Goal: Task Accomplishment & Management: Complete application form

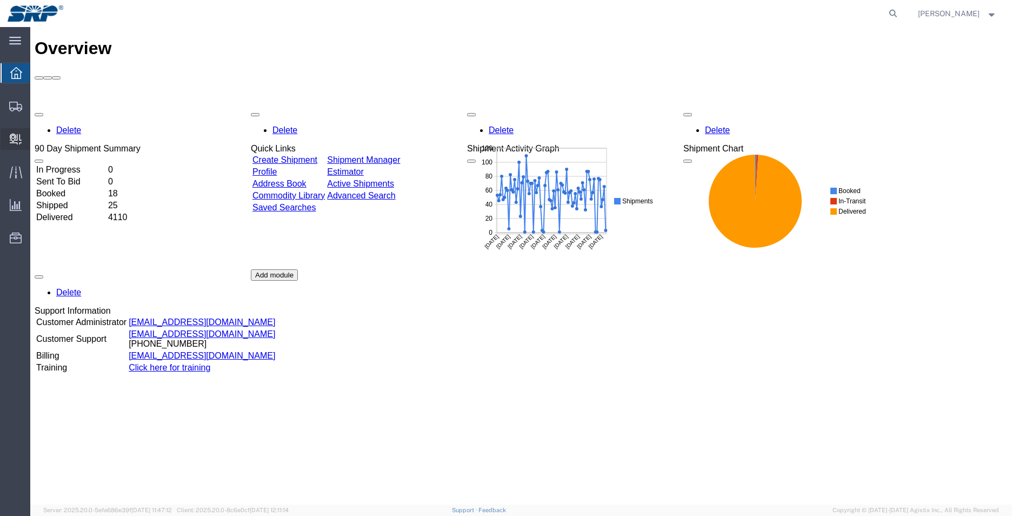
click at [17, 145] on div at bounding box center [16, 139] width 30 height 22
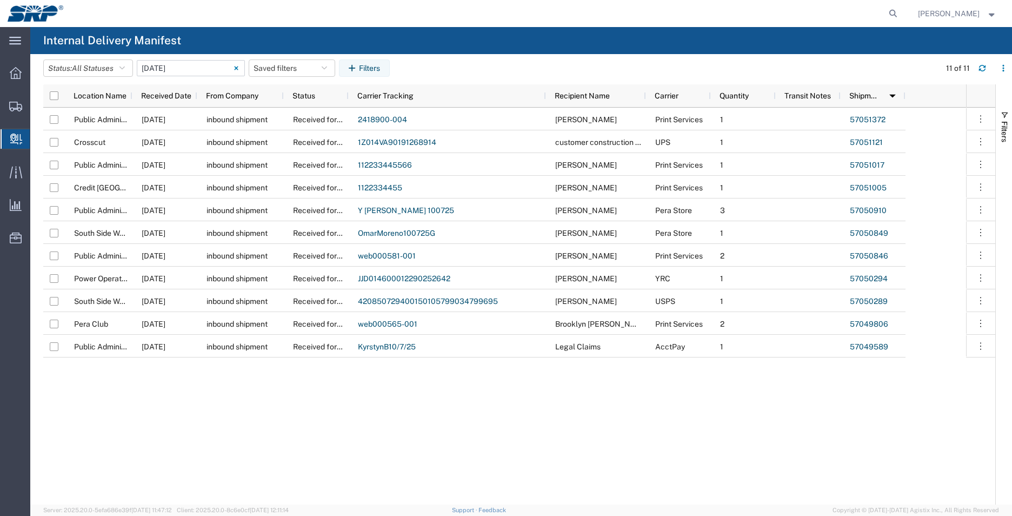
click at [179, 69] on input "[DATE] - [DATE]" at bounding box center [191, 68] width 108 height 16
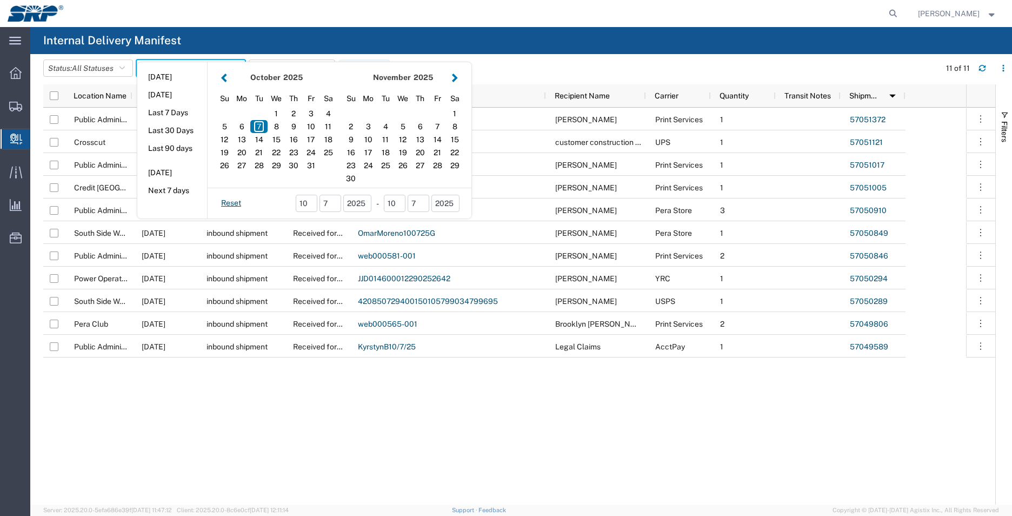
click at [228, 78] on button "button" at bounding box center [223, 77] width 11 height 15
click at [243, 141] on div "11" at bounding box center [241, 139] width 17 height 13
click at [316, 144] on div "15" at bounding box center [310, 139] width 17 height 13
type input "08 11 - 15, 2025"
type input "08/11/2025 - 08/15/2025"
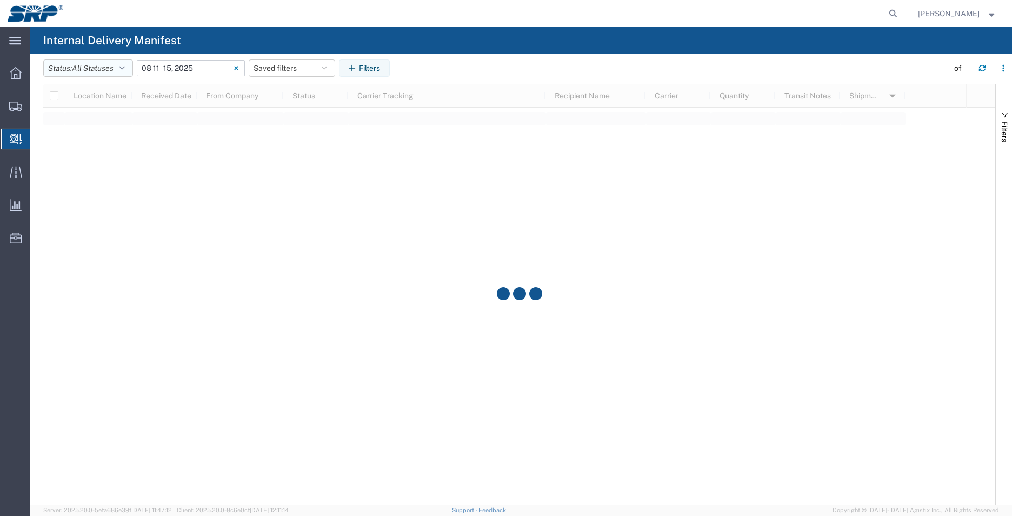
click at [125, 66] on icon "button" at bounding box center [121, 68] width 5 height 8
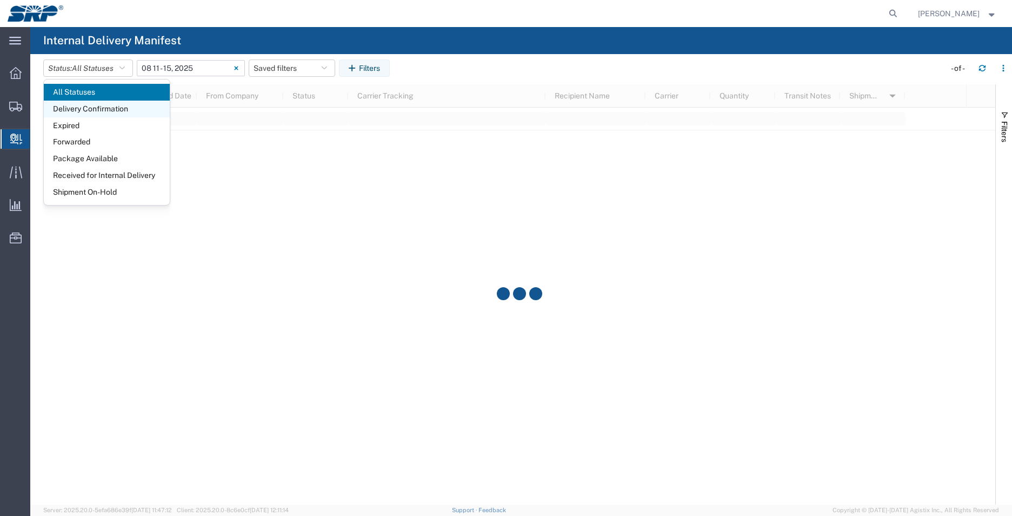
click at [114, 109] on span "Delivery Confirmation" at bounding box center [107, 109] width 126 height 17
click at [111, 157] on span "Package Available" at bounding box center [107, 158] width 126 height 17
click at [17, 138] on icon at bounding box center [16, 139] width 12 height 11
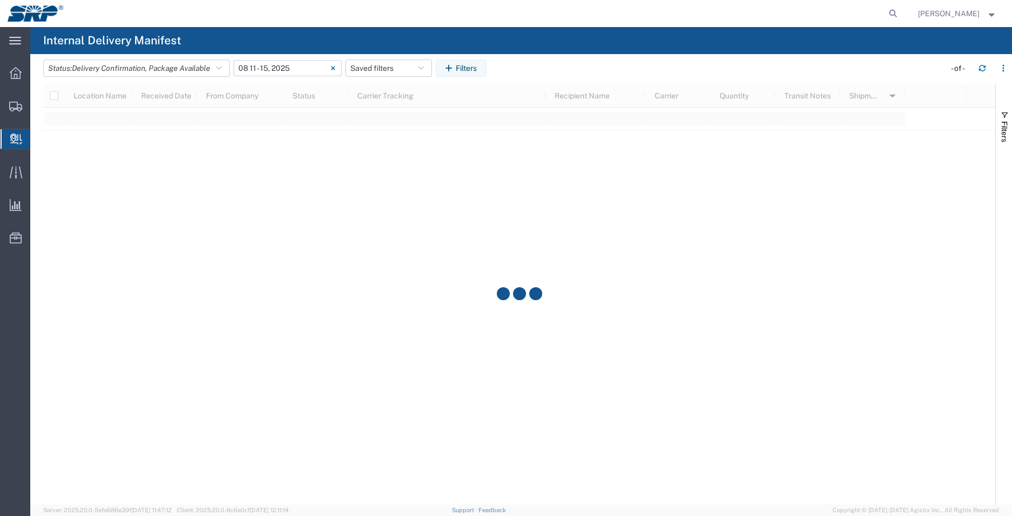
click at [0, 0] on span "Create Delivery" at bounding box center [0, 0] width 0 height 0
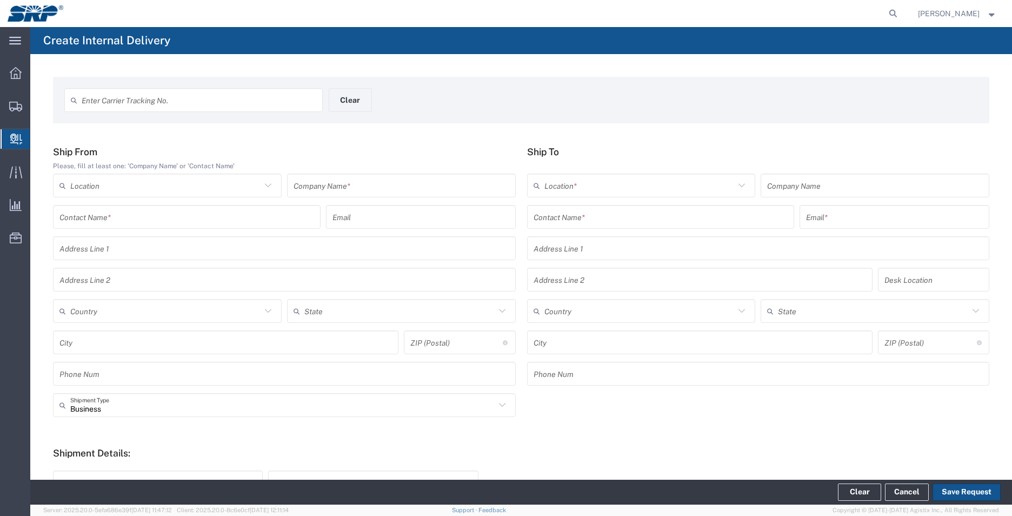
click at [38, 141] on span "Internal Delivery" at bounding box center [34, 139] width 9 height 22
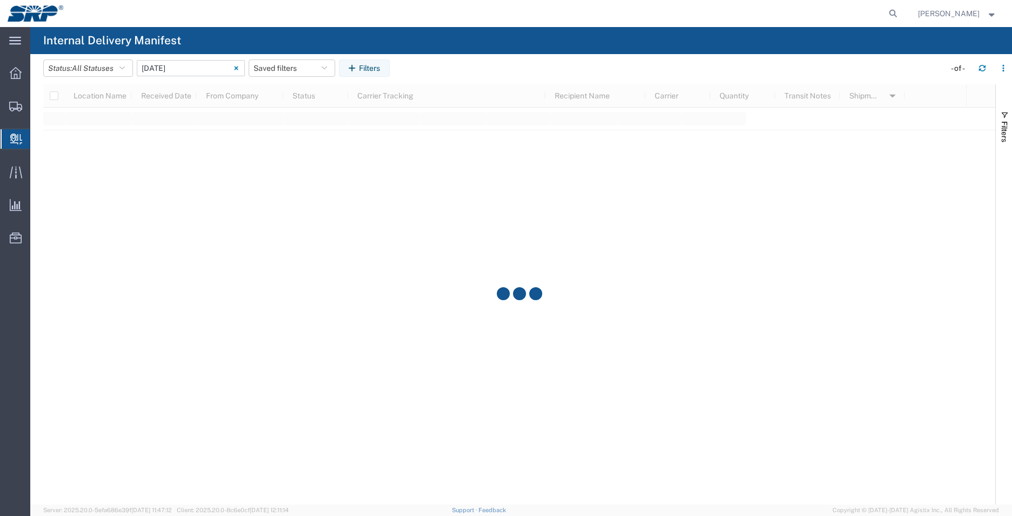
click at [206, 70] on input "[DATE] - [DATE]" at bounding box center [191, 68] width 108 height 16
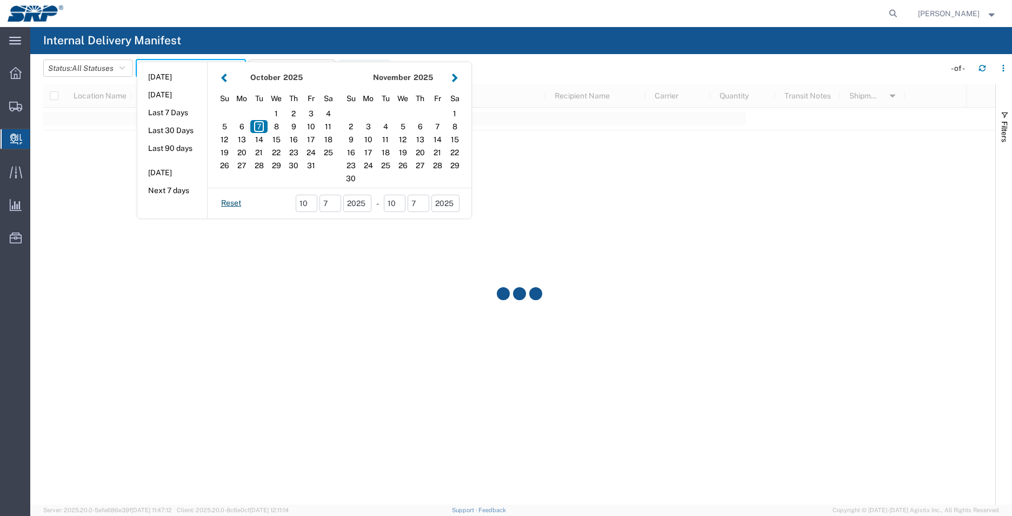
click at [228, 79] on button "button" at bounding box center [223, 77] width 11 height 15
click at [371, 126] on div "8" at bounding box center [367, 126] width 17 height 13
click at [443, 125] on div "12" at bounding box center [437, 126] width 17 height 13
type input "09 08 - 12, 2025"
type input "09/08/2025 - 09/12/2025"
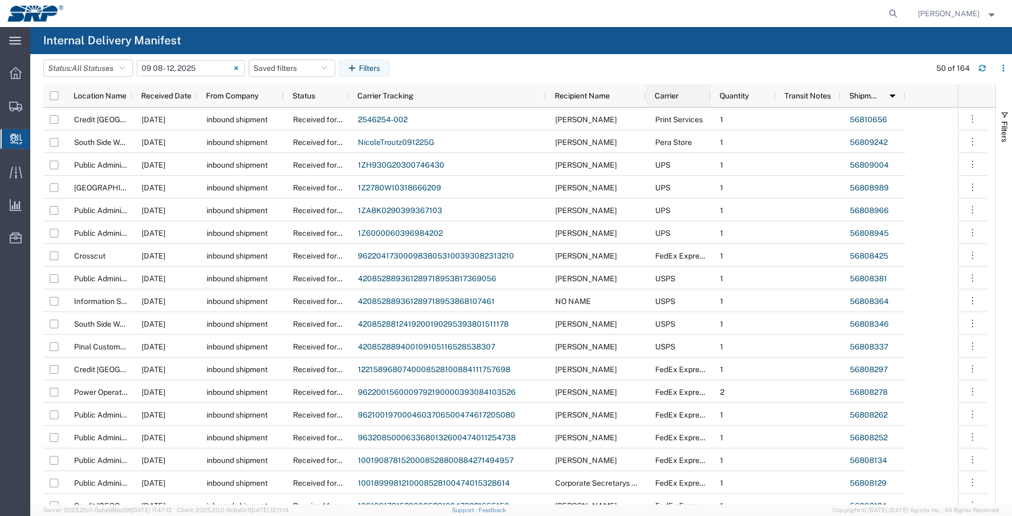
click at [670, 97] on span "Carrier" at bounding box center [667, 95] width 24 height 9
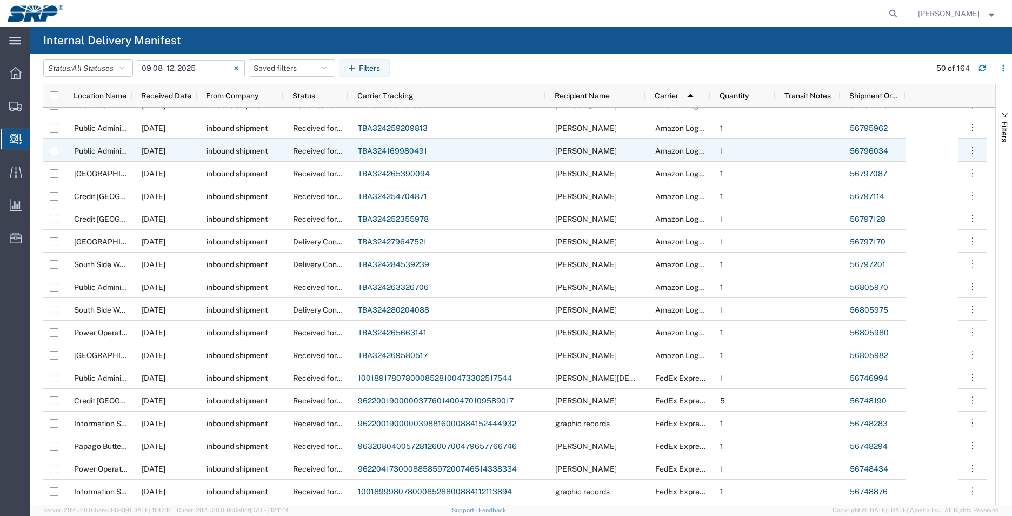
scroll to position [486, 0]
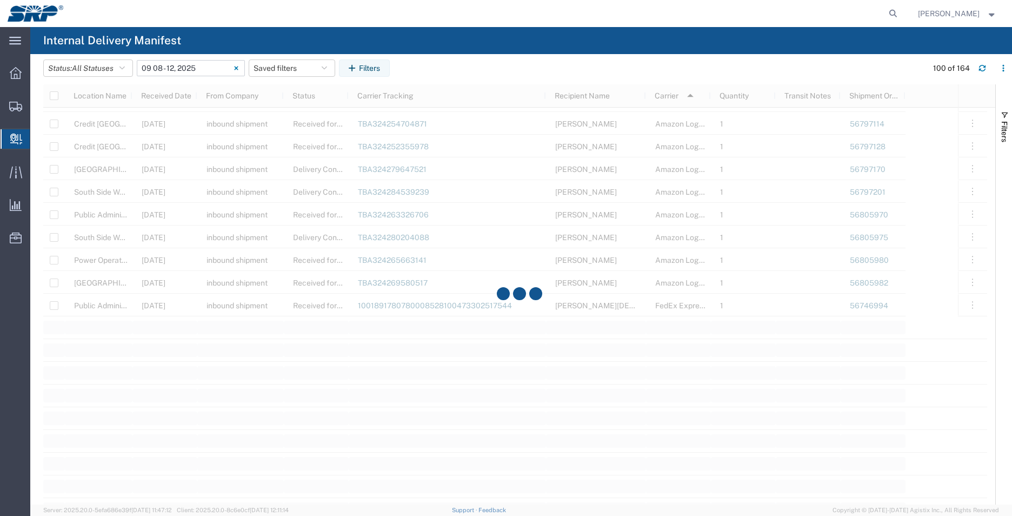
click at [453, 61] on agx-table-filter-chips "Status: All Statuses All Statuses Delivery Confirmation Expired Forwarded Packa…" at bounding box center [482, 71] width 878 height 25
click at [203, 65] on input "09/08/2025 - 09/12/2025" at bounding box center [191, 68] width 108 height 16
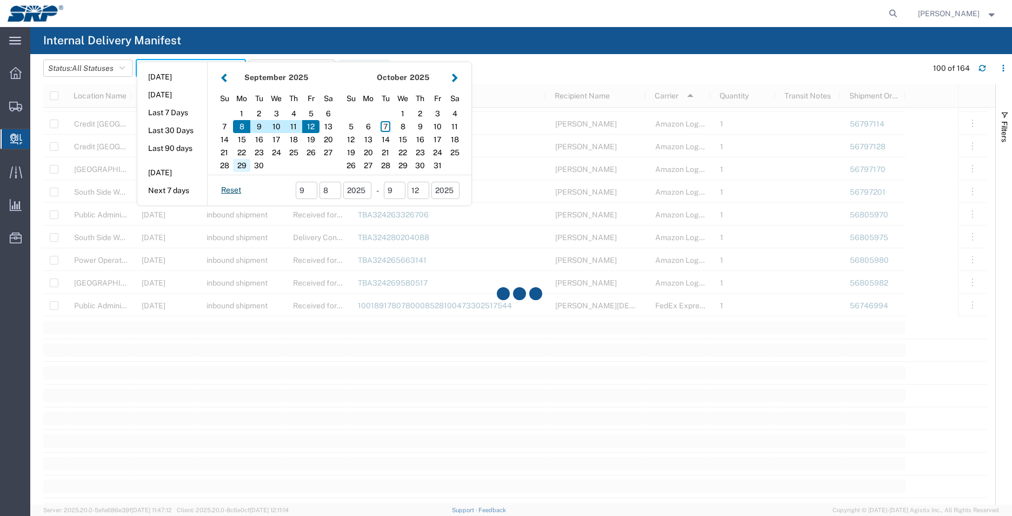
click at [246, 166] on div "29" at bounding box center [241, 165] width 17 height 13
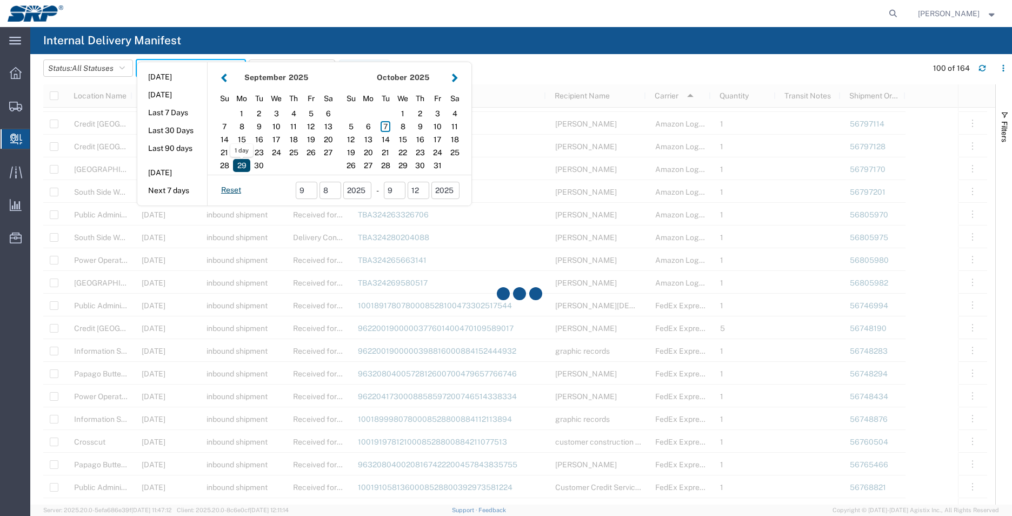
click at [246, 166] on div "29" at bounding box center [241, 165] width 17 height 13
type input "09/29/2025"
type input "09/29/2025 - 09/29/2025"
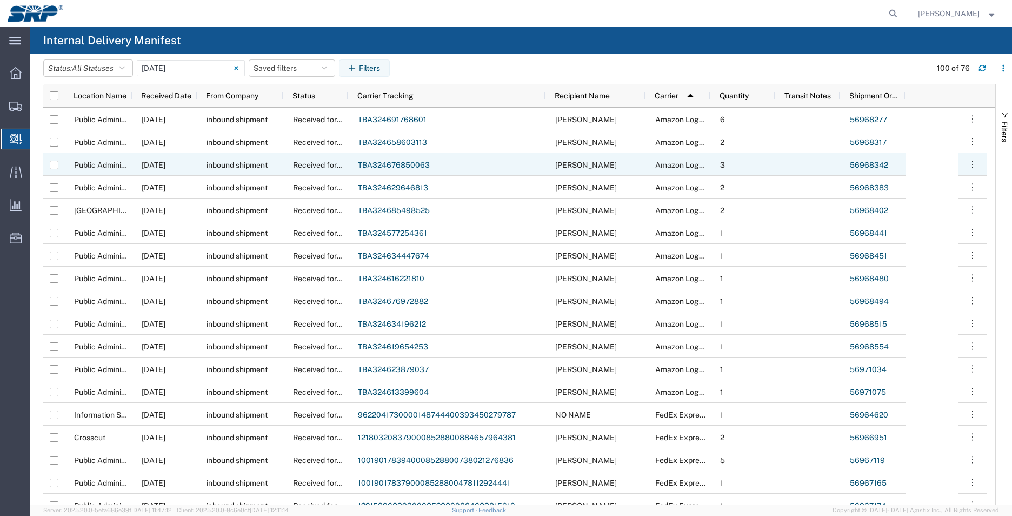
click at [246, 166] on span "inbound shipment" at bounding box center [236, 165] width 61 height 9
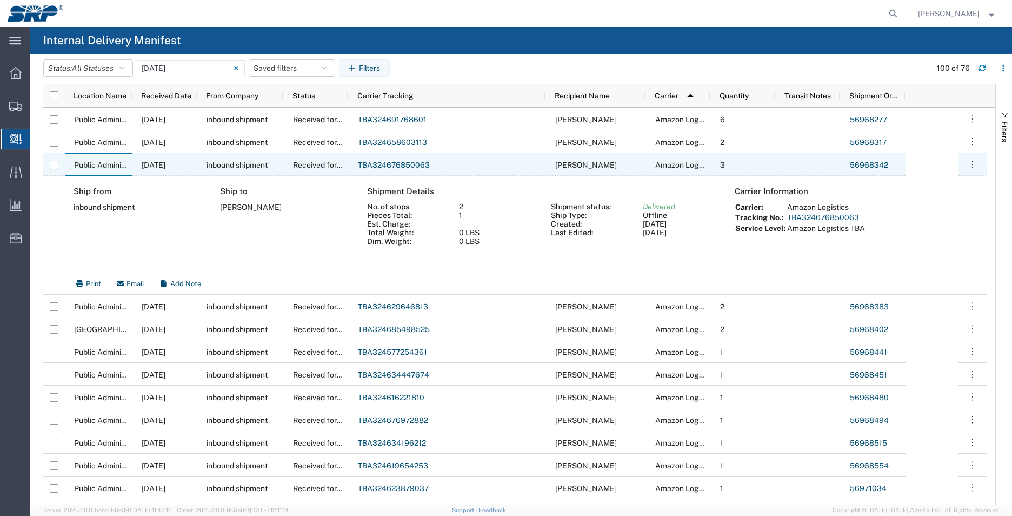
click at [121, 165] on span "Public Administration Buidling" at bounding box center [125, 165] width 103 height 9
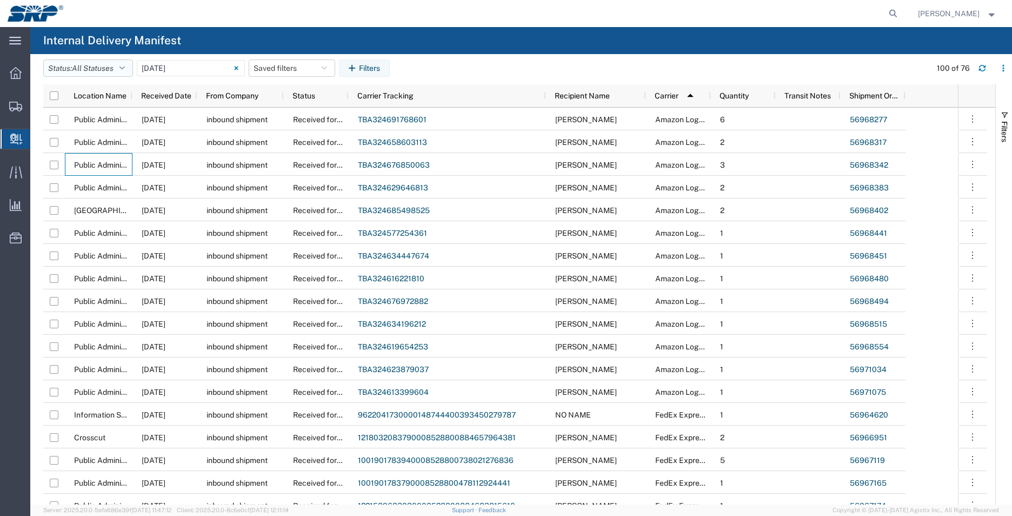
click at [125, 70] on icon "button" at bounding box center [121, 68] width 5 height 8
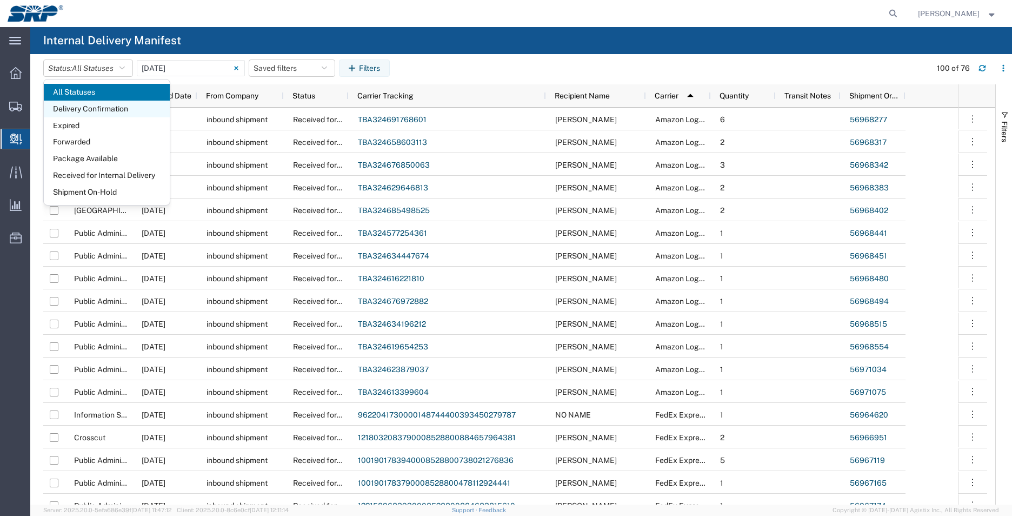
click at [121, 110] on span "Delivery Confirmation" at bounding box center [107, 109] width 126 height 17
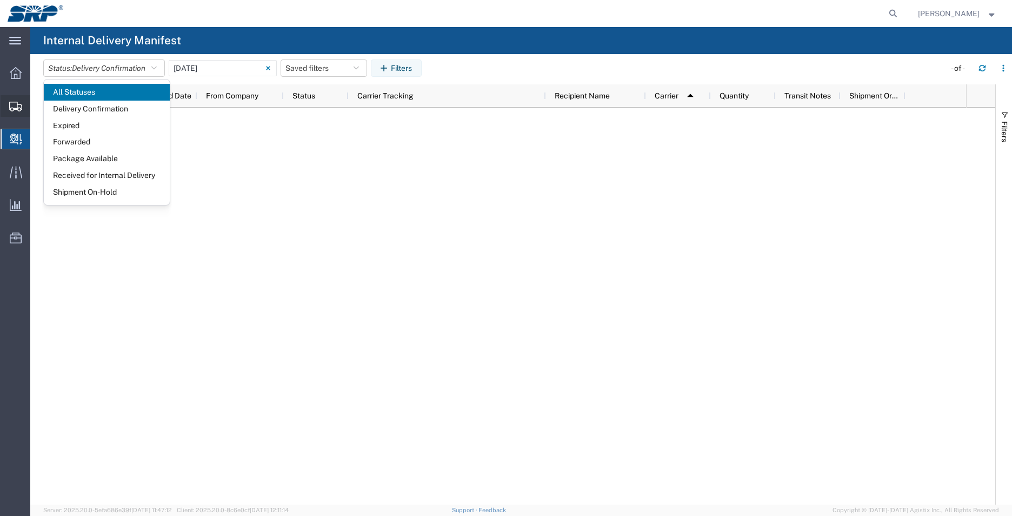
click at [16, 107] on icon at bounding box center [15, 107] width 13 height 10
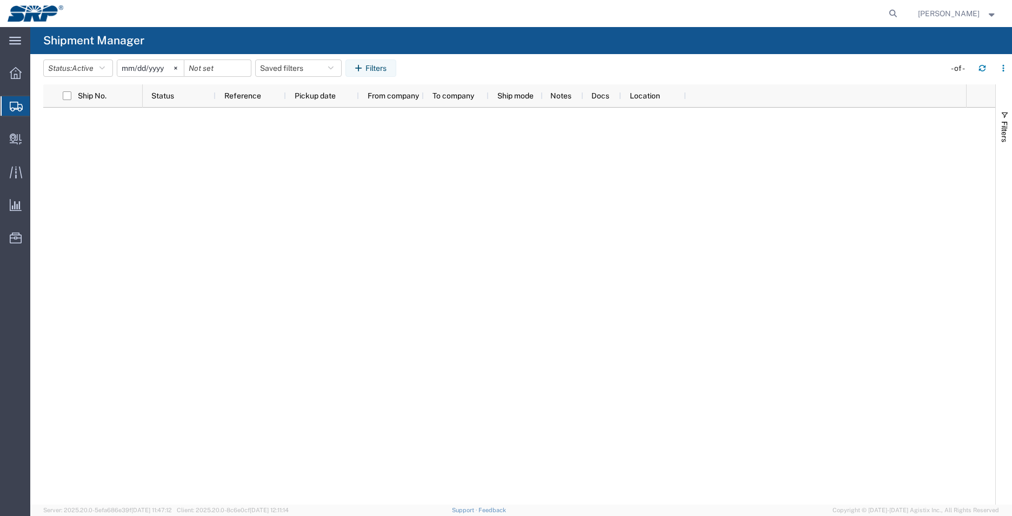
click at [38, 110] on span "Shipments" at bounding box center [34, 106] width 9 height 22
click at [0, 0] on span "Shipment Manager" at bounding box center [0, 0] width 0 height 0
click at [12, 75] on icon at bounding box center [16, 73] width 12 height 12
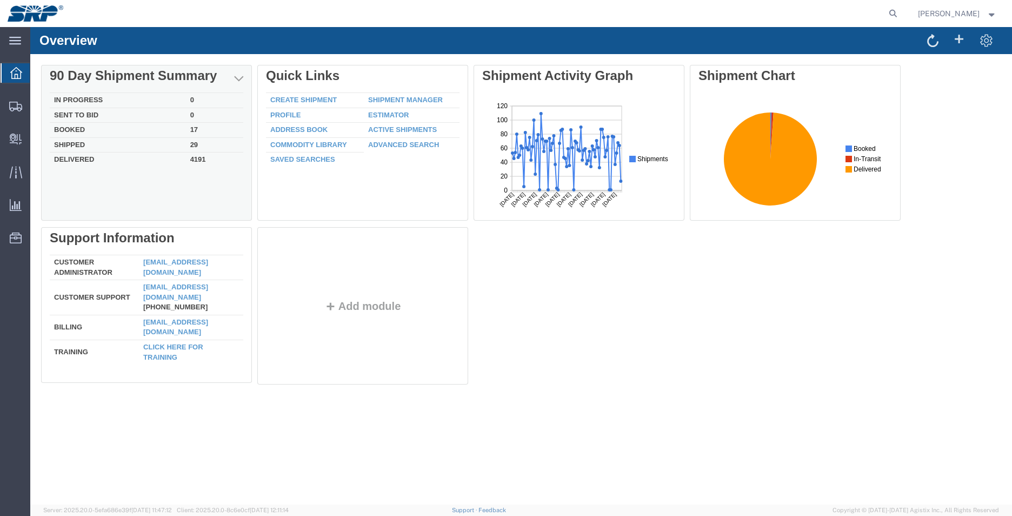
click at [77, 160] on td "Delivered" at bounding box center [118, 158] width 136 height 12
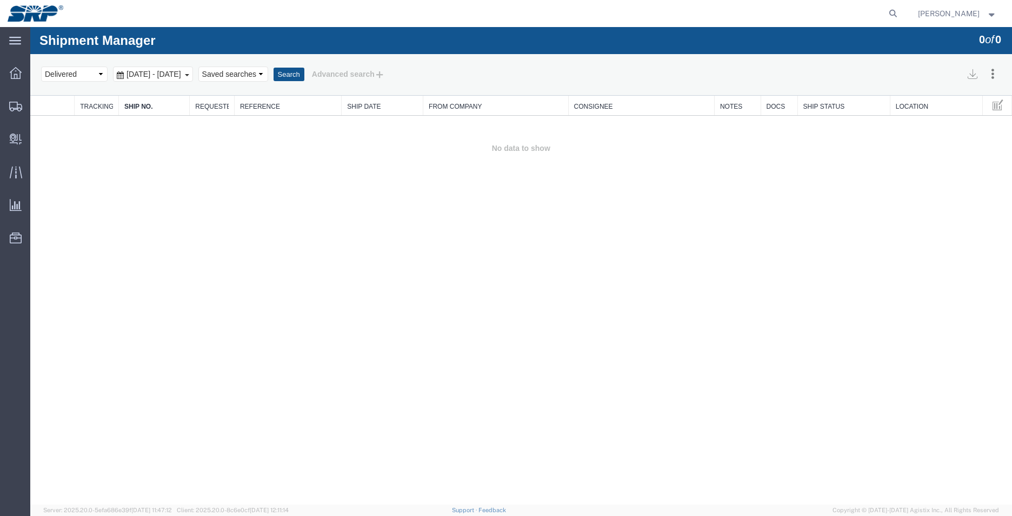
click at [189, 75] on b at bounding box center [187, 75] width 4 height 2
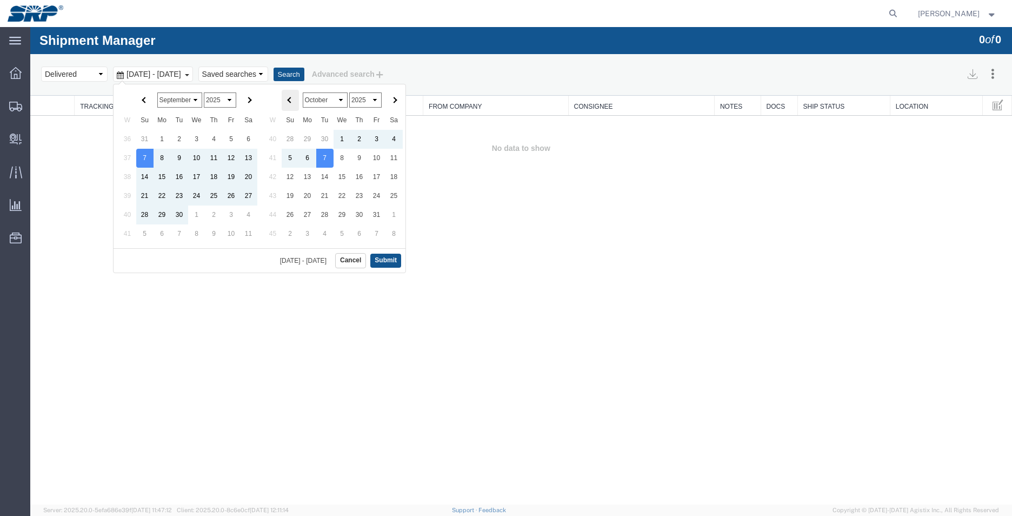
click at [291, 99] on span at bounding box center [290, 100] width 6 height 6
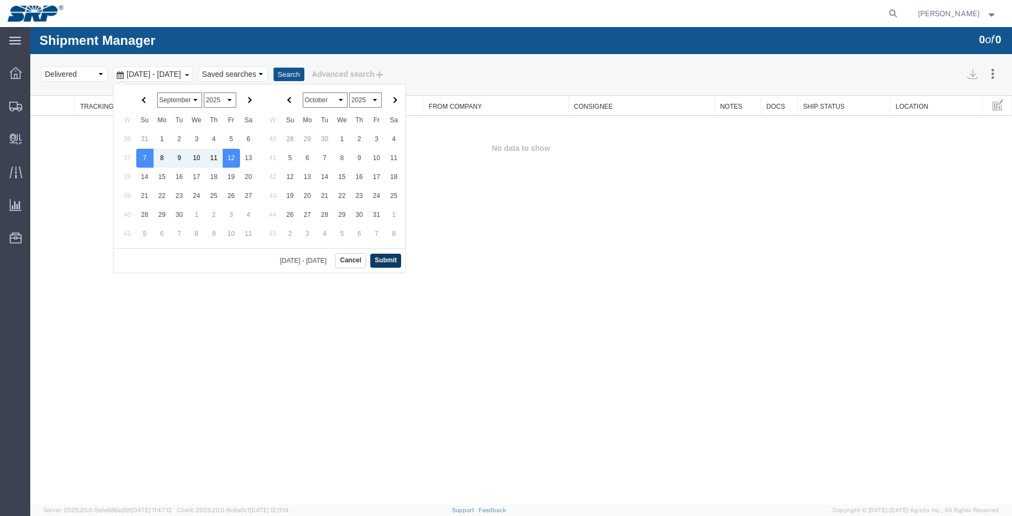
click at [389, 257] on button "Submit" at bounding box center [385, 261] width 31 height 14
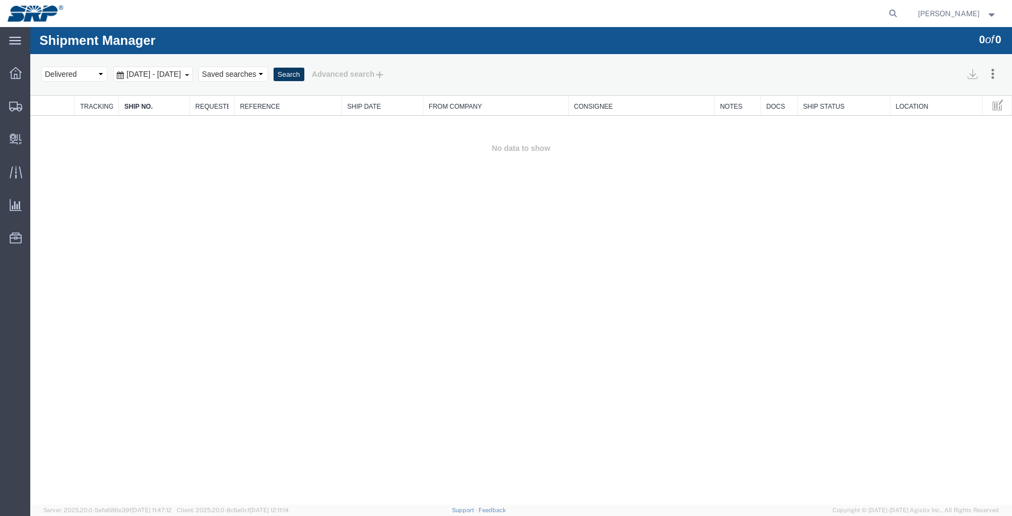
click at [304, 73] on button "Search" at bounding box center [289, 75] width 31 height 14
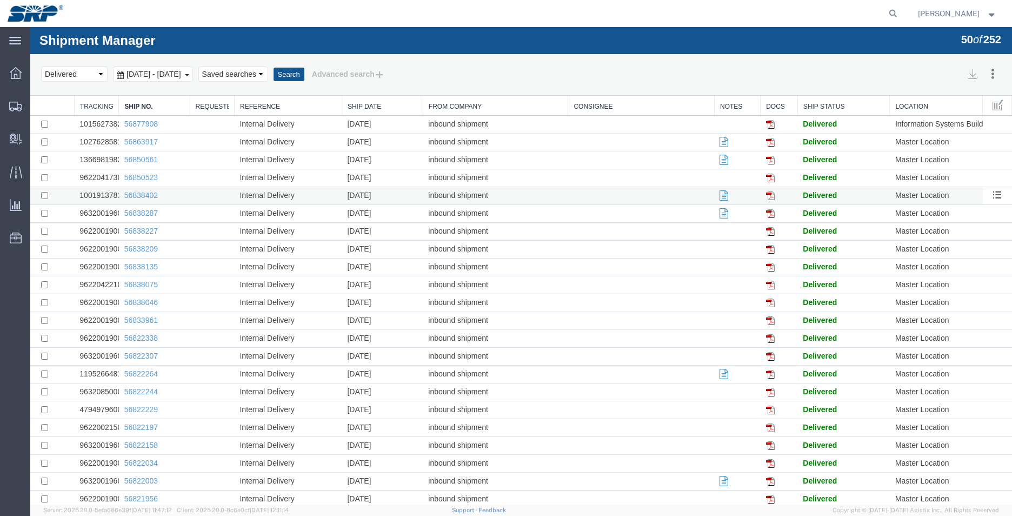
click at [719, 196] on icon at bounding box center [723, 196] width 9 height 8
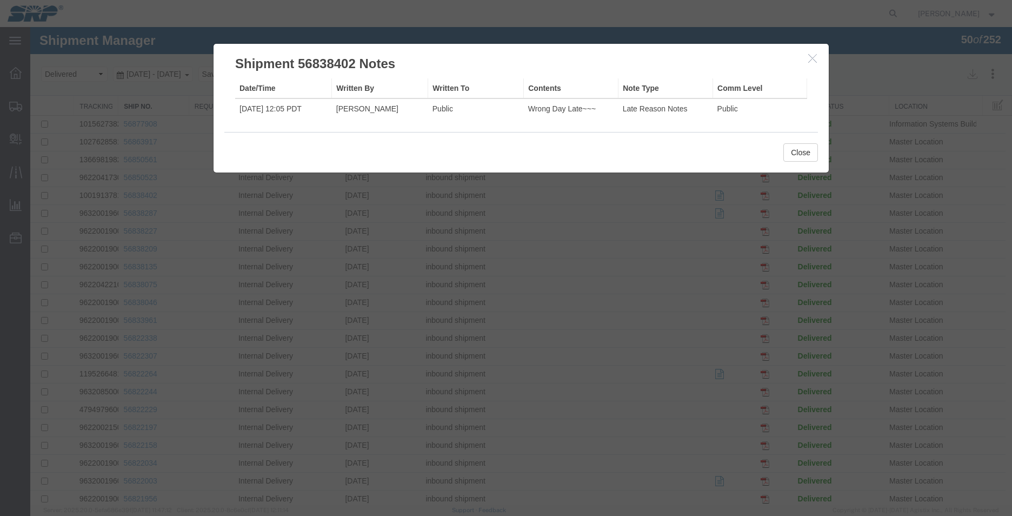
click at [636, 152] on div "Close" at bounding box center [520, 152] width 593 height 41
click at [788, 151] on button "Close" at bounding box center [800, 152] width 35 height 18
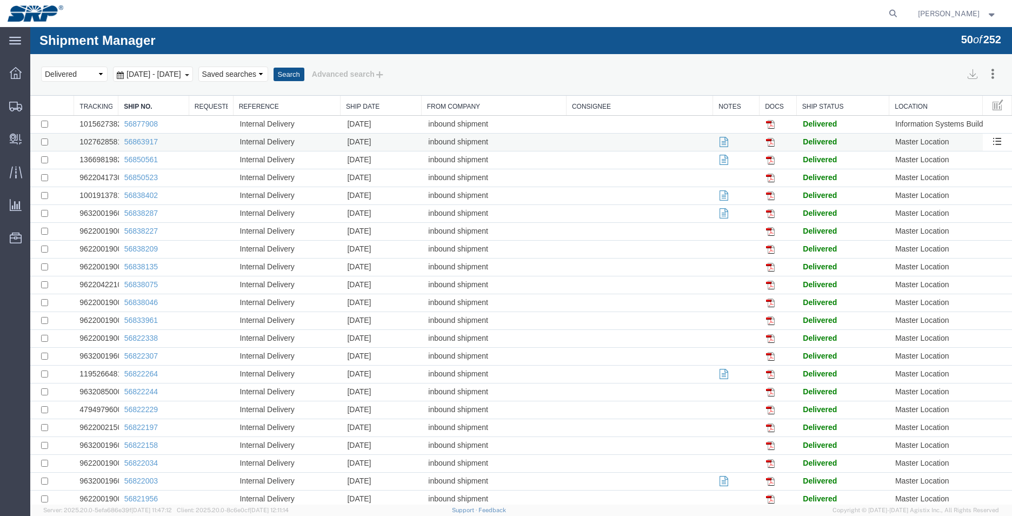
click at [714, 143] on td at bounding box center [737, 143] width 46 height 18
click at [718, 144] on div at bounding box center [521, 265] width 982 height 477
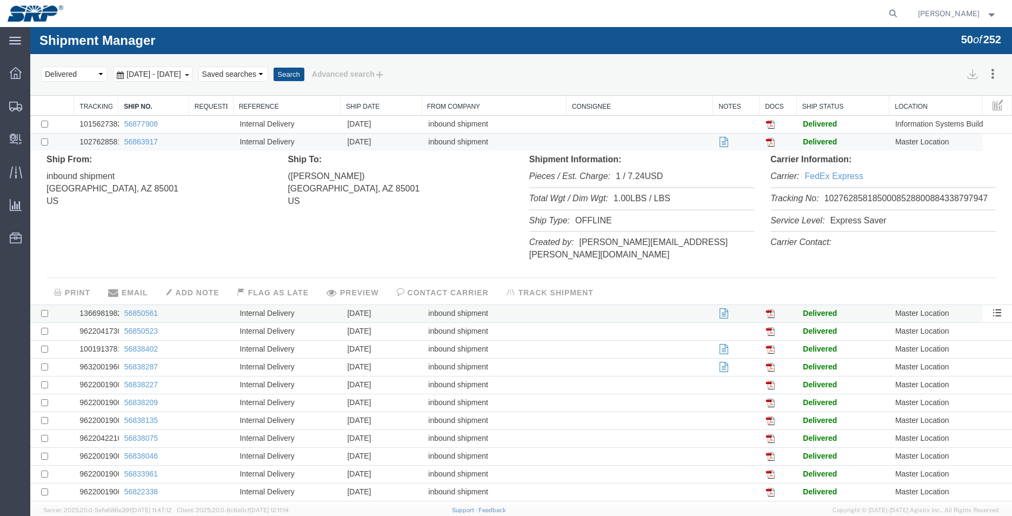
click at [719, 310] on icon at bounding box center [723, 314] width 9 height 8
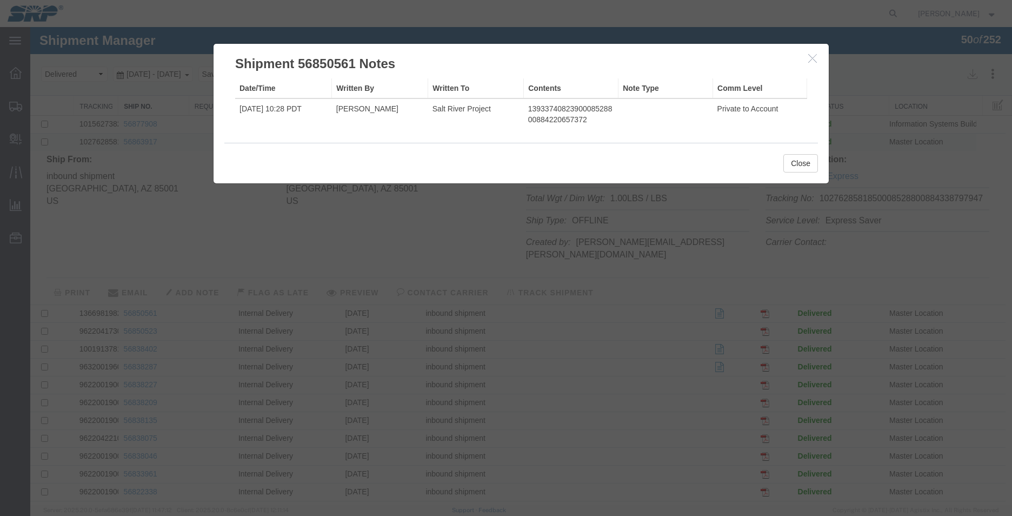
click at [811, 59] on icon "button" at bounding box center [812, 58] width 9 height 9
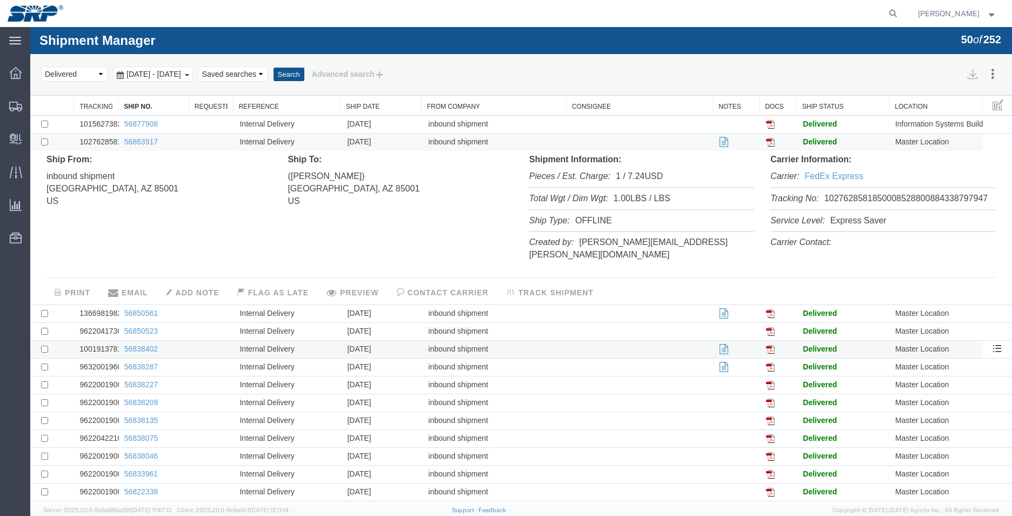
click at [720, 345] on icon at bounding box center [723, 349] width 9 height 8
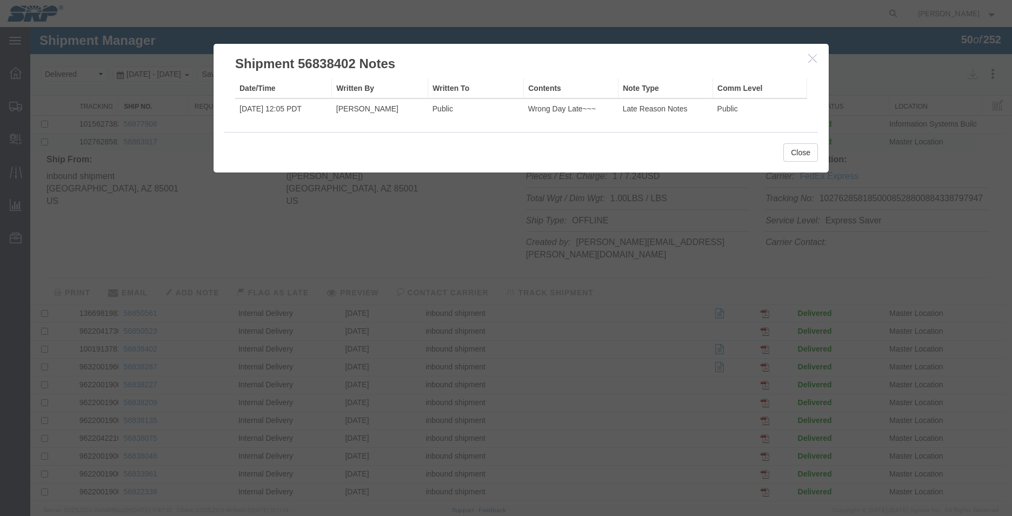
click at [808, 55] on icon "button" at bounding box center [812, 58] width 9 height 9
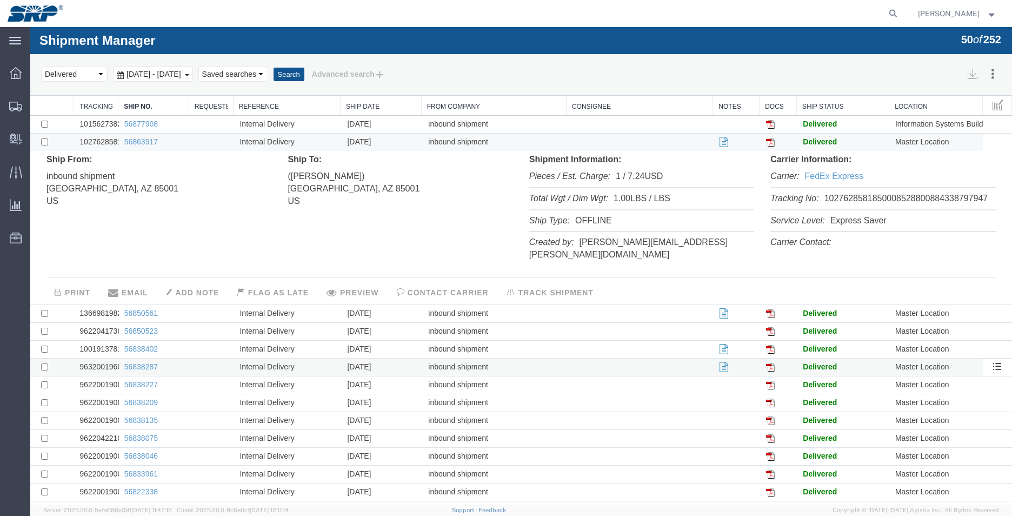
click at [722, 363] on icon at bounding box center [723, 367] width 9 height 8
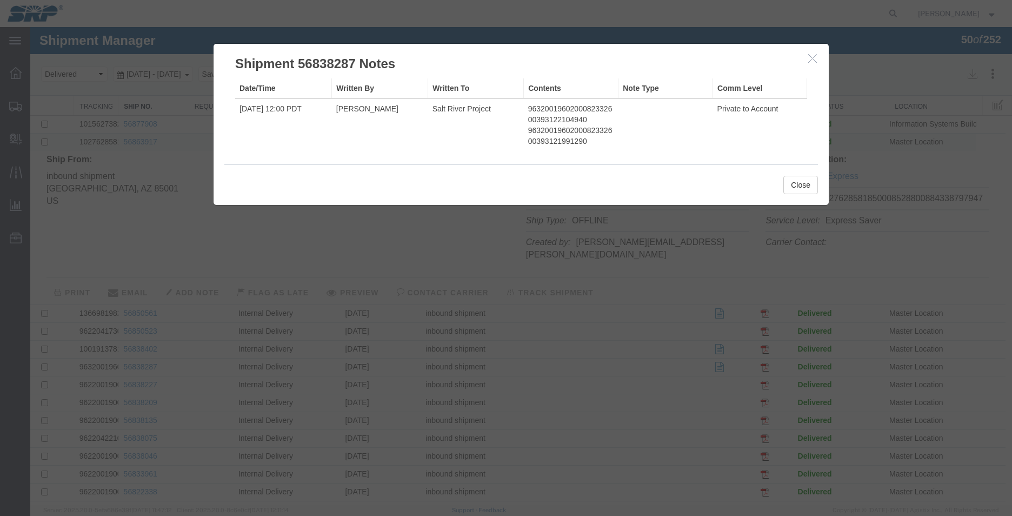
click at [514, 324] on div at bounding box center [521, 265] width 982 height 477
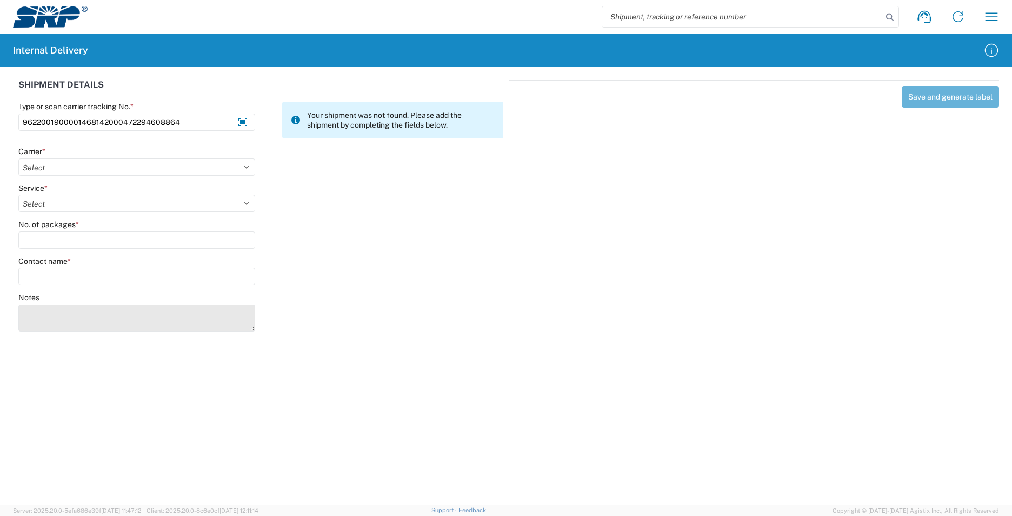
type input "9622001900001468142000472294608864"
click at [72, 315] on textarea "Notes" at bounding box center [136, 317] width 237 height 27
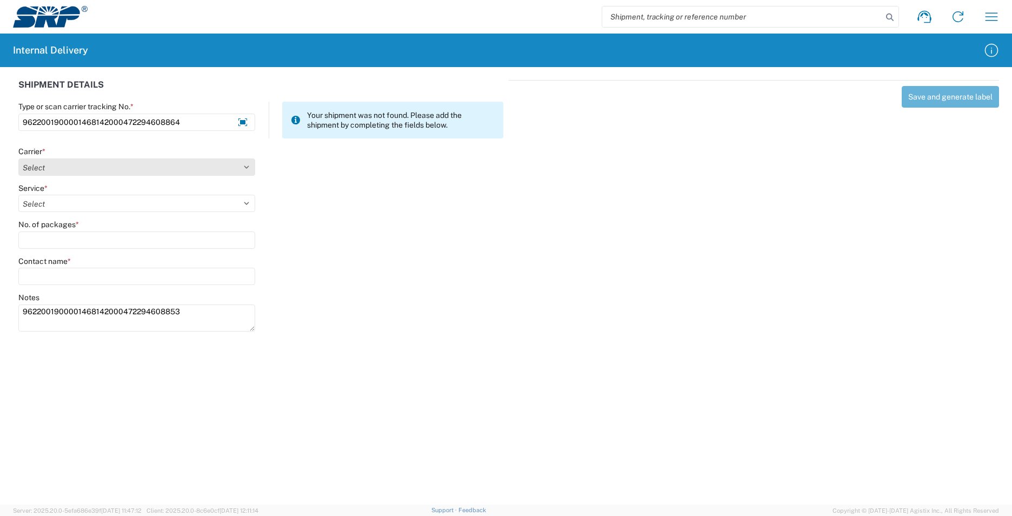
type textarea "9622001900001468142000472294608853"
click at [34, 164] on select "Select AcctPay Amazon Logistics ATI Trucking BC Dimerco Logistics Empire Southw…" at bounding box center [136, 166] width 237 height 17
select select "5"
click at [18, 158] on select "Select AcctPay Amazon Logistics ATI Trucking BC Dimerco Logistics Empire Southw…" at bounding box center [136, 166] width 237 height 17
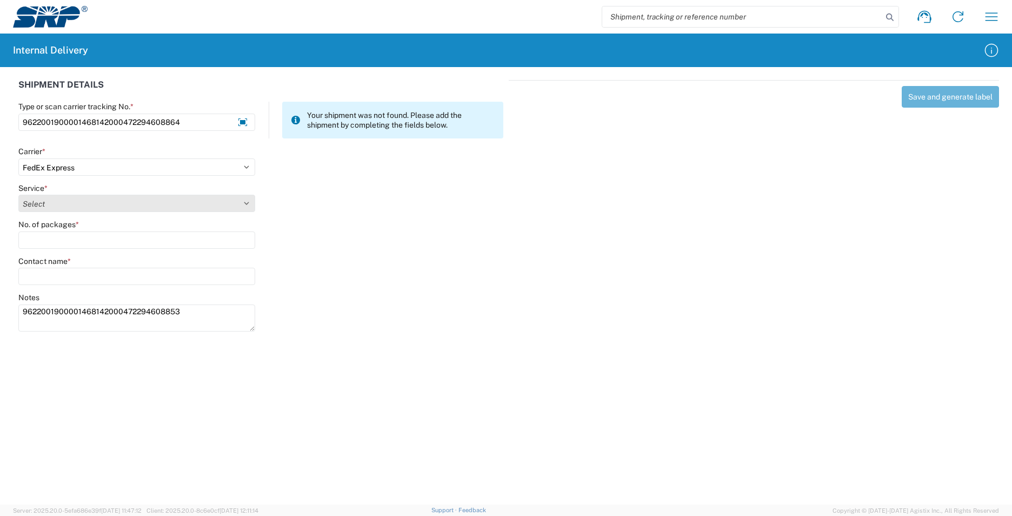
click at [43, 200] on select "Select" at bounding box center [136, 203] width 237 height 17
select select "12"
click at [51, 201] on select "Select 1Day Freight 2Day 2Day AM 2Day AM One Rate 2Day Freight 2Day One Rate 3 …" at bounding box center [136, 203] width 237 height 17
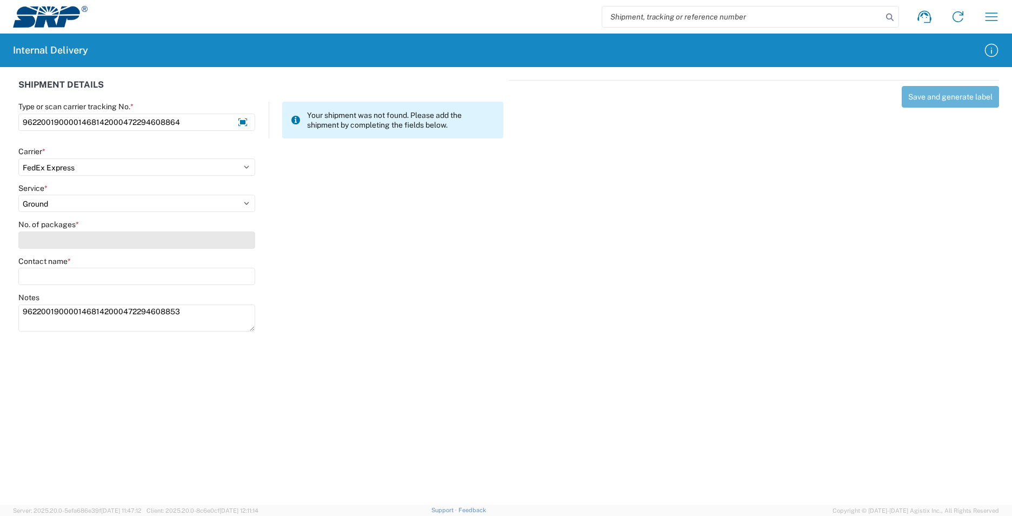
click at [51, 238] on input "No. of packages *" at bounding box center [136, 239] width 237 height 17
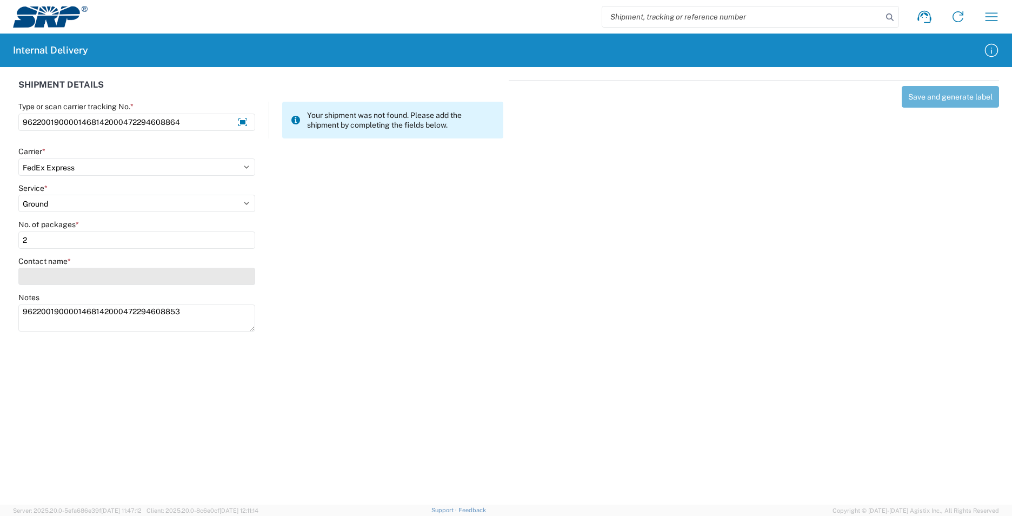
type input "2"
click at [46, 279] on input "Contact name *" at bounding box center [136, 276] width 237 height 17
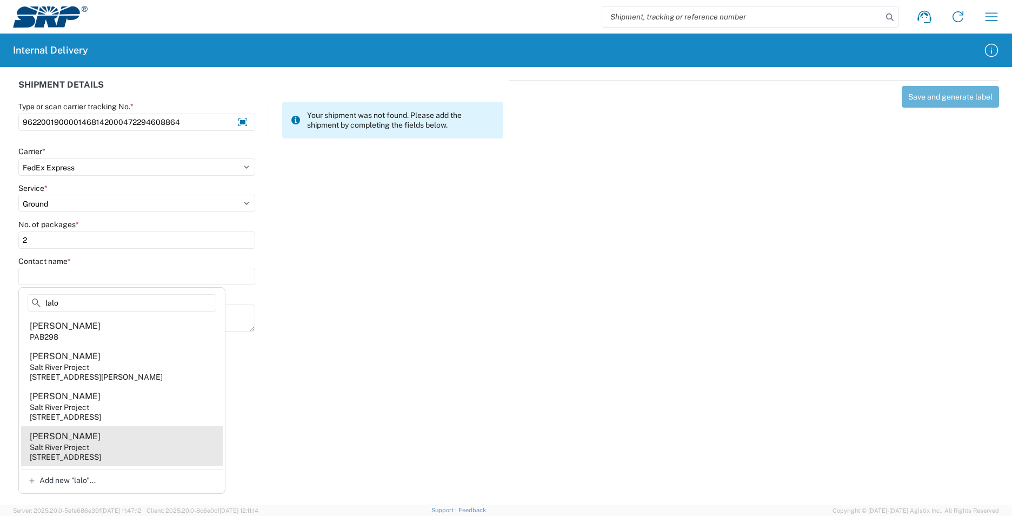
type input "lalo"
click at [133, 457] on agx-address-suggestion-item "Lalo Garcia Salt River Project 123 Main St, TSB101, San Mateo, CA, 94402, US" at bounding box center [122, 446] width 202 height 40
type input "[PERSON_NAME]"
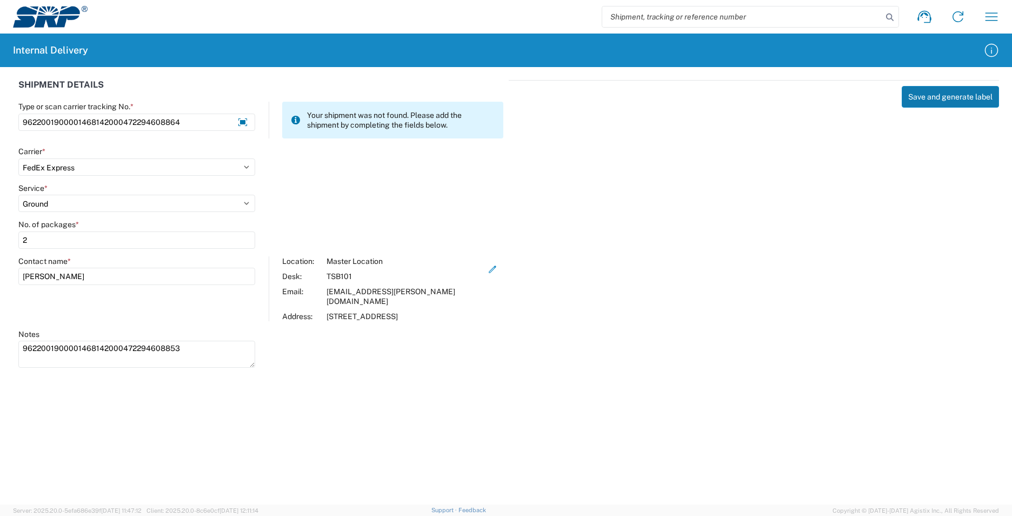
click at [919, 93] on button "Save and generate label" at bounding box center [950, 97] width 97 height 22
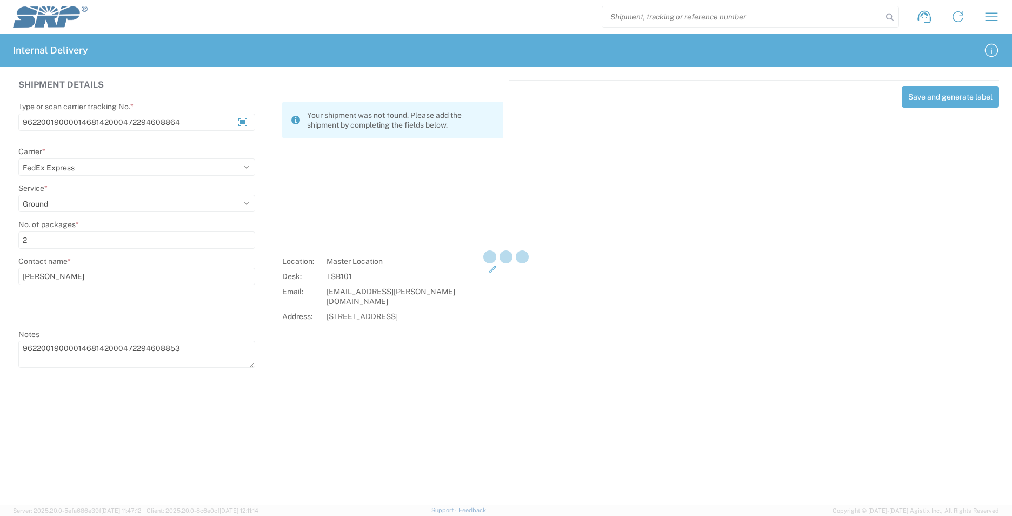
select select
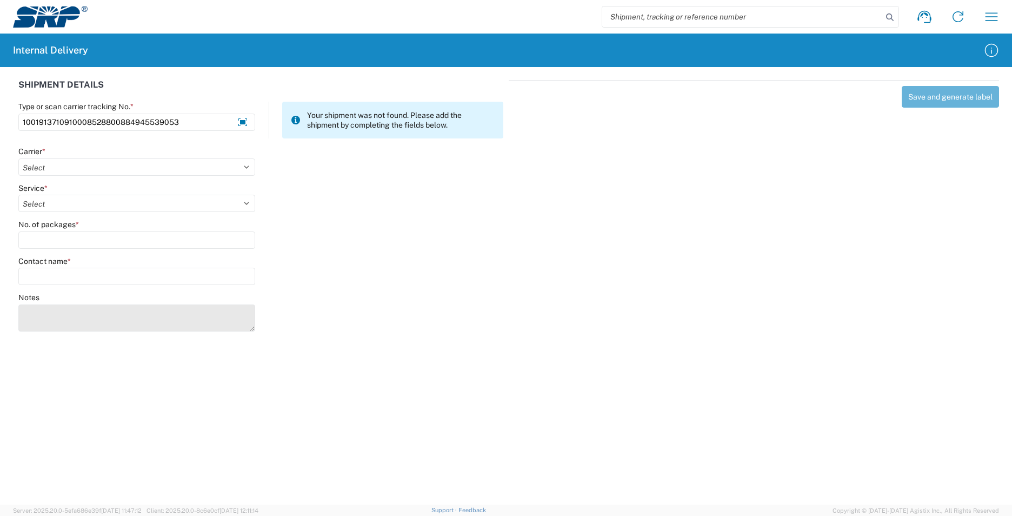
type input "1001913710910008528800884945539053"
click at [84, 320] on textarea "Notes" at bounding box center [136, 317] width 237 height 27
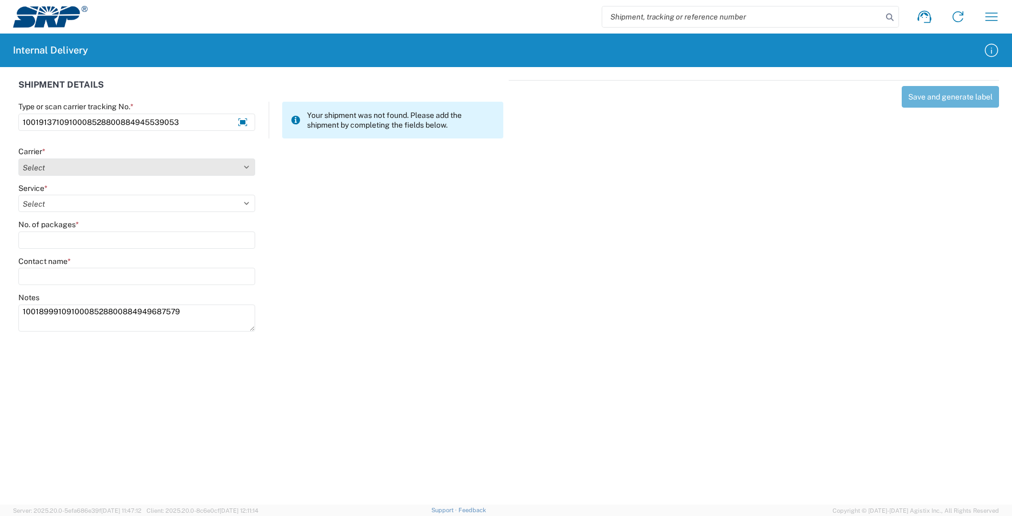
type textarea "1001899910910008528800884949687579"
click at [55, 164] on select "Select AcctPay Amazon Logistics ATI Trucking BC Dimerco Logistics Empire Southw…" at bounding box center [136, 166] width 237 height 17
select select "5"
click at [18, 158] on select "Select AcctPay Amazon Logistics ATI Trucking BC Dimerco Logistics Empire Southw…" at bounding box center [136, 166] width 237 height 17
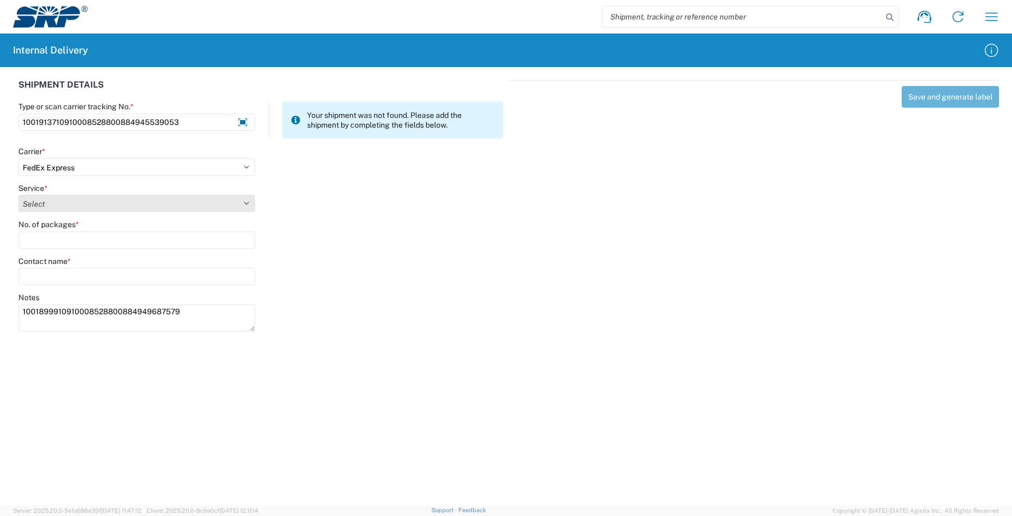
click at [49, 201] on select "Select" at bounding box center [136, 203] width 237 height 17
select select "8"
click at [51, 200] on select "Select 1Day Freight 2Day 2Day AM 2Day AM One Rate 2Day Freight 2Day One Rate 3 …" at bounding box center [136, 203] width 237 height 17
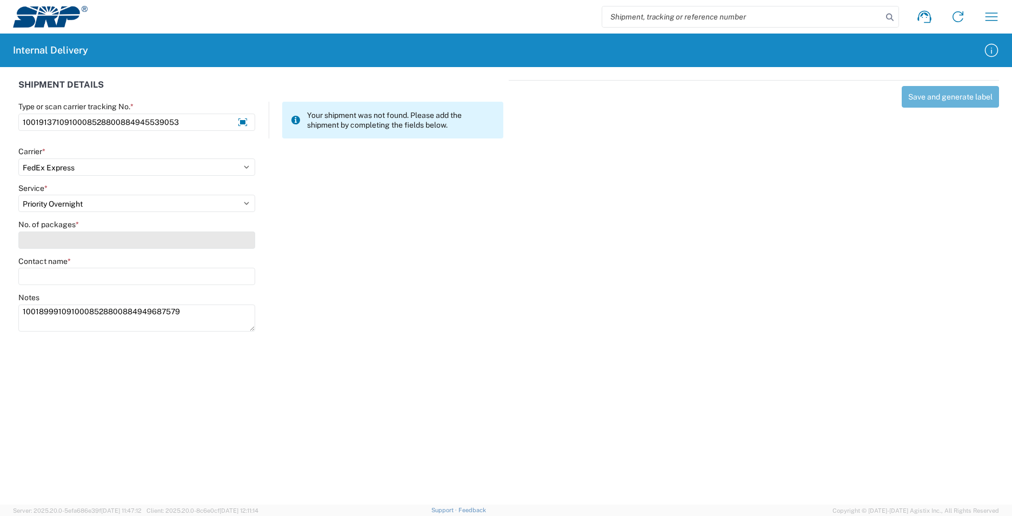
click at [55, 233] on input "No. of packages *" at bounding box center [136, 239] width 237 height 17
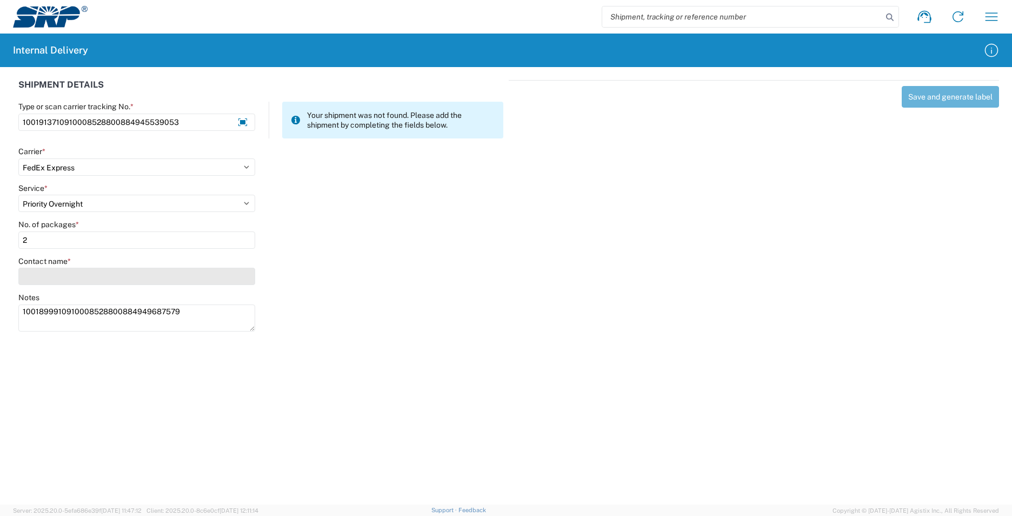
type input "2"
click at [58, 276] on input "Contact name *" at bounding box center [136, 276] width 237 height 17
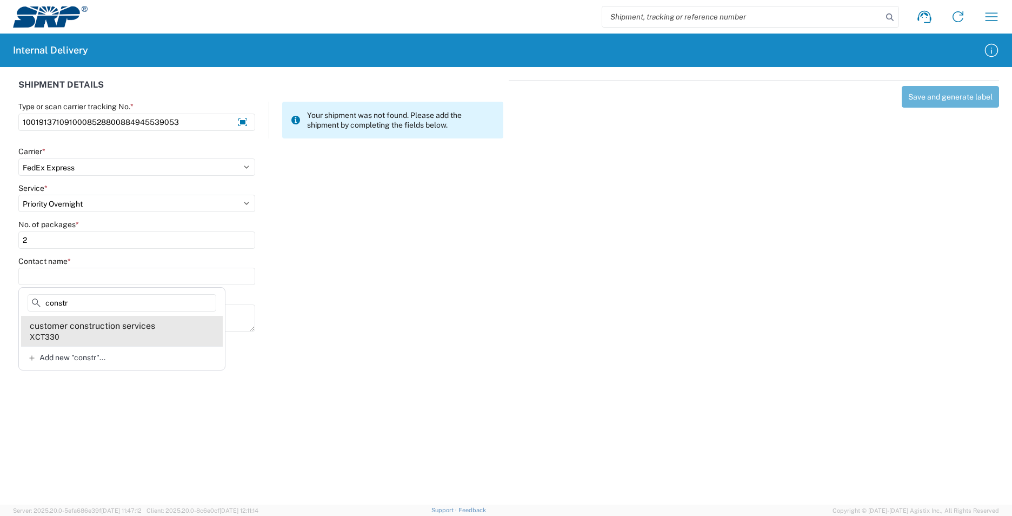
type input "constr"
click at [127, 329] on div "customer construction services" at bounding box center [92, 326] width 125 height 12
type input "customer construction services"
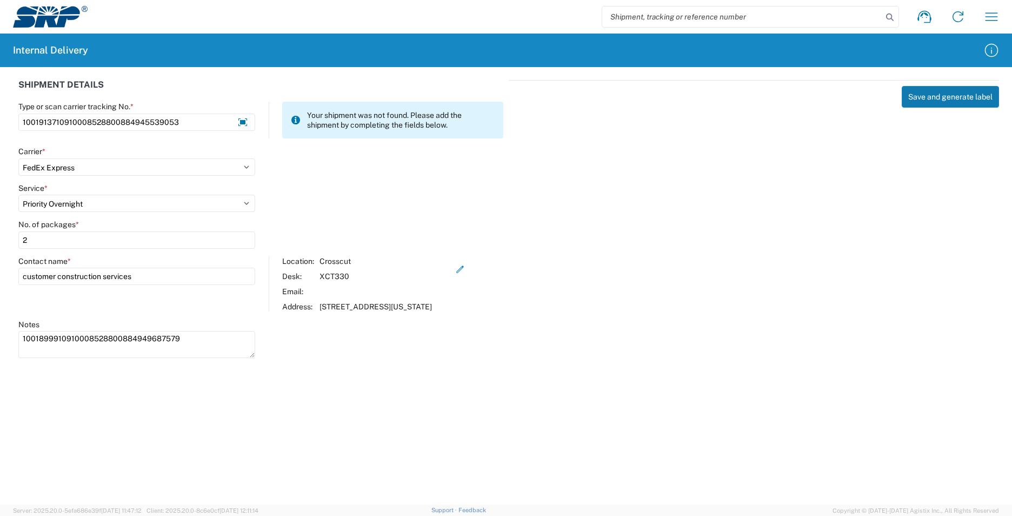
click at [932, 94] on button "Save and generate label" at bounding box center [950, 97] width 97 height 22
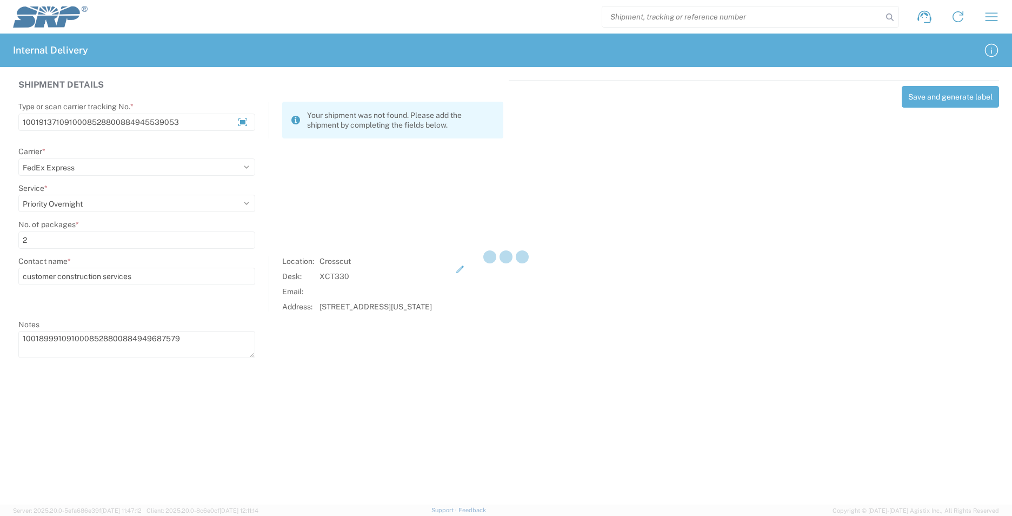
select select
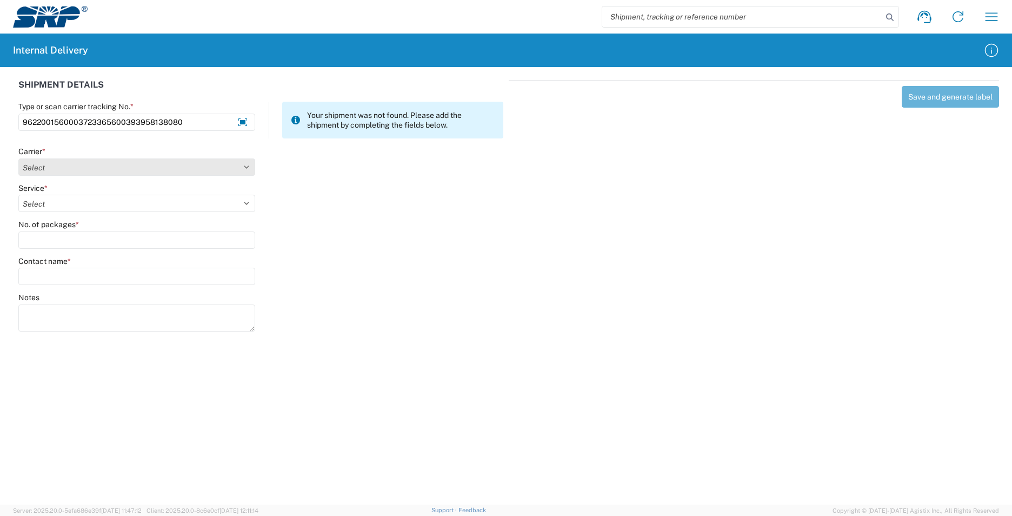
type input "9622001560003723365600393958138080"
click at [60, 168] on select "Select AcctPay Amazon Logistics ATI Trucking BC Dimerco Logistics Empire Southw…" at bounding box center [136, 166] width 237 height 17
select select "5"
click at [18, 158] on select "Select AcctPay Amazon Logistics ATI Trucking BC Dimerco Logistics Empire Southw…" at bounding box center [136, 166] width 237 height 17
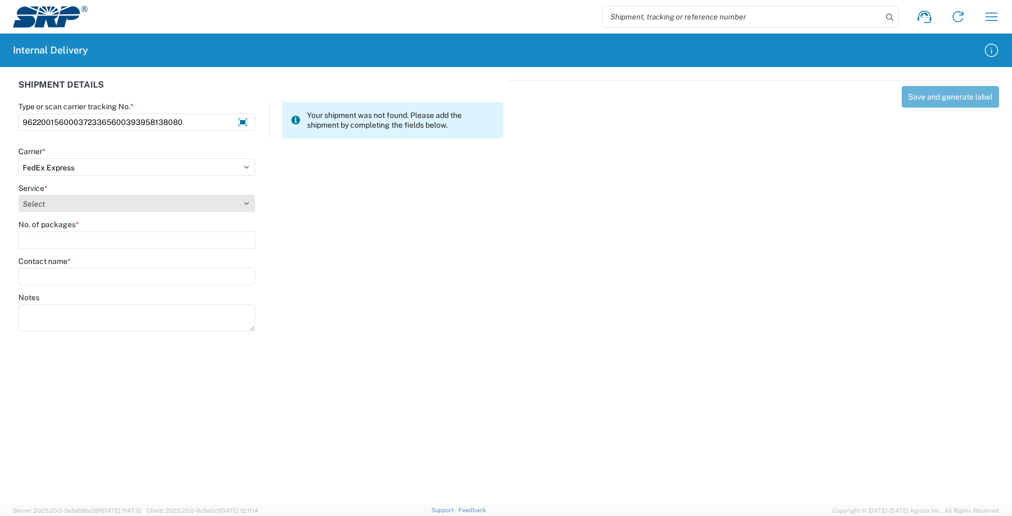
click at [62, 203] on select "Select 1Day Freight 2Day 2Day AM 2Day AM One Rate 2Day Freight 2Day One Rate 3 …" at bounding box center [136, 203] width 237 height 17
select select "12"
click at [62, 203] on select "Select 1Day Freight 2Day 2Day AM 2Day AM One Rate 2Day Freight 2Day One Rate 3 …" at bounding box center [136, 203] width 237 height 17
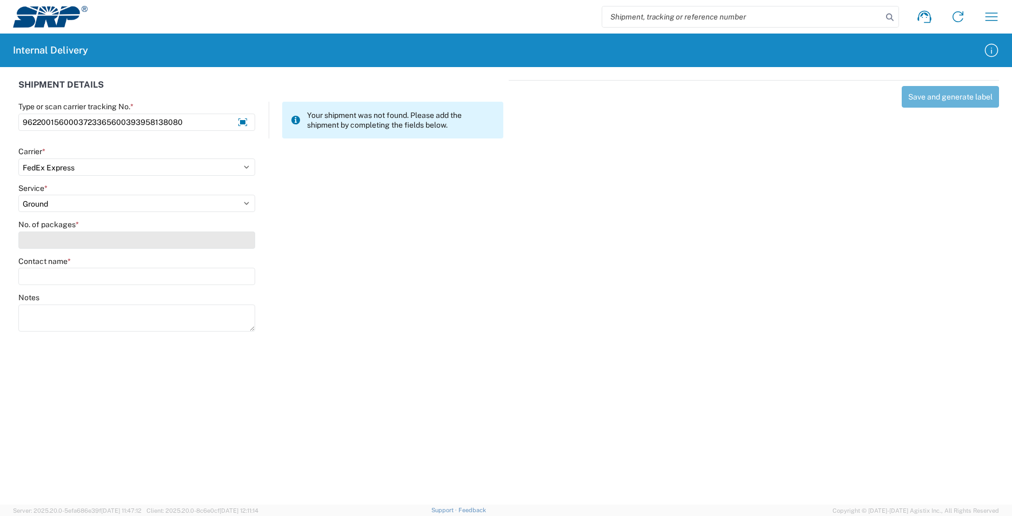
click at [61, 239] on input "No. of packages *" at bounding box center [136, 239] width 237 height 17
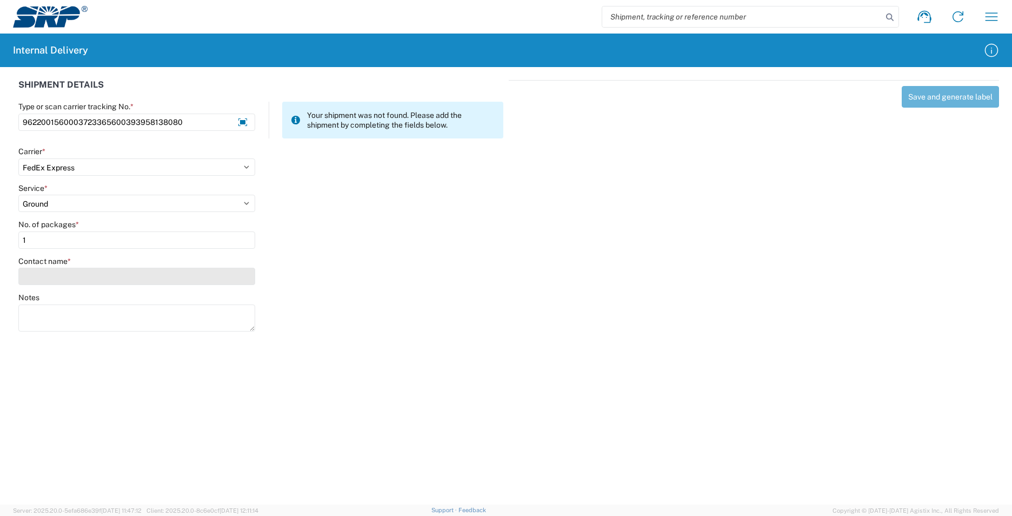
type input "1"
click at [62, 281] on input "Contact name *" at bounding box center [136, 276] width 237 height 17
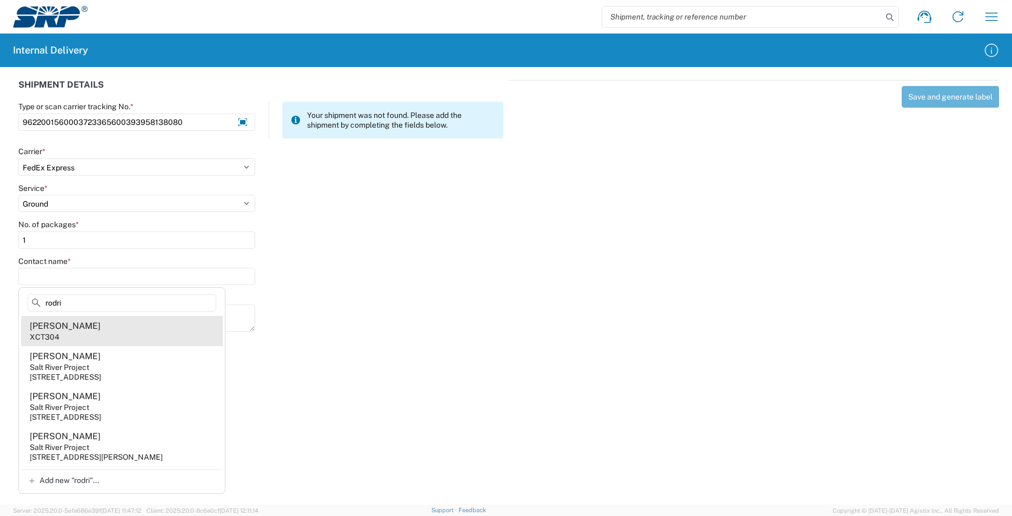
type input "rodri"
click at [109, 330] on agx-address-suggestion-item "Dorian Rodriguez XCT304" at bounding box center [122, 331] width 202 height 30
type input "[PERSON_NAME]"
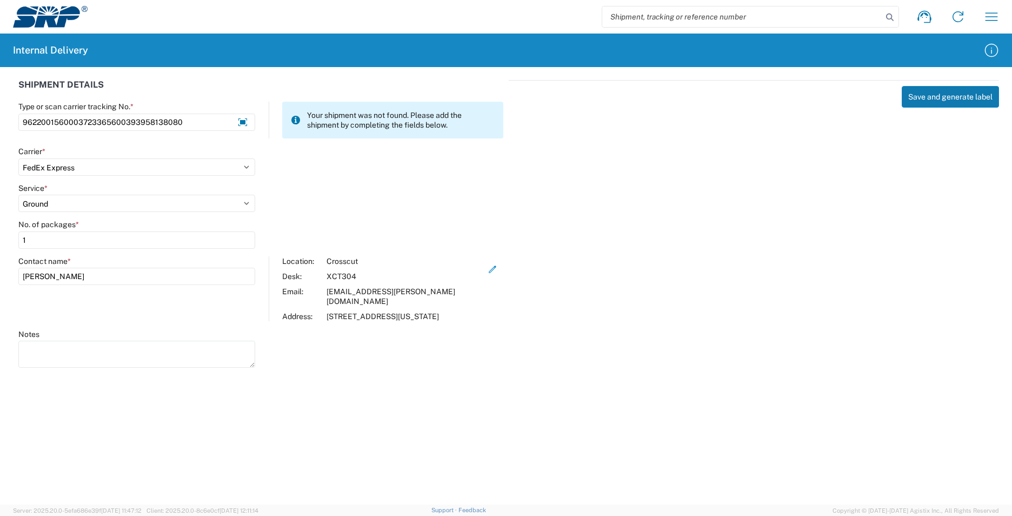
click at [962, 99] on button "Save and generate label" at bounding box center [950, 97] width 97 height 22
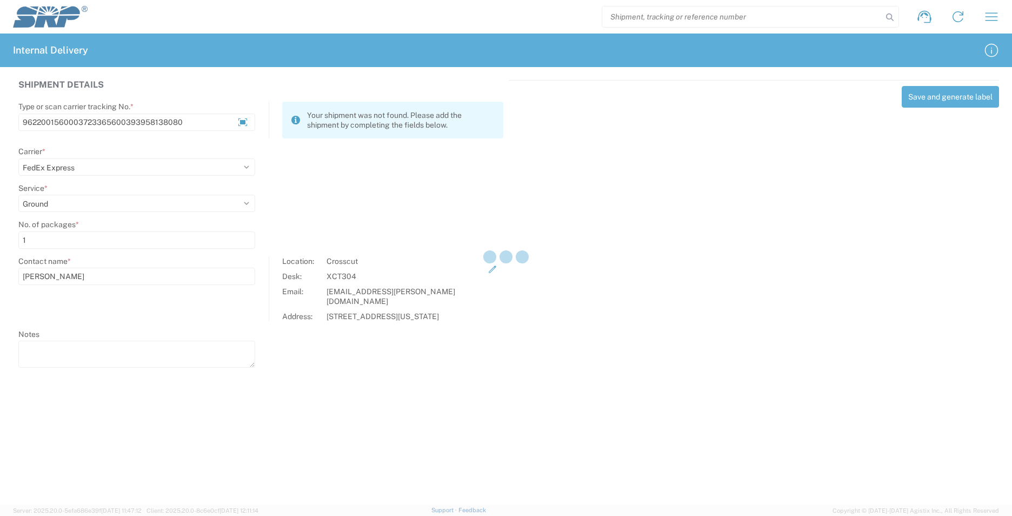
select select
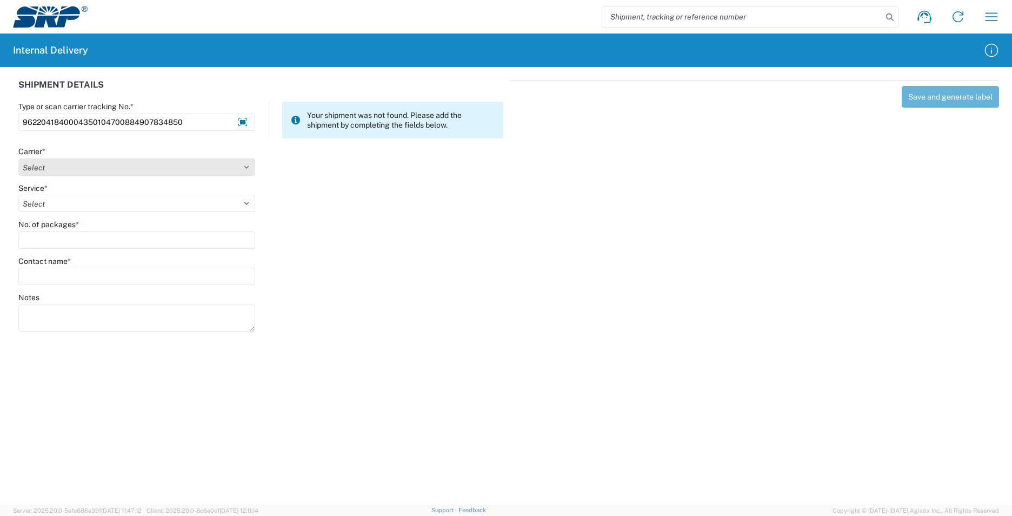
type input "9622041840004350104700884907834850"
click at [48, 167] on select "Select AcctPay Amazon Logistics ATI Trucking BC Dimerco Logistics Empire Southw…" at bounding box center [136, 166] width 237 height 17
select select "5"
click at [18, 158] on select "Select AcctPay Amazon Logistics ATI Trucking BC Dimerco Logistics Empire Southw…" at bounding box center [136, 166] width 237 height 17
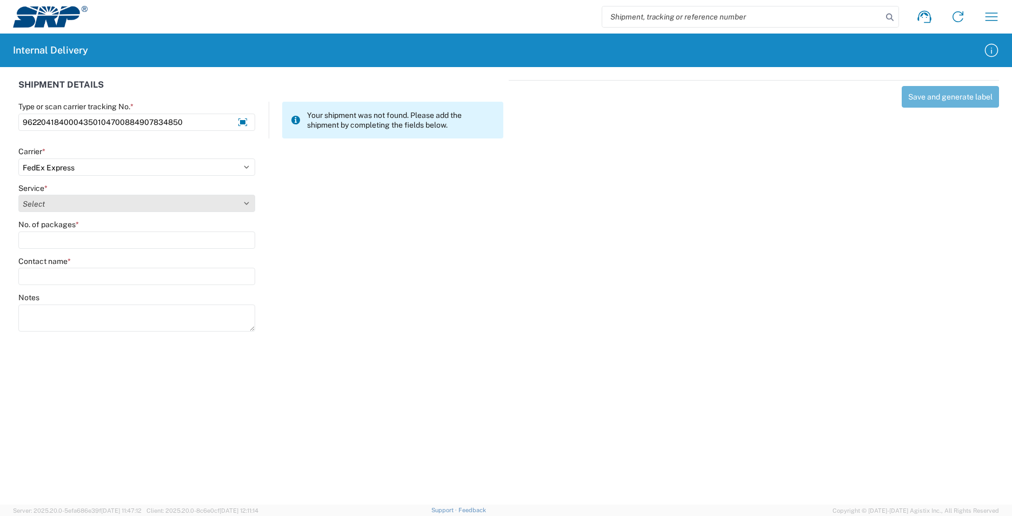
click at [50, 201] on select "Select 1Day Freight 2Day 2Day AM 2Day AM One Rate 2Day Freight 2Day One Rate 3 …" at bounding box center [136, 203] width 237 height 17
select select "12"
click at [50, 201] on select "Select 1Day Freight 2Day 2Day AM 2Day AM One Rate 2Day Freight 2Day One Rate 3 …" at bounding box center [136, 203] width 237 height 17
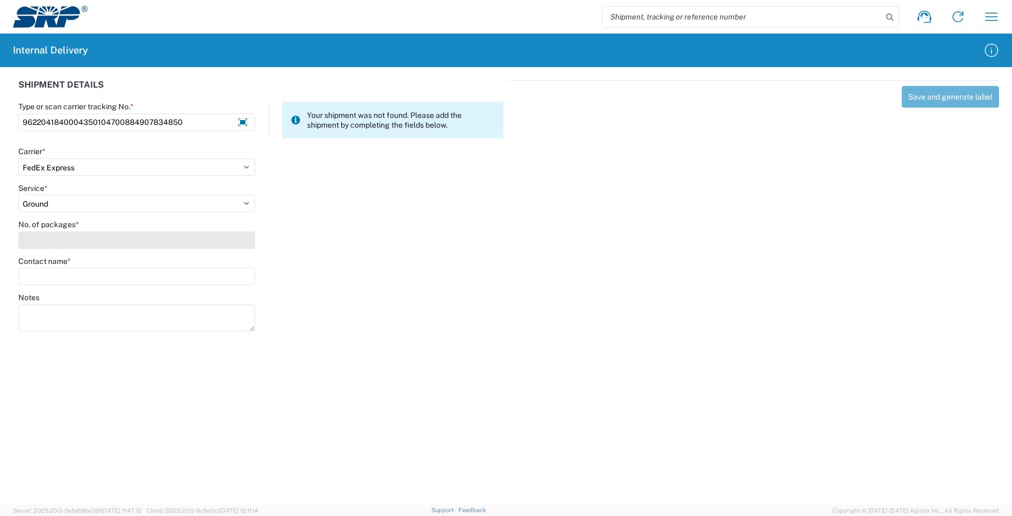
click at [49, 237] on input "No. of packages *" at bounding box center [136, 239] width 237 height 17
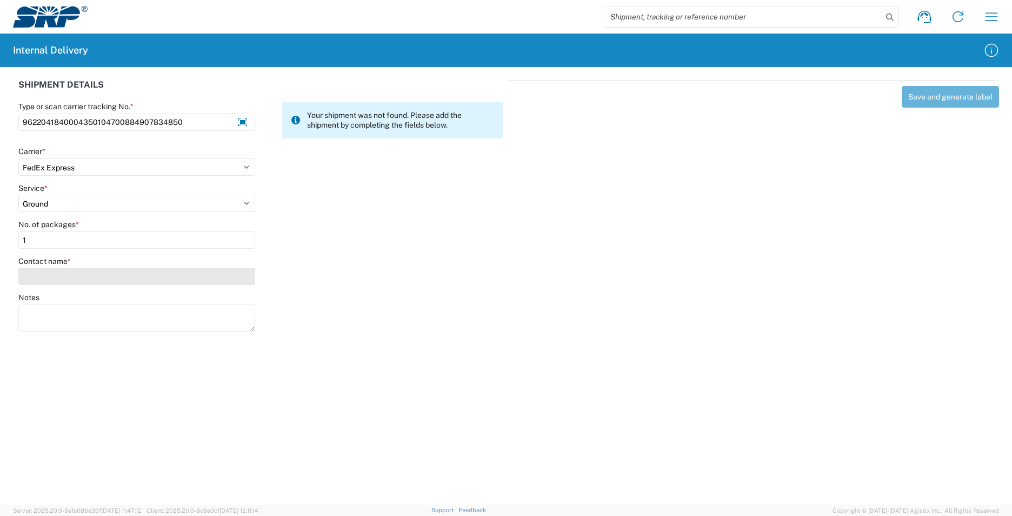
type input "1"
click at [52, 270] on input "Contact name *" at bounding box center [136, 276] width 237 height 17
type input "h"
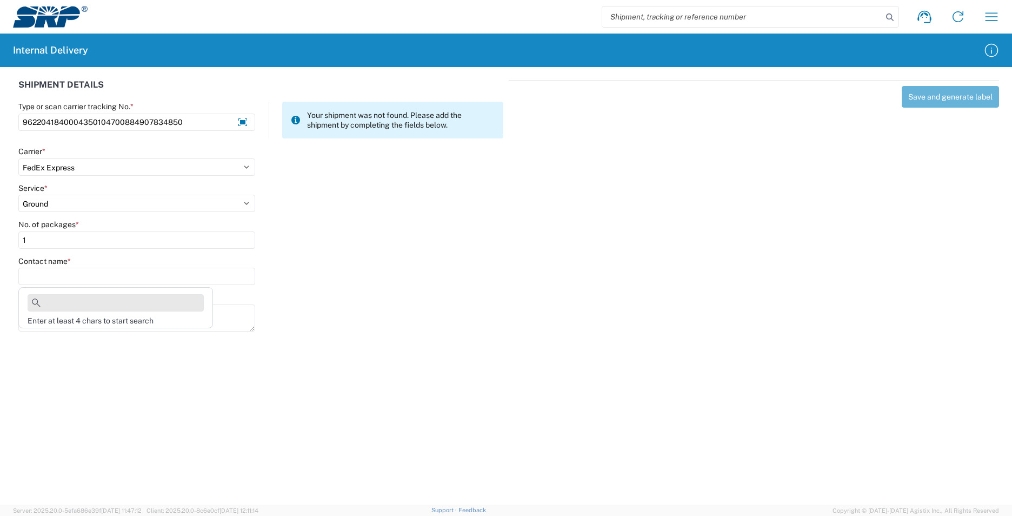
click at [82, 305] on input at bounding box center [116, 302] width 176 height 17
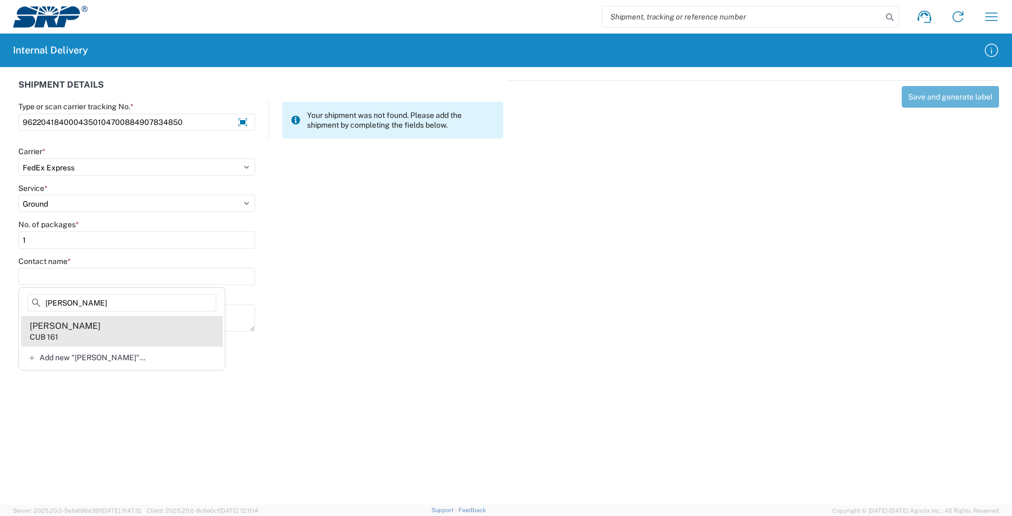
type input "heiny"
click at [163, 332] on agx-address-suggestion-item "Makenzie Heiny CUB 161" at bounding box center [122, 331] width 202 height 30
type input "[PERSON_NAME]"
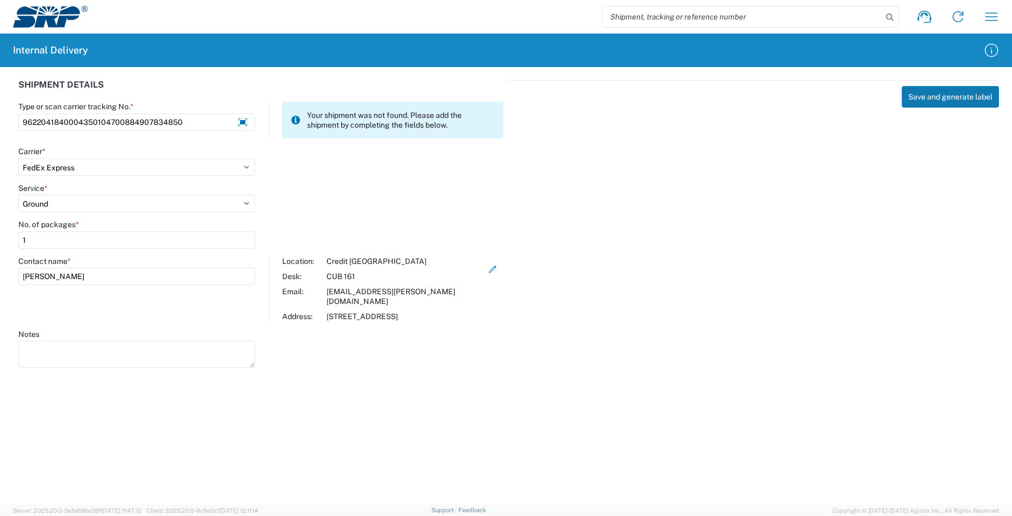
click at [946, 99] on button "Save and generate label" at bounding box center [950, 97] width 97 height 22
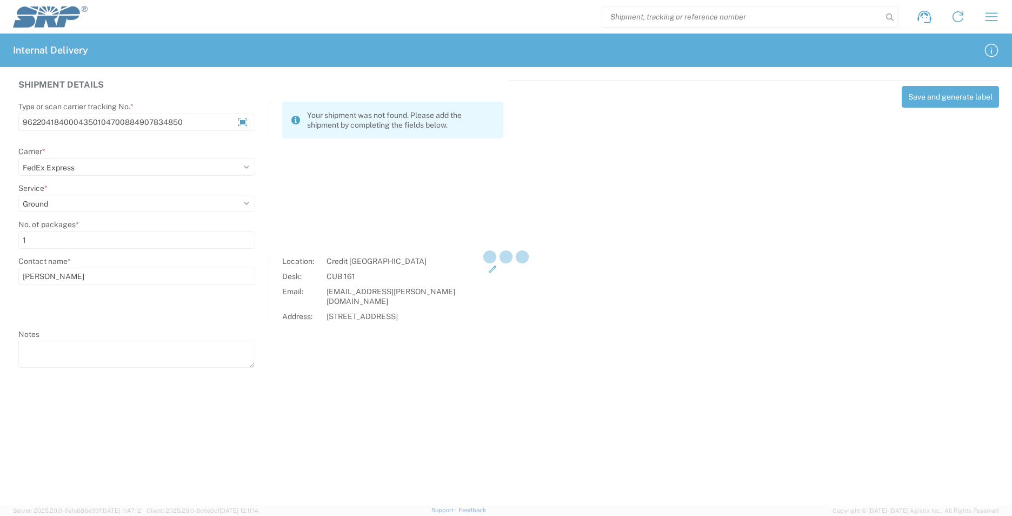
select select
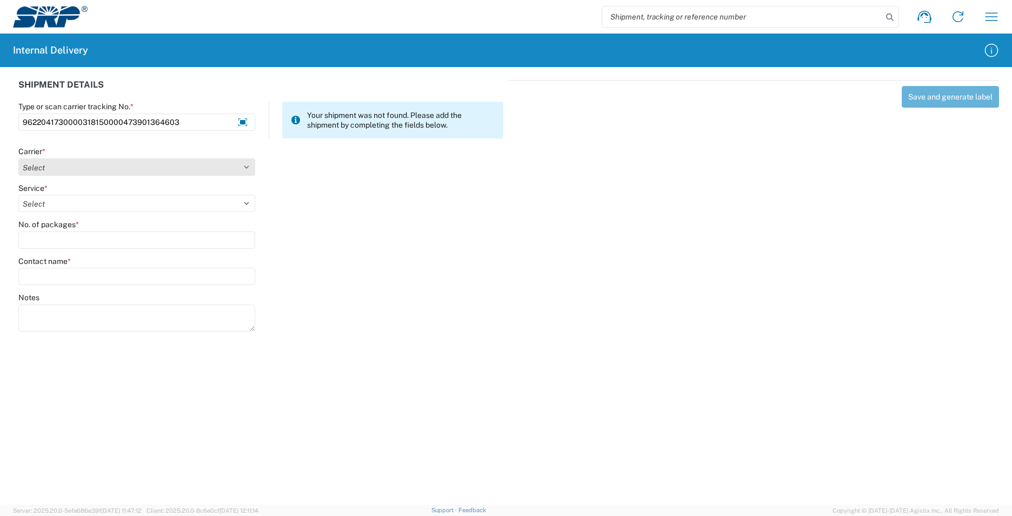
type input "9622041730000318150000473901364603"
click at [44, 166] on select "Select AcctPay Amazon Logistics ATI Trucking BC Dimerco Logistics Empire Southw…" at bounding box center [136, 166] width 237 height 17
select select "5"
click at [18, 158] on select "Select AcctPay Amazon Logistics ATI Trucking BC Dimerco Logistics Empire Southw…" at bounding box center [136, 166] width 237 height 17
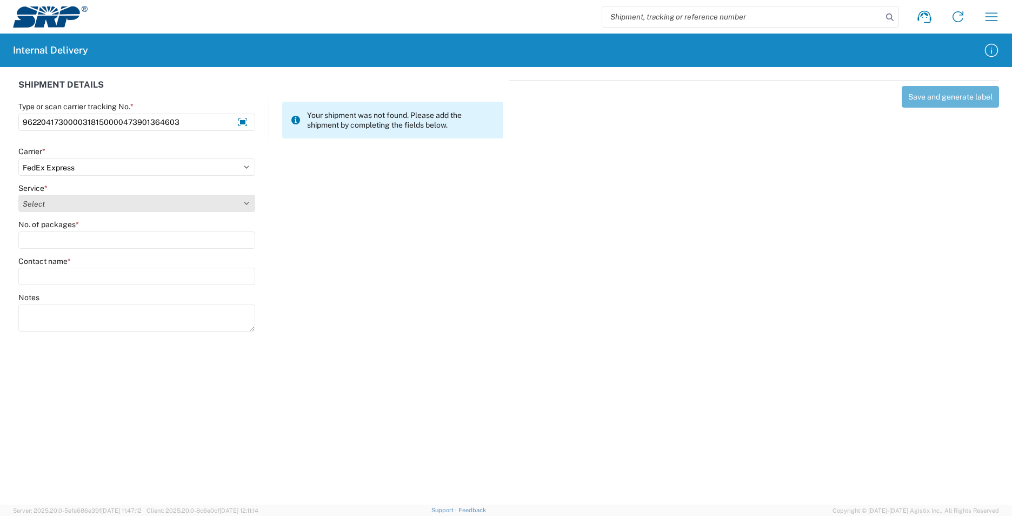
click at [46, 201] on select "Select 1Day Freight 2Day 2Day AM 2Day AM One Rate 2Day Freight 2Day One Rate 3 …" at bounding box center [136, 203] width 237 height 17
select select "12"
click at [49, 207] on select "Select 1Day Freight 2Day 2Day AM 2Day AM One Rate 2Day Freight 2Day One Rate 3 …" at bounding box center [136, 203] width 237 height 17
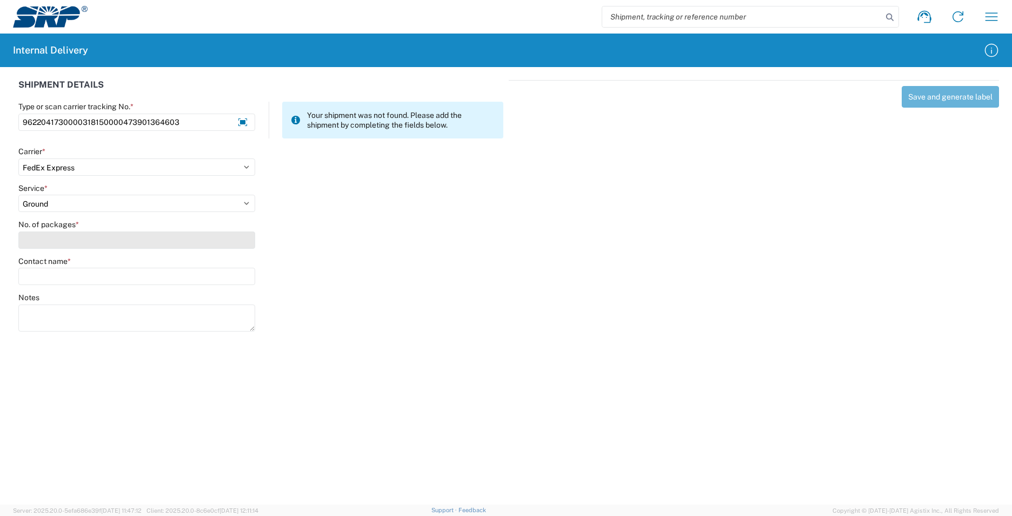
click at [48, 245] on input "No. of packages *" at bounding box center [136, 239] width 237 height 17
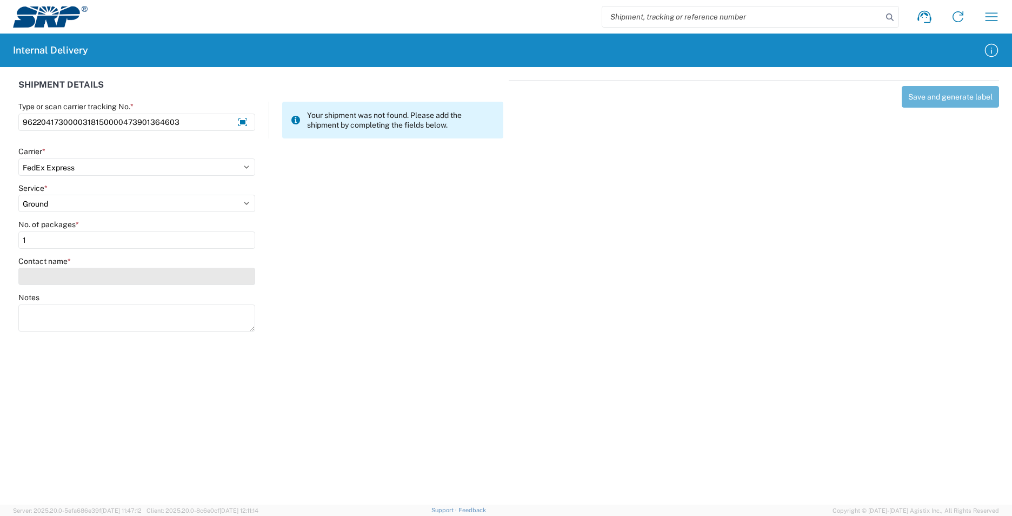
type input "1"
click at [58, 275] on input "Contact name *" at bounding box center [136, 276] width 237 height 17
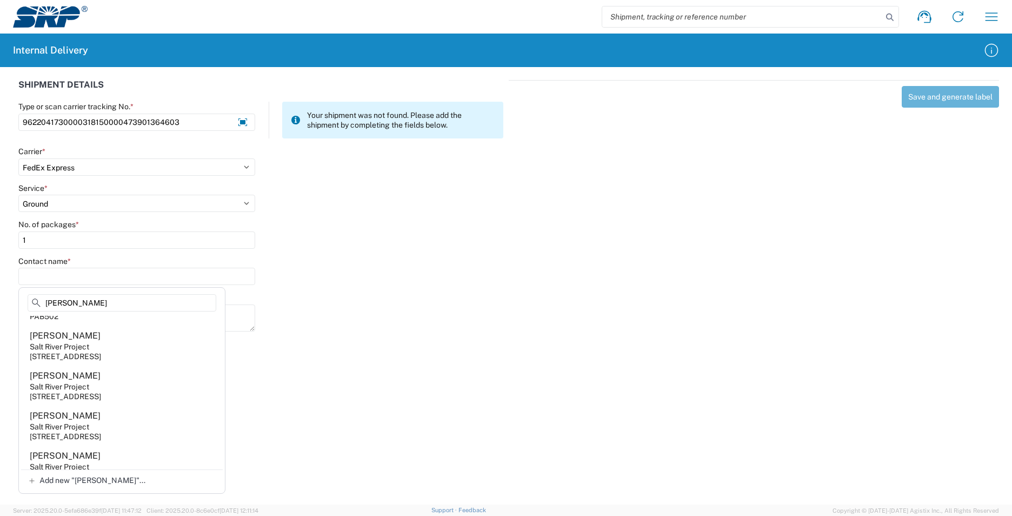
scroll to position [368, 0]
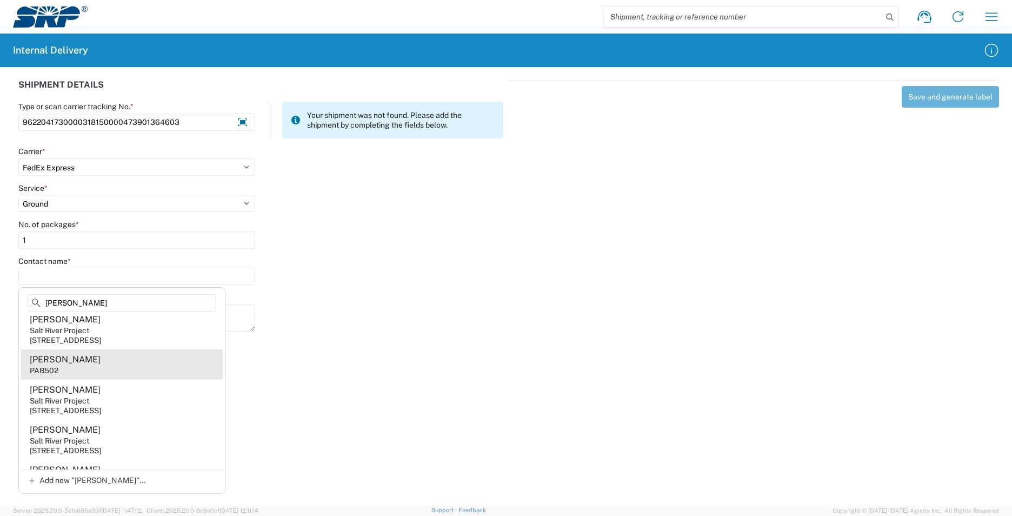
type input "williams"
click at [128, 379] on agx-address-suggestion-item "Tracie Williams PAB502" at bounding box center [122, 364] width 202 height 30
type input "[PERSON_NAME]"
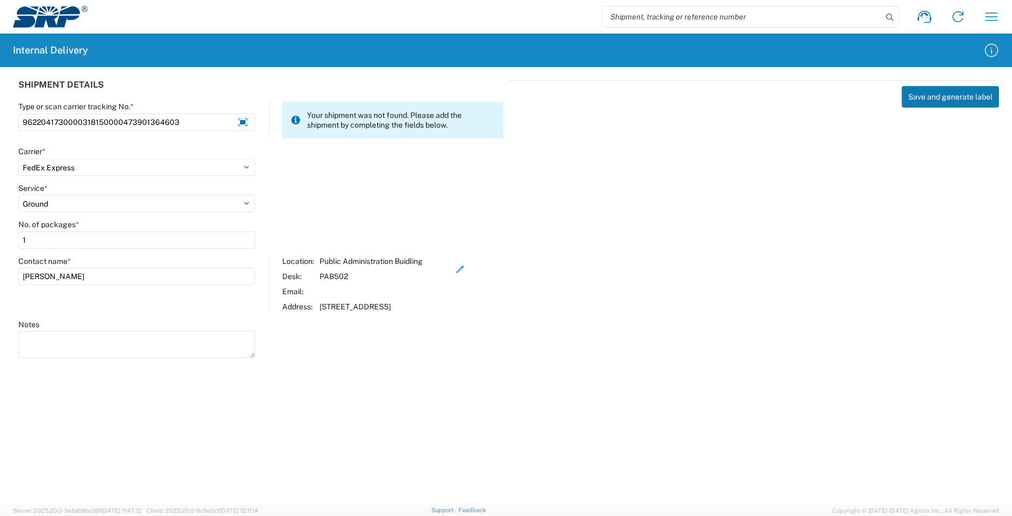
click at [933, 99] on button "Save and generate label" at bounding box center [950, 97] width 97 height 22
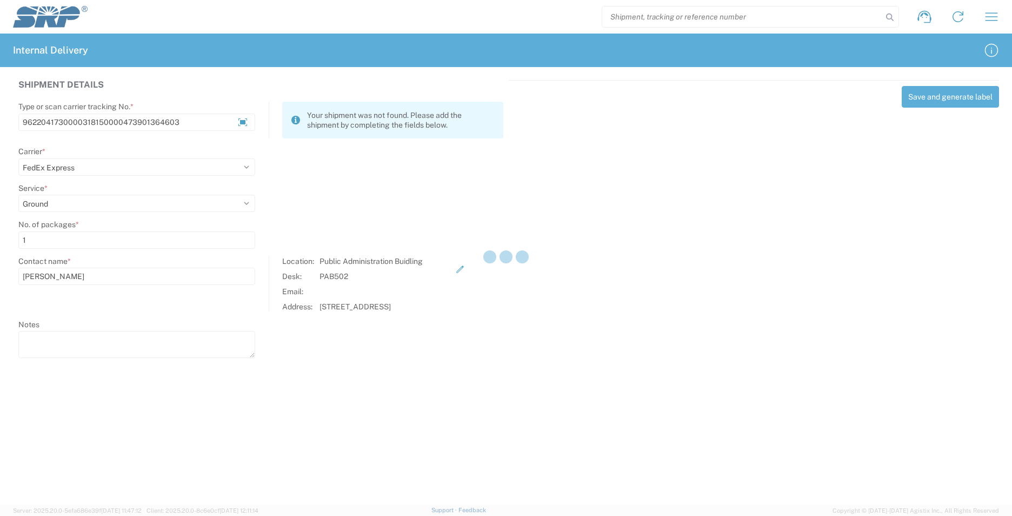
select select
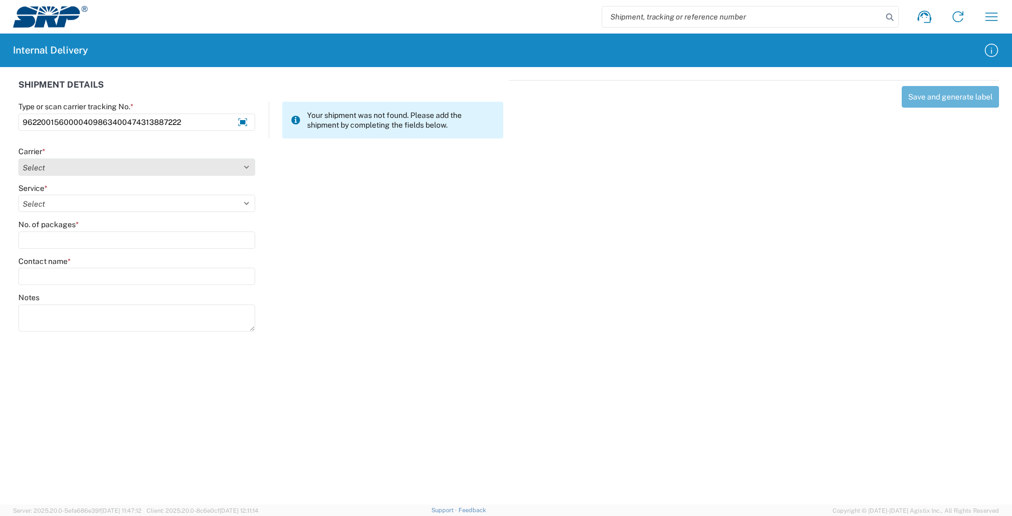
type input "9622001560000409863400474313887222"
click at [39, 166] on select "Select AcctPay Amazon Logistics ATI Trucking BC Dimerco Logistics Empire Southw…" at bounding box center [136, 166] width 237 height 17
select select "5"
click at [18, 158] on select "Select AcctPay Amazon Logistics ATI Trucking BC Dimerco Logistics Empire Southw…" at bounding box center [136, 166] width 237 height 17
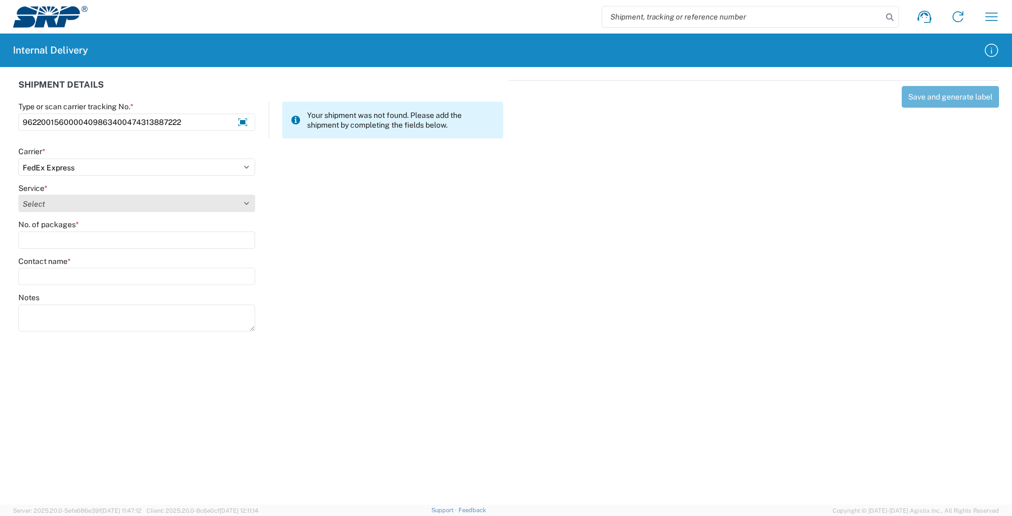
click at [48, 208] on select "Select 1Day Freight 2Day 2Day AM 2Day AM One Rate 2Day Freight 2Day One Rate 3 …" at bounding box center [136, 203] width 237 height 17
select select "12"
click at [45, 208] on select "Select 1Day Freight 2Day 2Day AM 2Day AM One Rate 2Day Freight 2Day One Rate 3 …" at bounding box center [136, 203] width 237 height 17
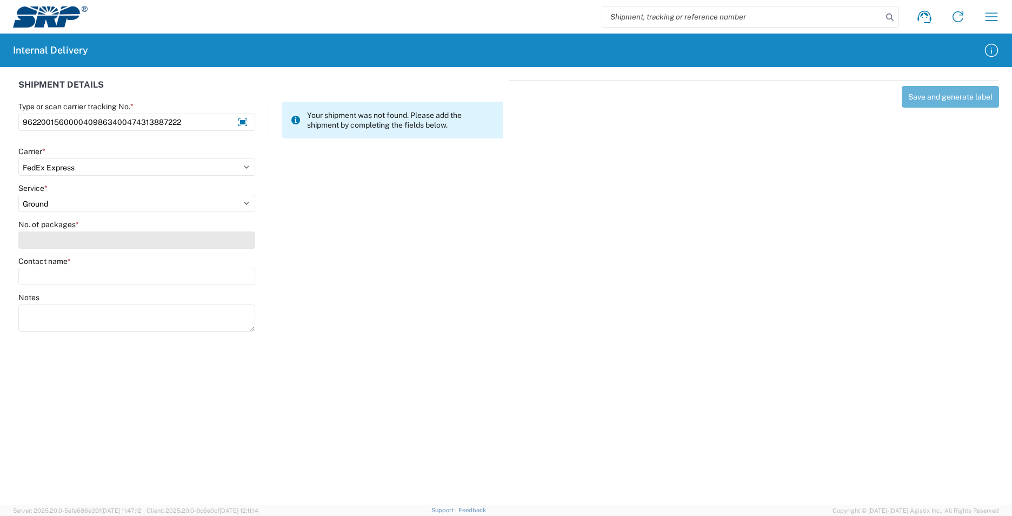
click at [46, 238] on input "No. of packages *" at bounding box center [136, 239] width 237 height 17
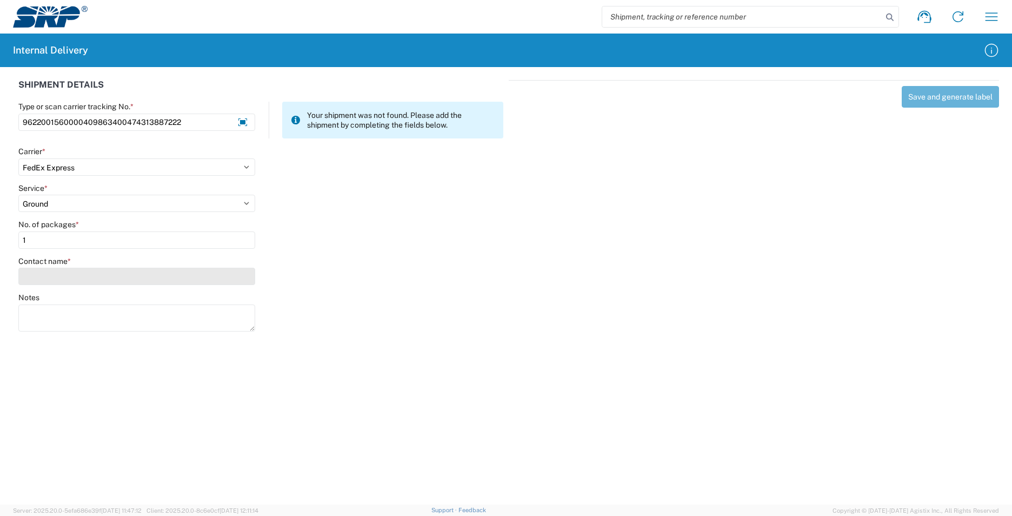
type input "1"
click at [49, 276] on input "Contact name *" at bounding box center [136, 276] width 237 height 17
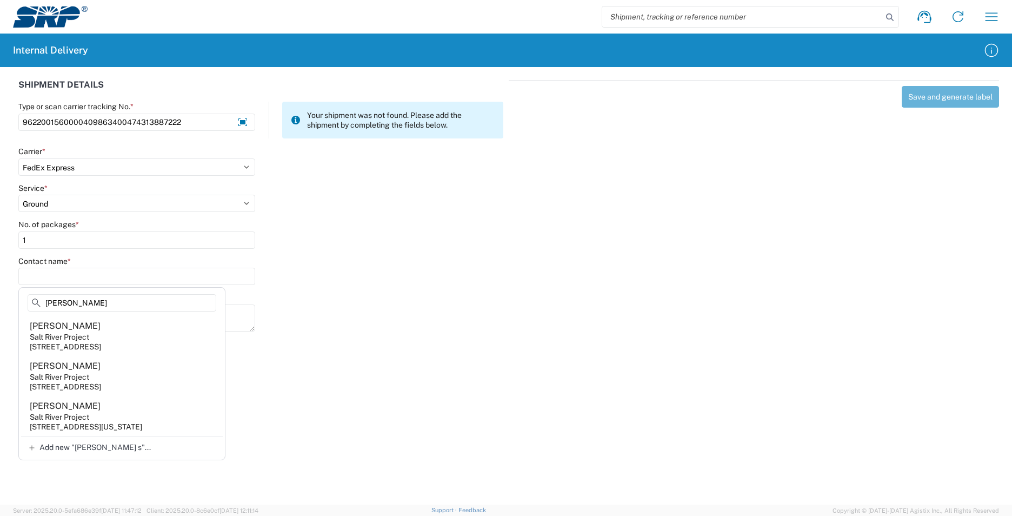
type input "tanner s"
click at [100, 336] on agx-address-suggestion-item "Tanner Sims Salt River Project 1 E Continental Dr, PER300, Tempe, AZ, 85281, US" at bounding box center [122, 336] width 202 height 40
type input "[PERSON_NAME]"
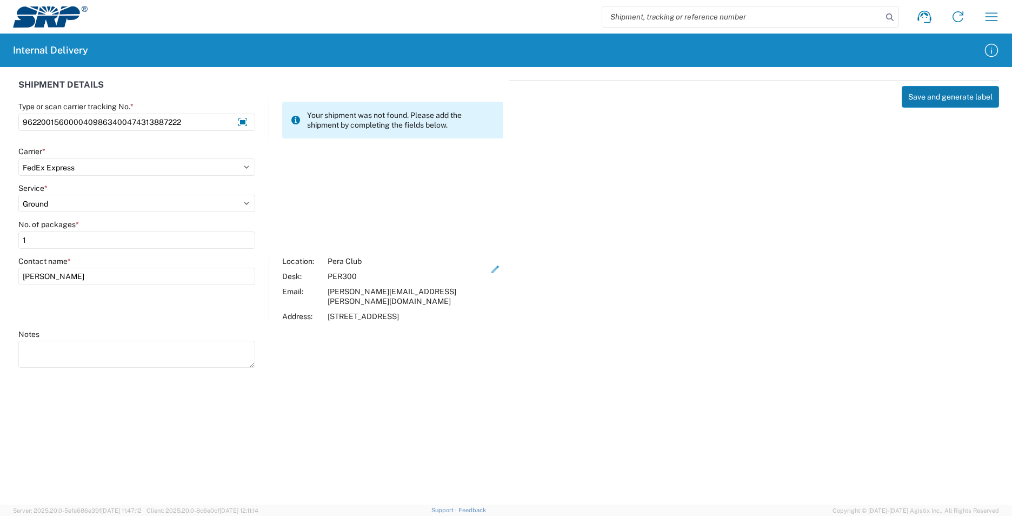
click at [935, 92] on button "Save and generate label" at bounding box center [950, 97] width 97 height 22
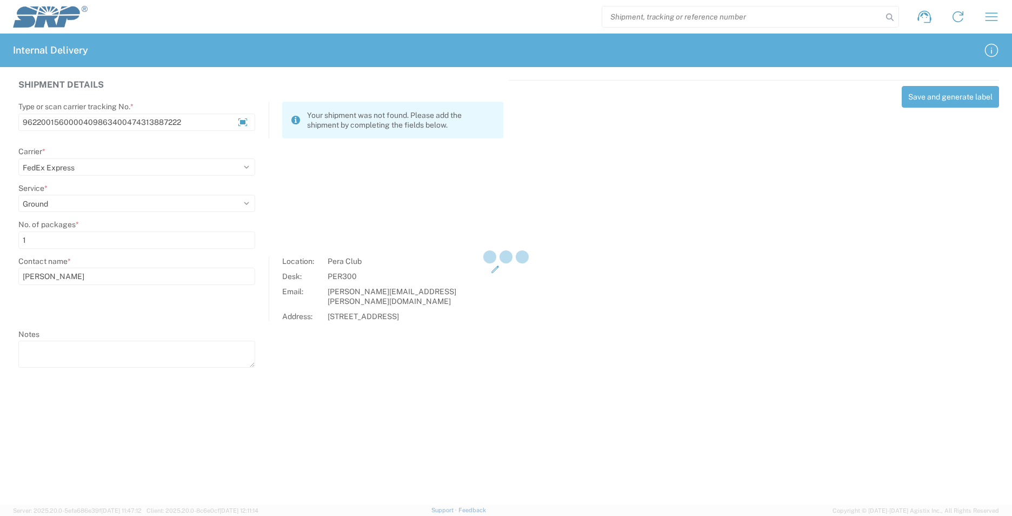
select select
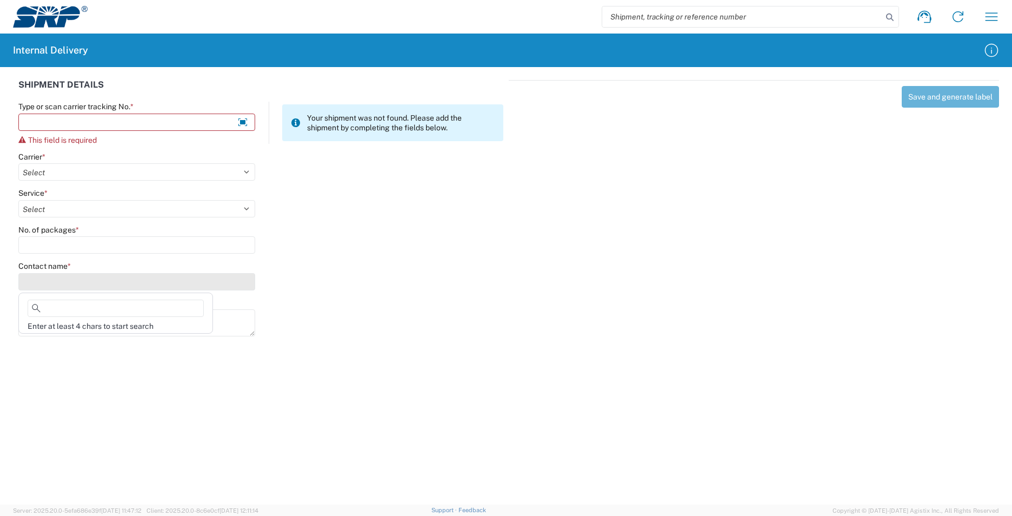
click at [34, 282] on input "Contact name *" at bounding box center [136, 281] width 237 height 17
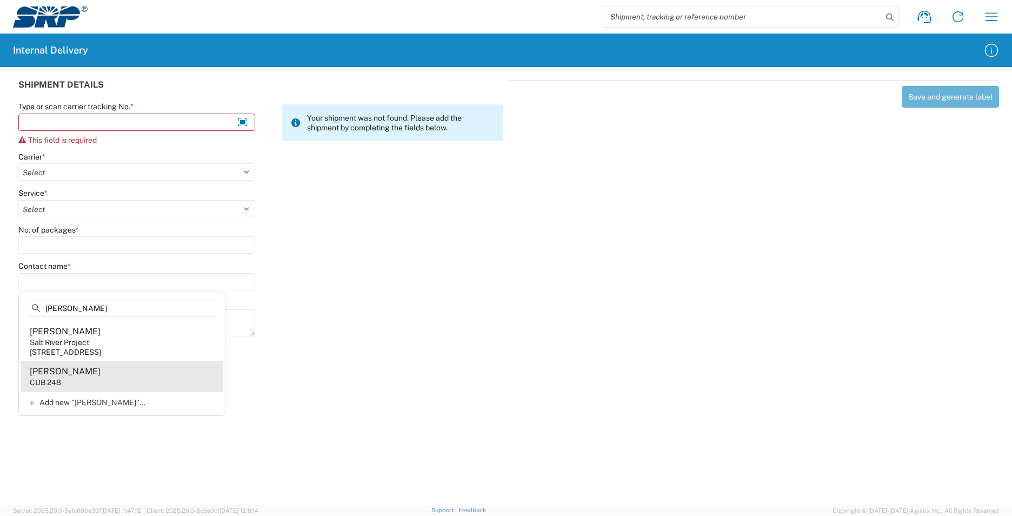
type input "cutler"
click at [146, 379] on agx-address-suggestion-item "Matthew Cutler CUB 248" at bounding box center [122, 376] width 202 height 30
type input "Matthew Cutler"
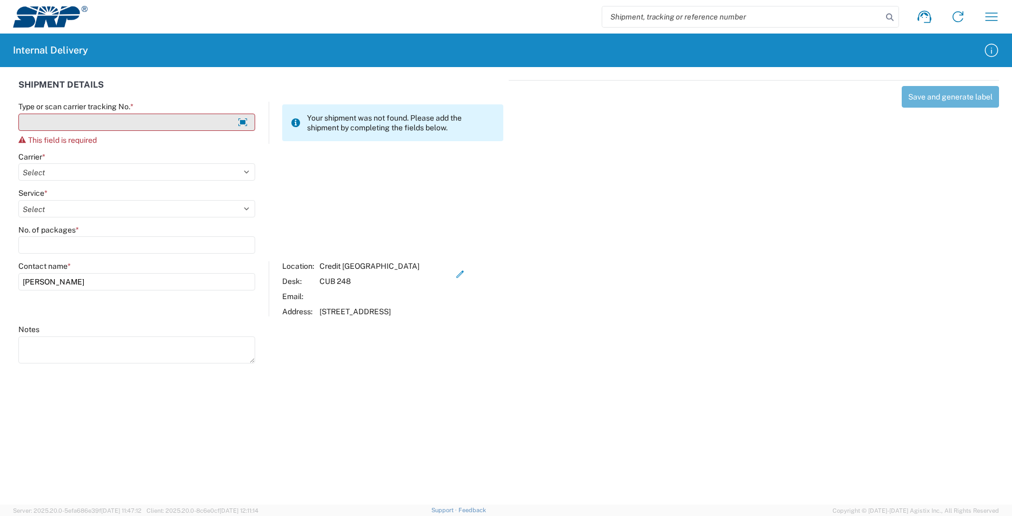
click at [134, 116] on input "Type or scan carrier tracking No. *" at bounding box center [136, 122] width 237 height 17
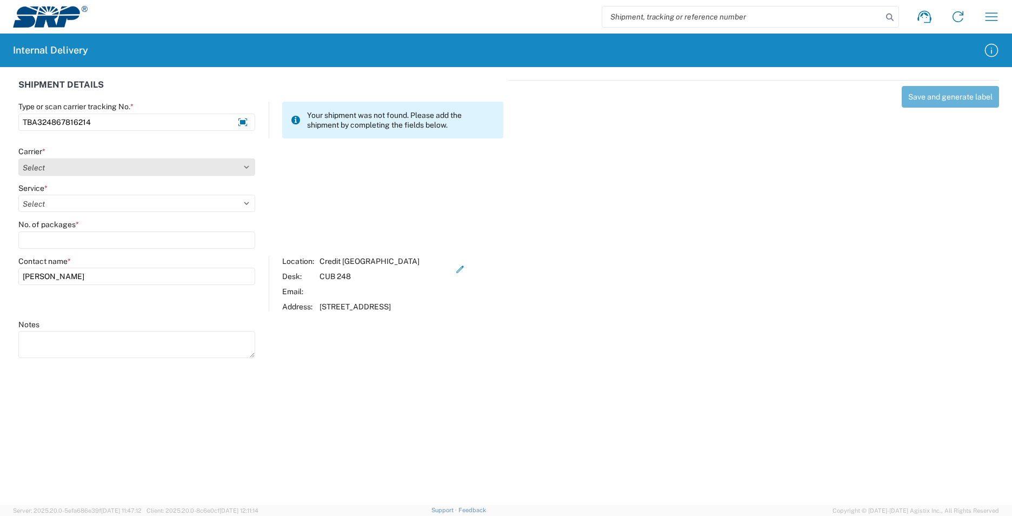
type input "TBA324867816214"
click at [36, 168] on select "Select AcctPay Amazon Logistics ATI Trucking BC Dimerco Logistics Empire Southw…" at bounding box center [136, 166] width 237 height 17
select select "8933"
click at [18, 158] on select "Select AcctPay Amazon Logistics ATI Trucking BC Dimerco Logistics Empire Southw…" at bounding box center [136, 166] width 237 height 17
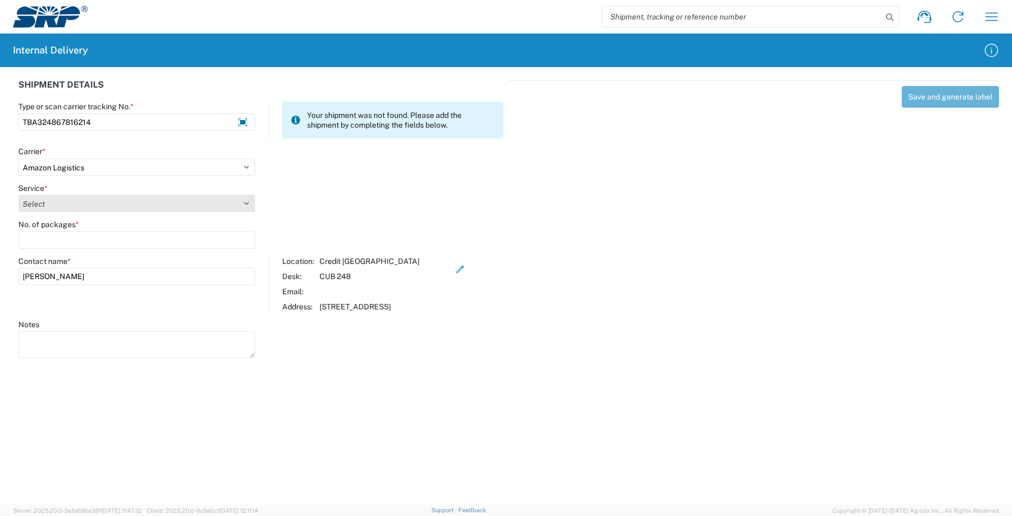
click at [51, 203] on select "Select" at bounding box center [136, 203] width 237 height 17
select select "24525"
click at [18, 195] on select "Select Amazon Logistics TBA Rail TL Standard 3 - 5 Day" at bounding box center [136, 203] width 237 height 17
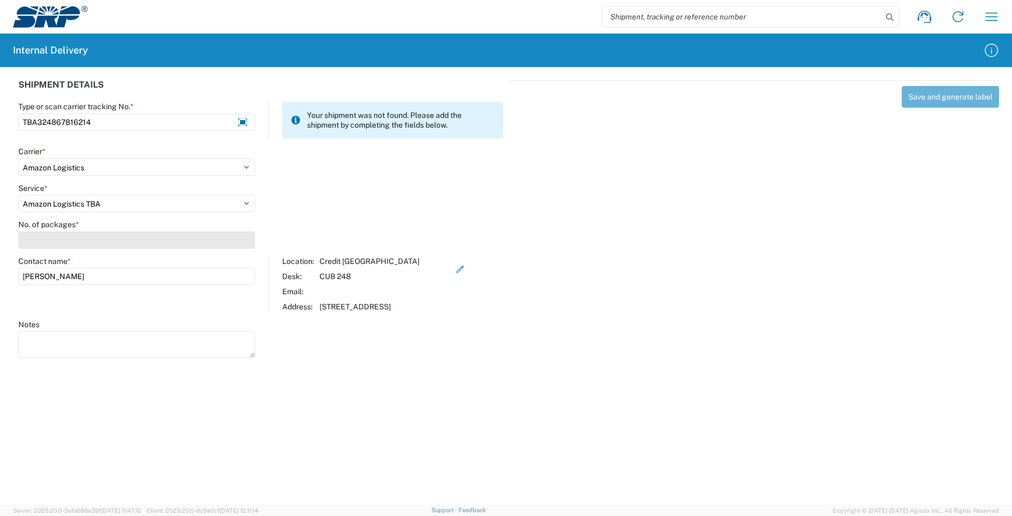
click at [43, 237] on input "No. of packages *" at bounding box center [136, 239] width 237 height 17
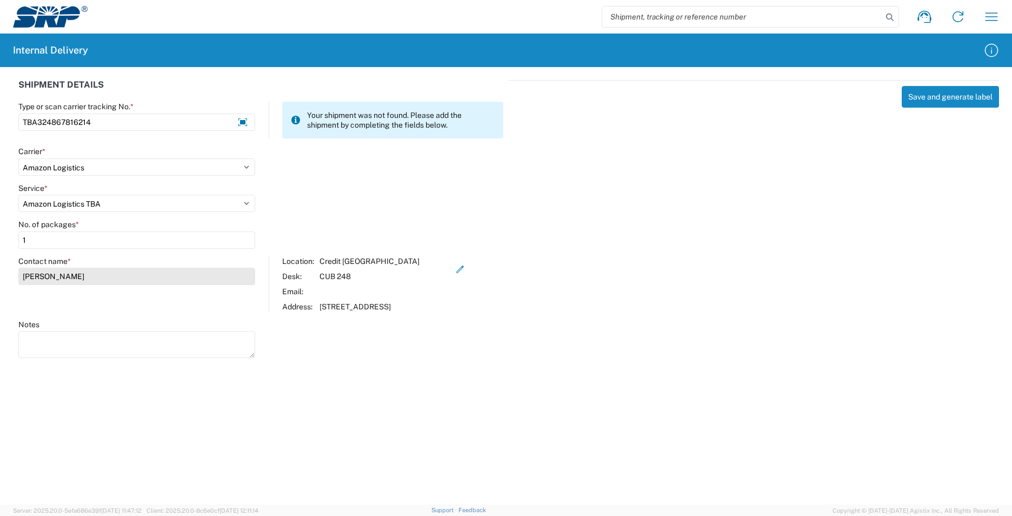
type input "1"
click at [75, 280] on input "Matthew Cutler" at bounding box center [136, 276] width 237 height 17
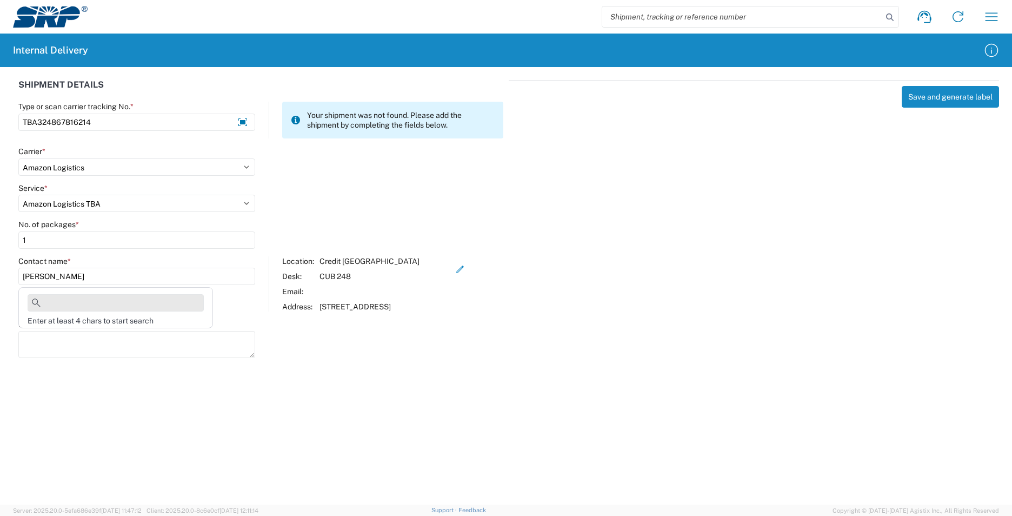
click at [61, 305] on input at bounding box center [116, 302] width 176 height 17
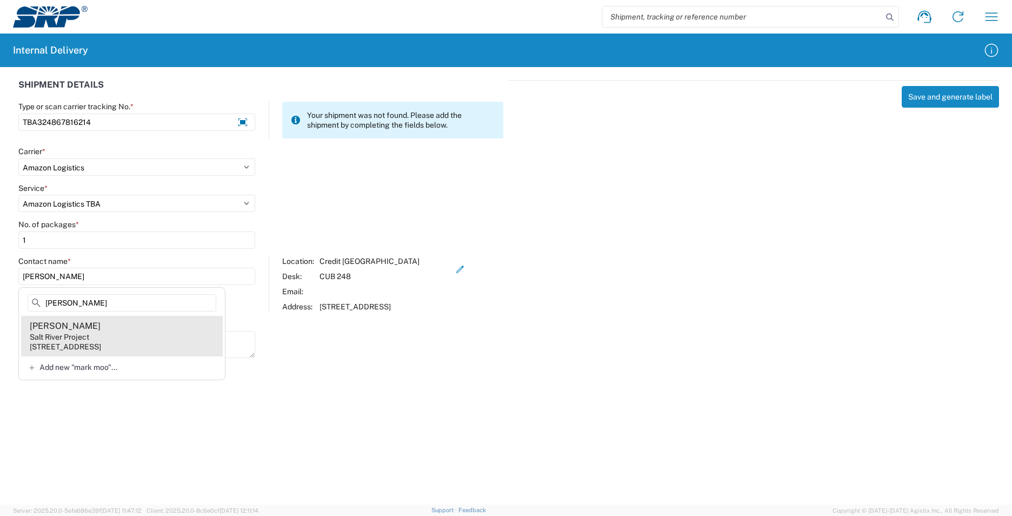
type input "mark moo"
click at [126, 334] on agx-address-suggestion-item "Mark Moore Salt River Project 7050 E University Dr, EVS104, Mesa, AZ, 85207, US" at bounding box center [122, 336] width 202 height 40
type input "[PERSON_NAME]"
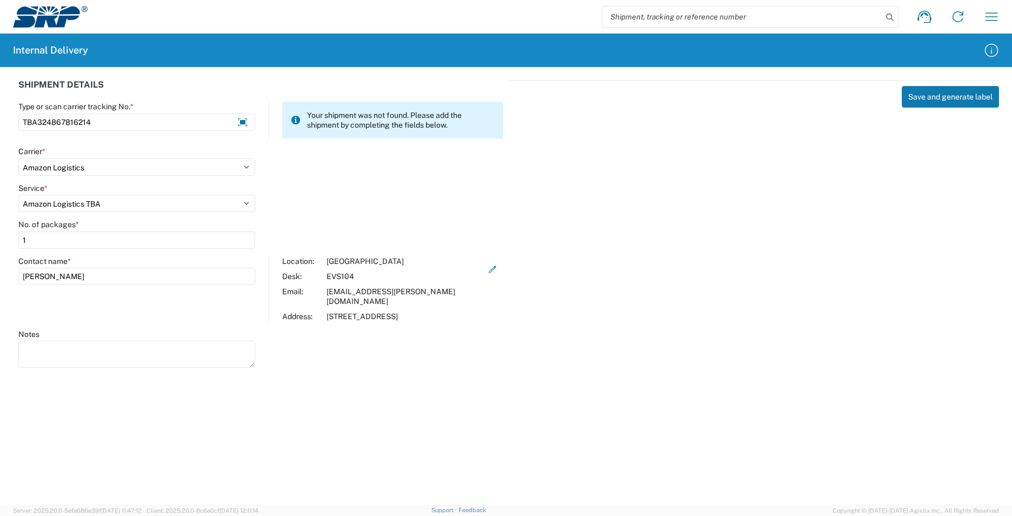
click at [964, 95] on button "Save and generate label" at bounding box center [950, 97] width 97 height 22
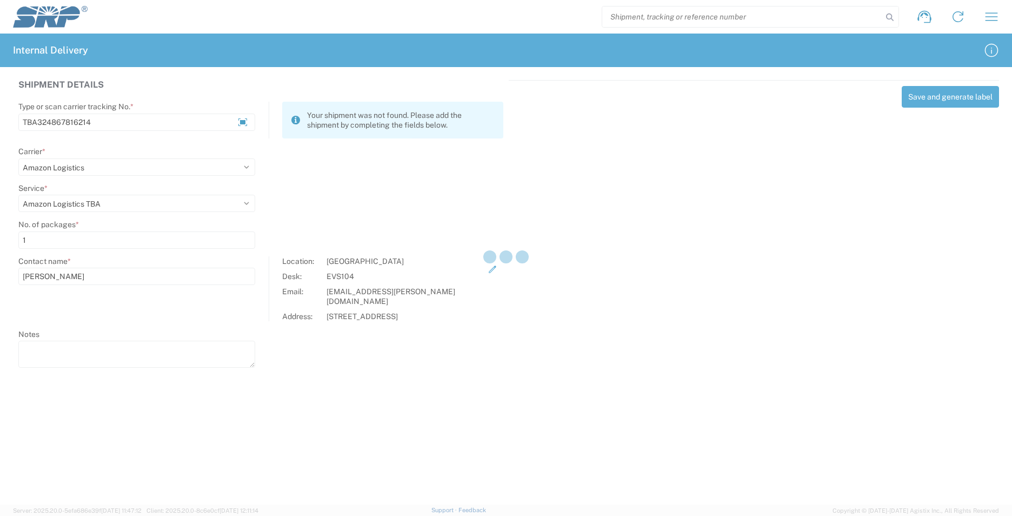
select select
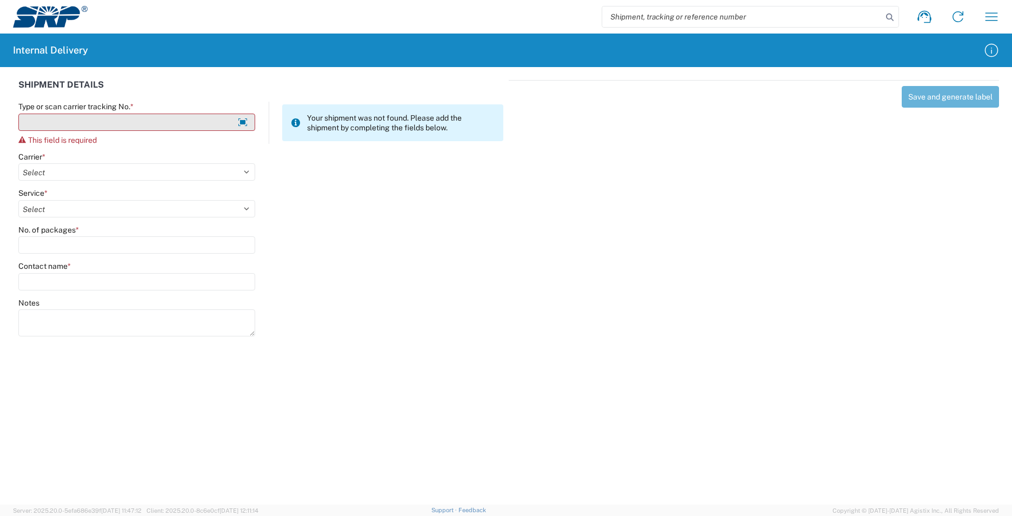
click at [85, 128] on input "Type or scan carrier tracking No. *" at bounding box center [136, 122] width 237 height 17
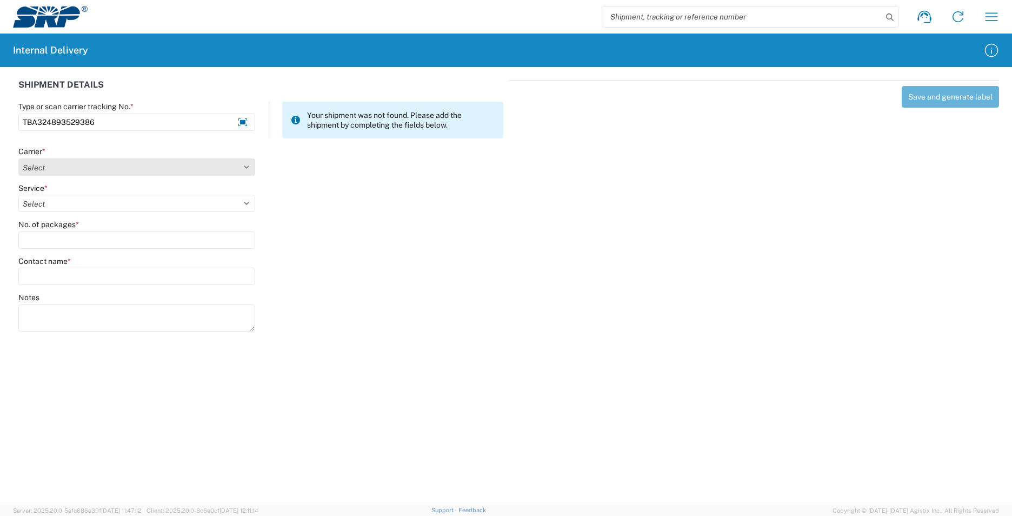
type input "TBA324893529386"
click at [44, 169] on select "Select AcctPay Amazon Logistics ATI Trucking BC Dimerco Logistics Empire Southw…" at bounding box center [136, 166] width 237 height 17
select select "8933"
click at [18, 158] on select "Select AcctPay Amazon Logistics ATI Trucking BC Dimerco Logistics Empire Southw…" at bounding box center [136, 166] width 237 height 17
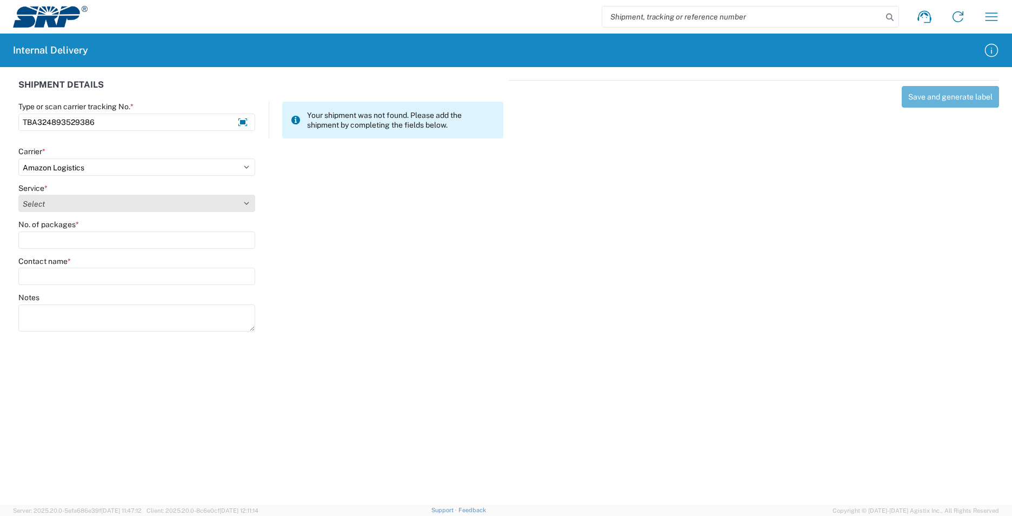
click at [60, 204] on select "Select Amazon Logistics TBA Rail TL Standard 3 - 5 Day" at bounding box center [136, 203] width 237 height 17
select select "24525"
click at [18, 195] on select "Select Amazon Logistics TBA Rail TL Standard 3 - 5 Day" at bounding box center [136, 203] width 237 height 17
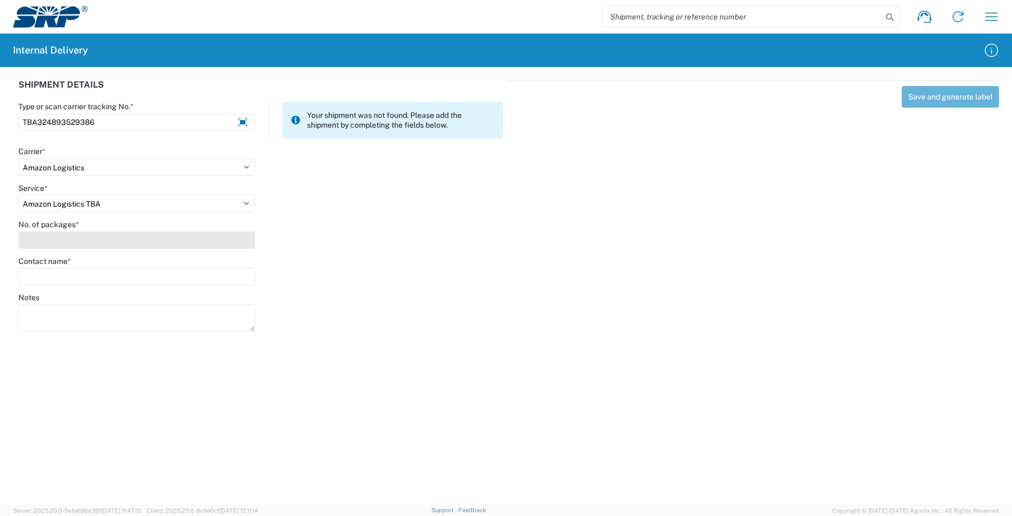
click at [58, 235] on input "No. of packages *" at bounding box center [136, 239] width 237 height 17
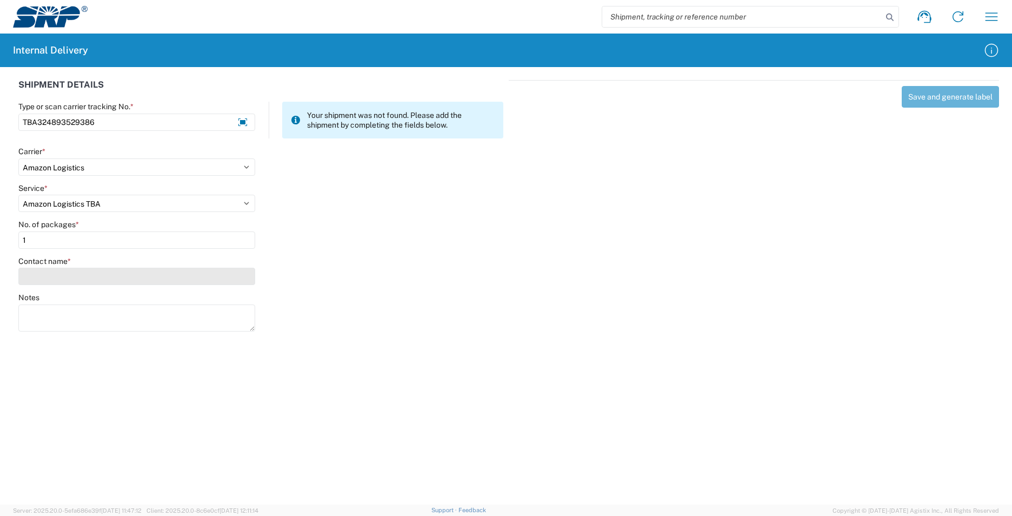
type input "1"
click at [54, 281] on input "Contact name *" at bounding box center [136, 276] width 237 height 17
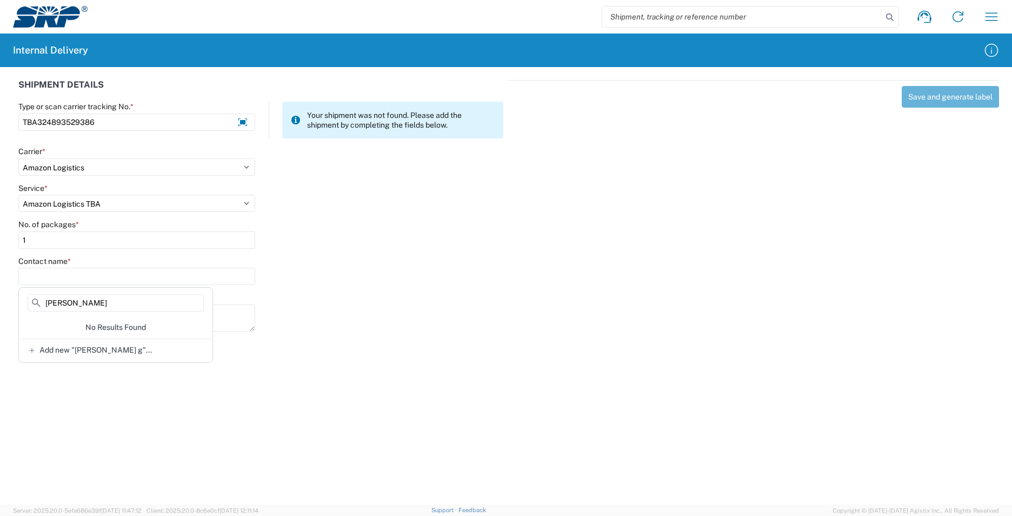
scroll to position [0, 0]
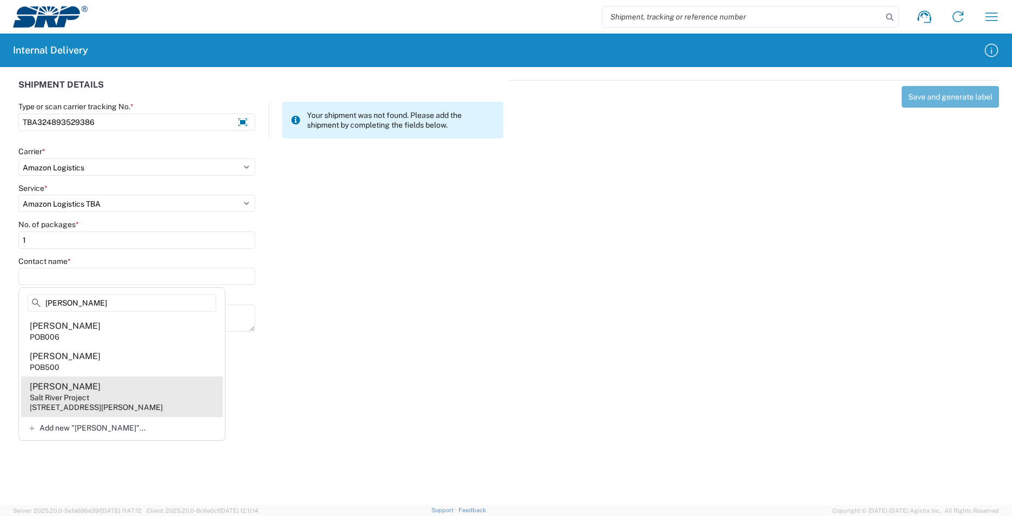
type input "rosie"
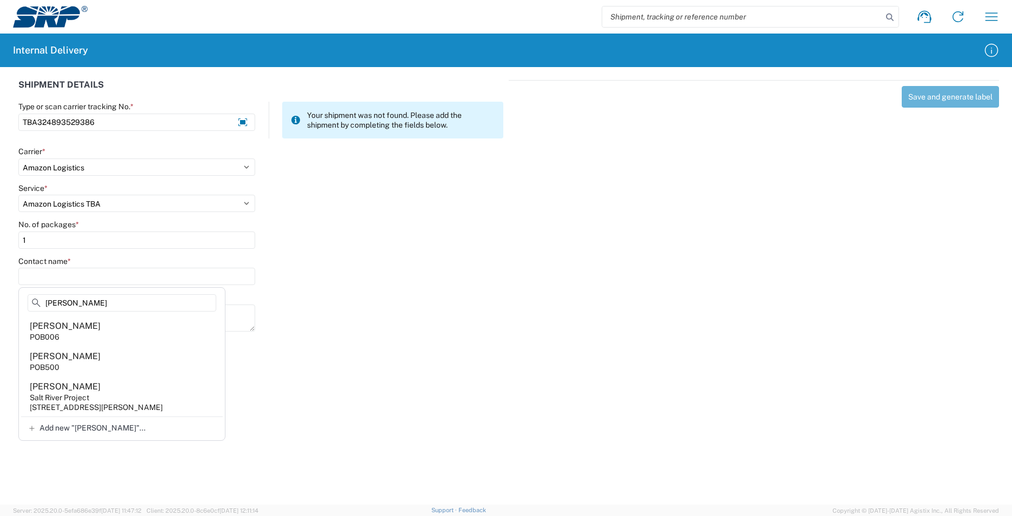
click at [171, 400] on agx-address-suggestion-item "Rosie Guerrero Salt River Project 6504 E Thomas Rd, POB006, Scottsdale, AZ, 852…" at bounding box center [122, 396] width 202 height 40
type input "Rosie Guerrero"
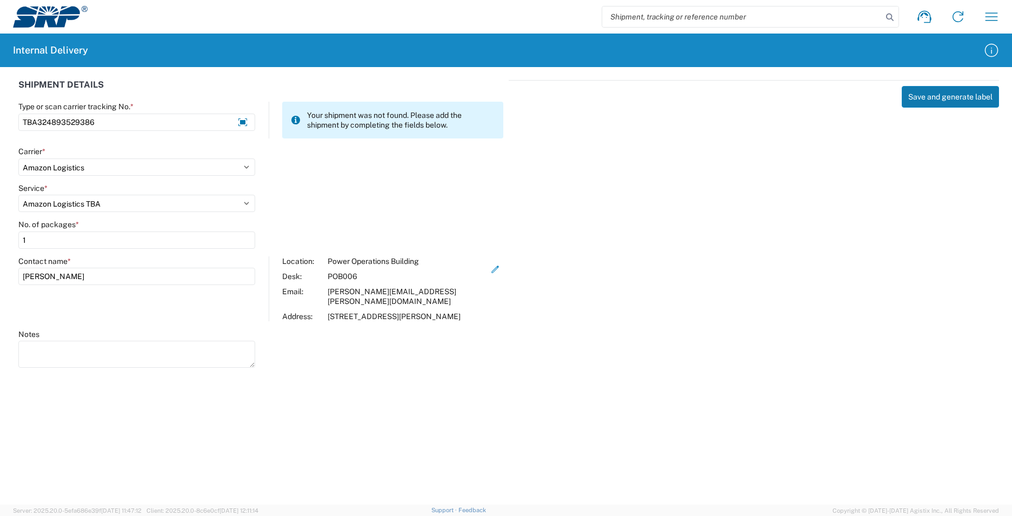
click at [959, 92] on button "Save and generate label" at bounding box center [950, 97] width 97 height 22
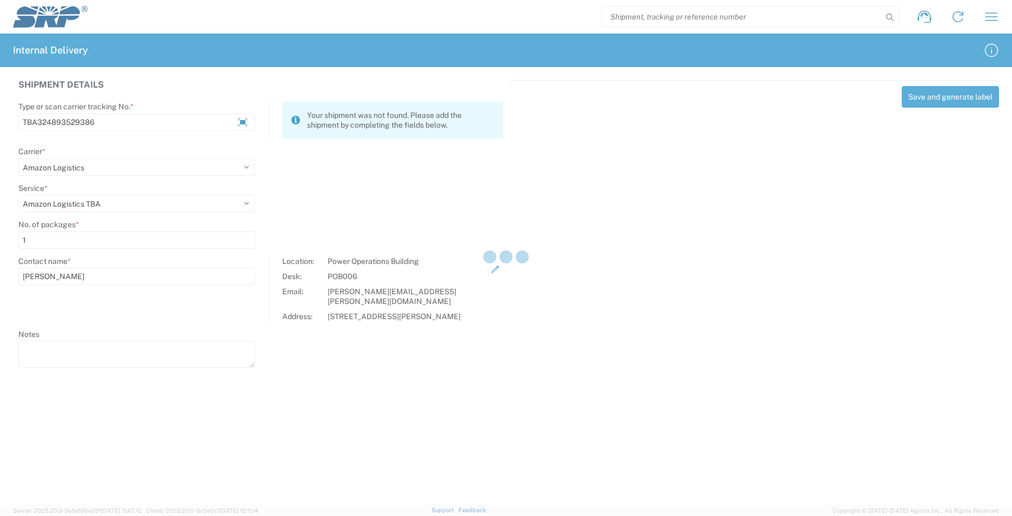
select select
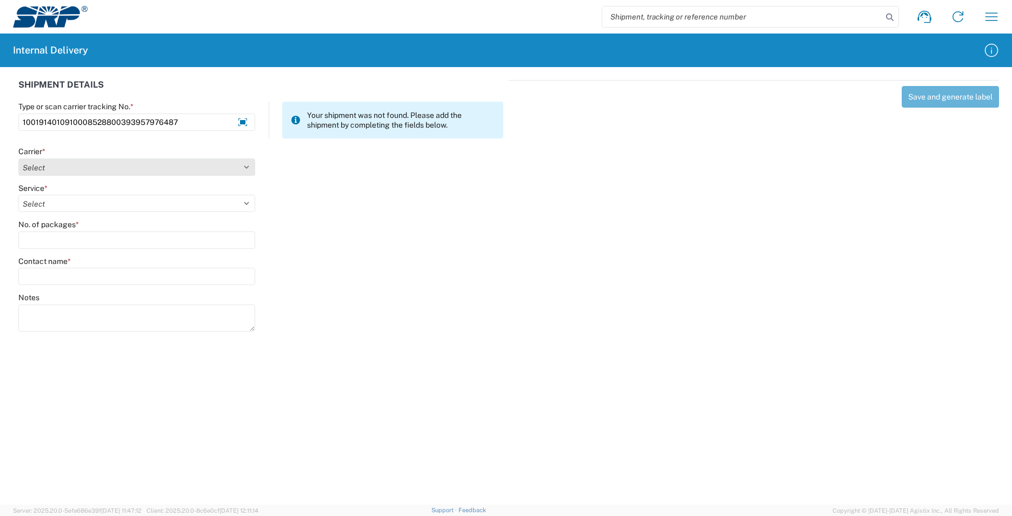
type input "1001914010910008528800393957976487"
click at [59, 168] on select "Select AcctPay Amazon Logistics ATI Trucking BC Dimerco Logistics Empire Southw…" at bounding box center [136, 166] width 237 height 17
click at [102, 170] on select "Select AcctPay Amazon Logistics ATI Trucking BC Dimerco Logistics Empire Southw…" at bounding box center [136, 166] width 237 height 17
select select "5"
click at [18, 158] on select "Select AcctPay Amazon Logistics ATI Trucking BC Dimerco Logistics Empire Southw…" at bounding box center [136, 166] width 237 height 17
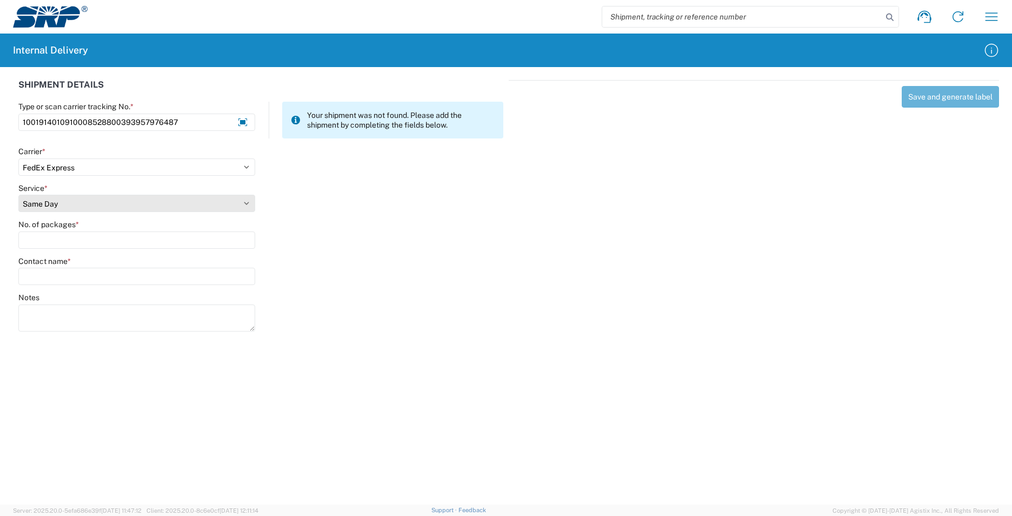
click at [57, 199] on select "Select 1Day Freight 2Day 2Day AM 2Day AM One Rate 2Day Freight 2Day One Rate 3 …" at bounding box center [136, 203] width 237 height 17
select select "10"
click at [59, 208] on select "Select 1Day Freight 2Day 2Day AM 2Day AM One Rate 2Day Freight 2Day One Rate 3 …" at bounding box center [136, 203] width 237 height 17
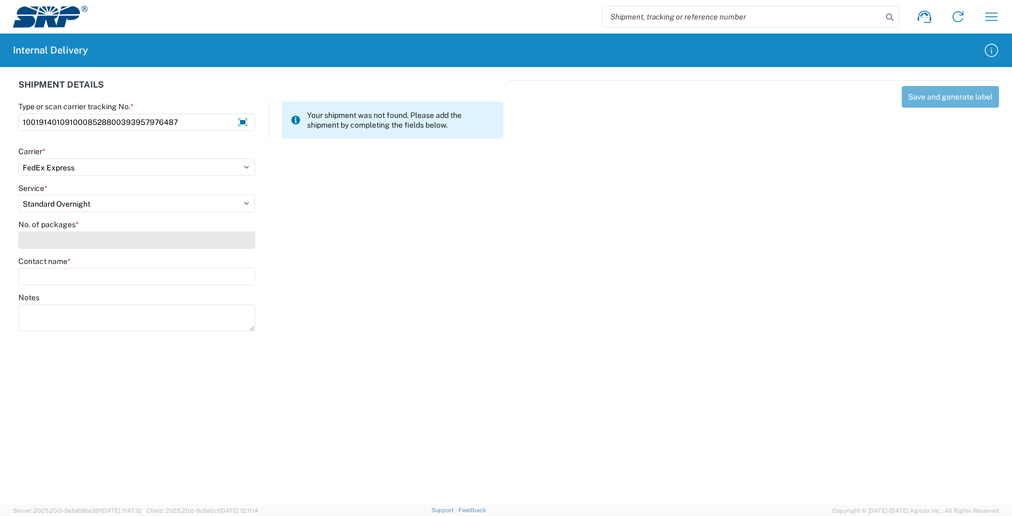
click at [52, 239] on input "No. of packages *" at bounding box center [136, 239] width 237 height 17
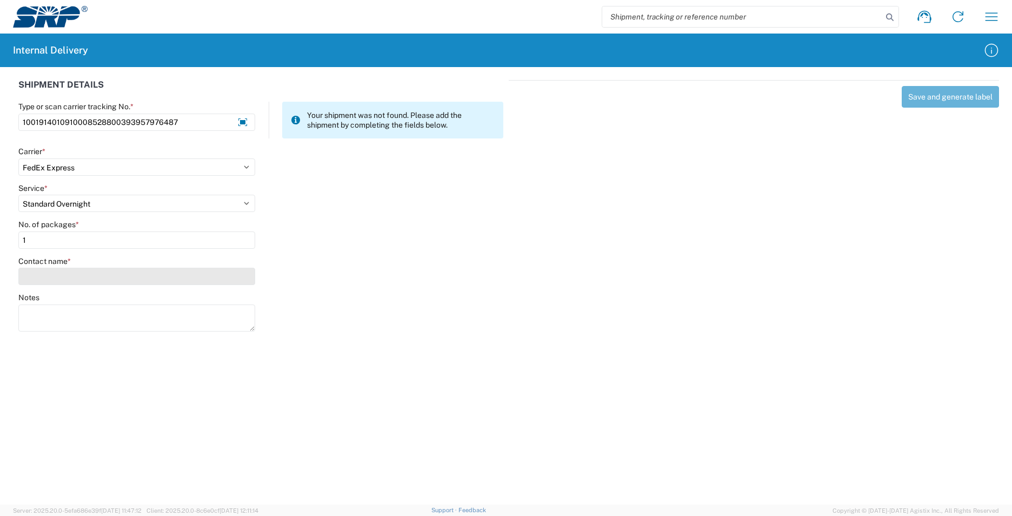
type input "1"
click at [57, 280] on input "Contact name *" at bounding box center [136, 276] width 237 height 17
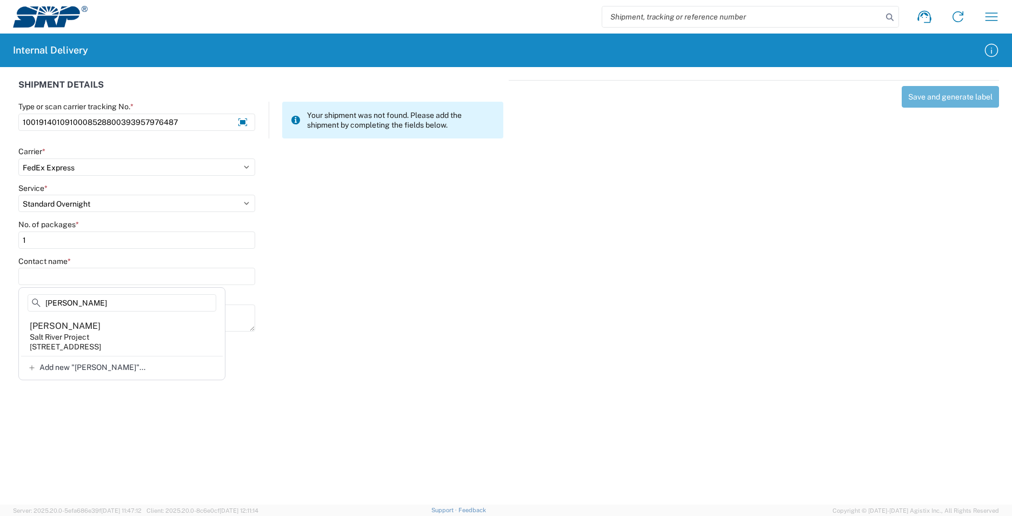
type input "kaye"
click at [149, 324] on agx-address-suggestion-item "Kaye Bockmann Salt River Project 1500 N Mill Ave, PAB10W, Tempe, AZ, 85281, US" at bounding box center [122, 336] width 202 height 40
type input "Kaye Bockmann"
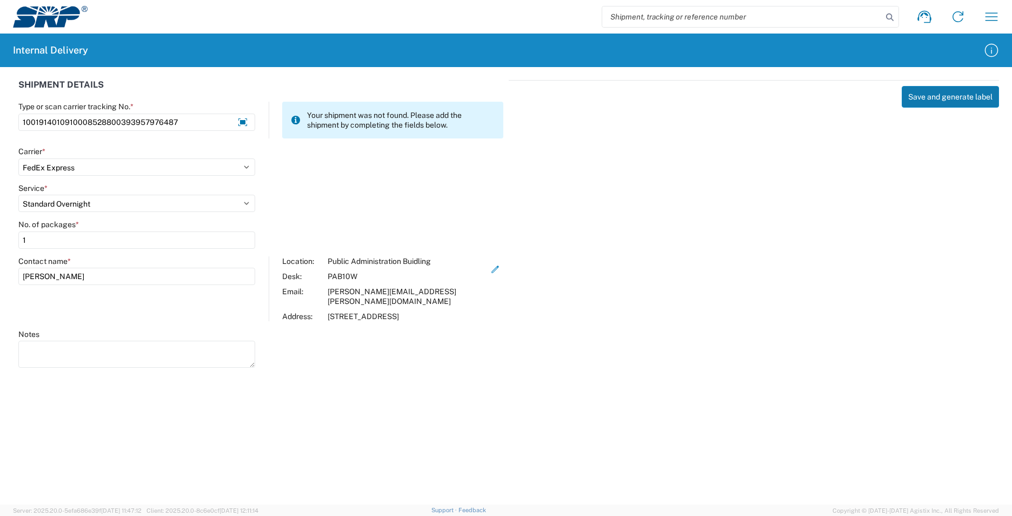
click at [931, 96] on button "Save and generate label" at bounding box center [950, 97] width 97 height 22
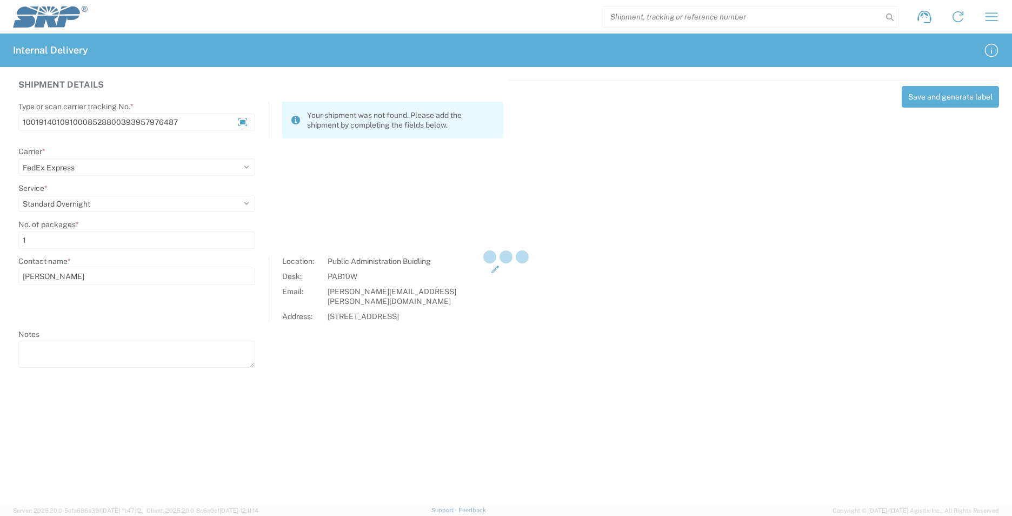
select select
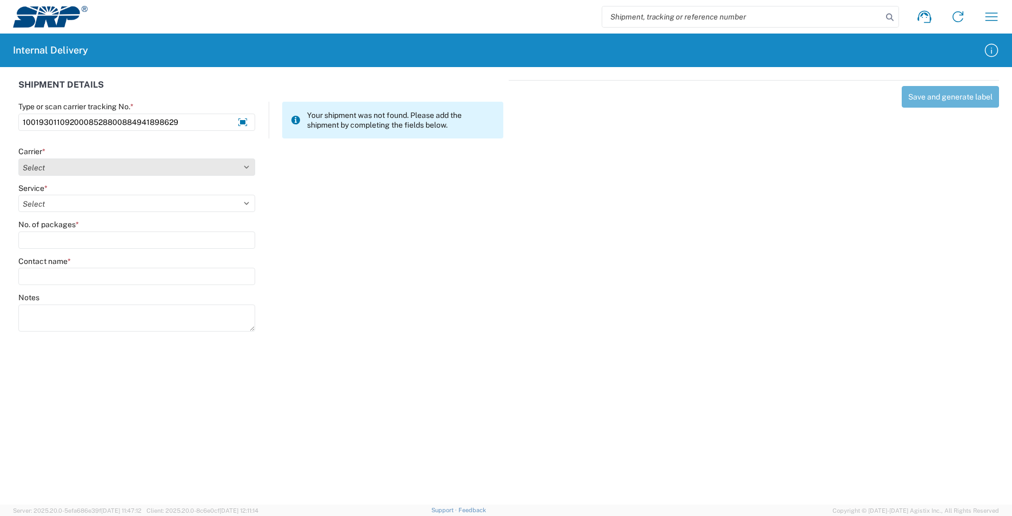
type input "1001930110920008528800884941898629"
click at [37, 169] on select "Select AcctPay Amazon Logistics ATI Trucking BC Dimerco Logistics Empire Southw…" at bounding box center [136, 166] width 237 height 17
select select "5"
click at [18, 158] on select "Select AcctPay Amazon Logistics ATI Trucking BC Dimerco Logistics Empire Southw…" at bounding box center [136, 166] width 237 height 17
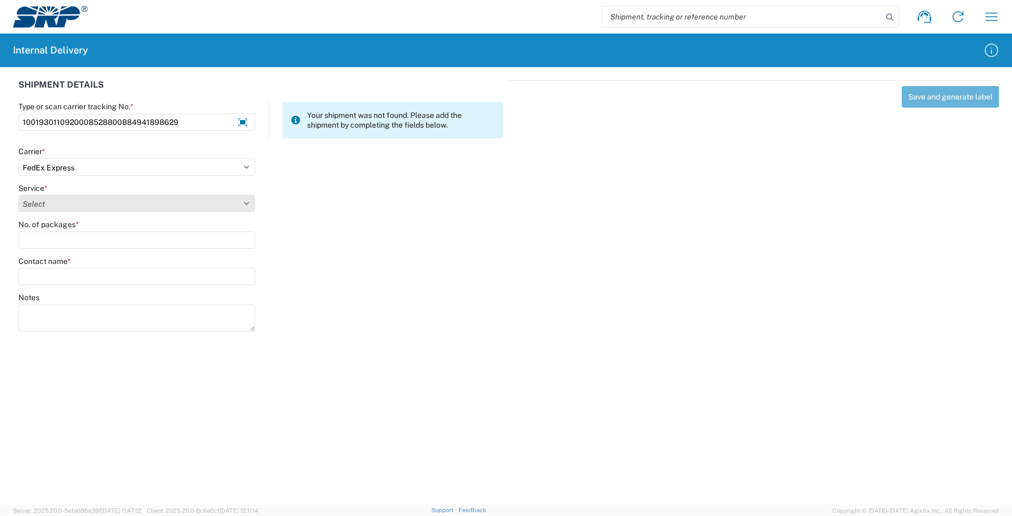
click at [38, 206] on select "Select 1Day Freight 2Day 2Day AM 2Day AM One Rate 2Day Freight 2Day One Rate 3 …" at bounding box center [136, 203] width 237 height 17
select select "7"
click at [37, 206] on select "Select 1Day Freight 2Day 2Day AM 2Day AM One Rate 2Day Freight 2Day One Rate 3 …" at bounding box center [136, 203] width 237 height 17
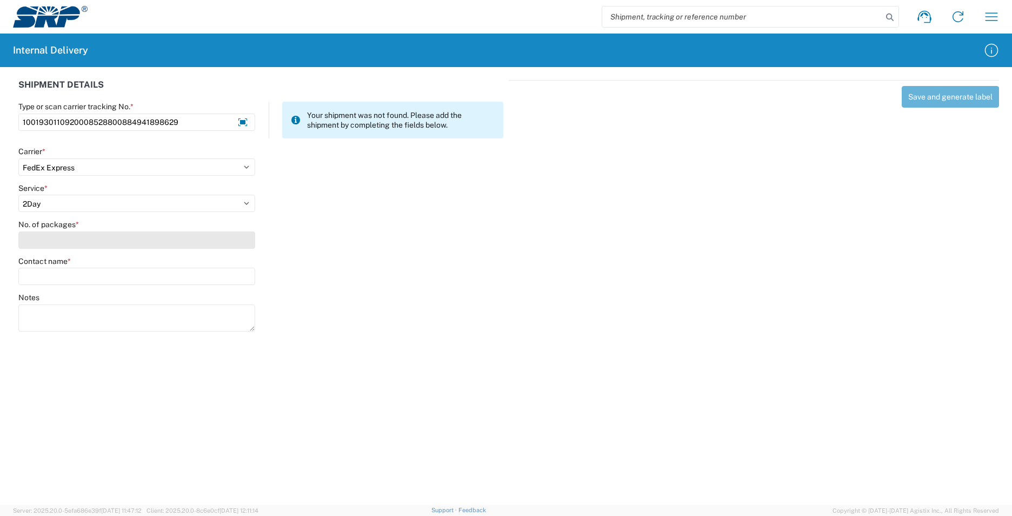
click at [37, 242] on input "No. of packages *" at bounding box center [136, 239] width 237 height 17
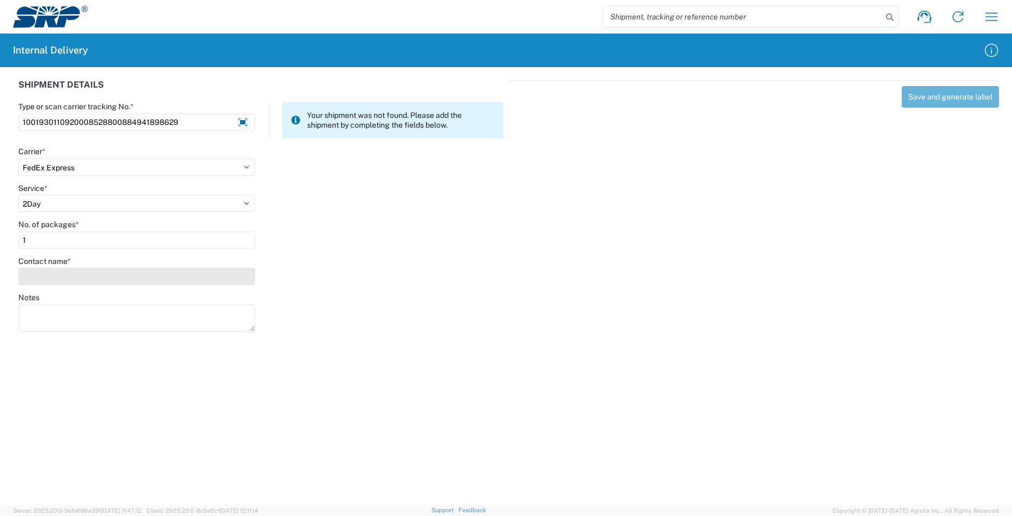
type input "1"
click at [52, 277] on input "Contact name *" at bounding box center [136, 276] width 237 height 17
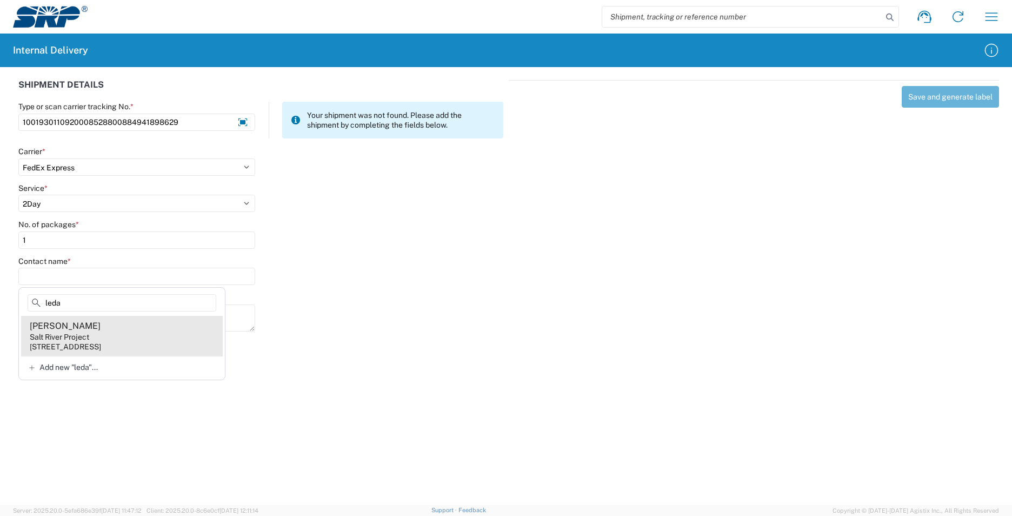
type input "leda"
click at [174, 337] on agx-address-suggestion-item "Leda Gauthier Salt River Project 1500 N Mill Ave, PAB10W, Tempe, AZ, 85281, US" at bounding box center [122, 336] width 202 height 40
type input "Leda Gauthier"
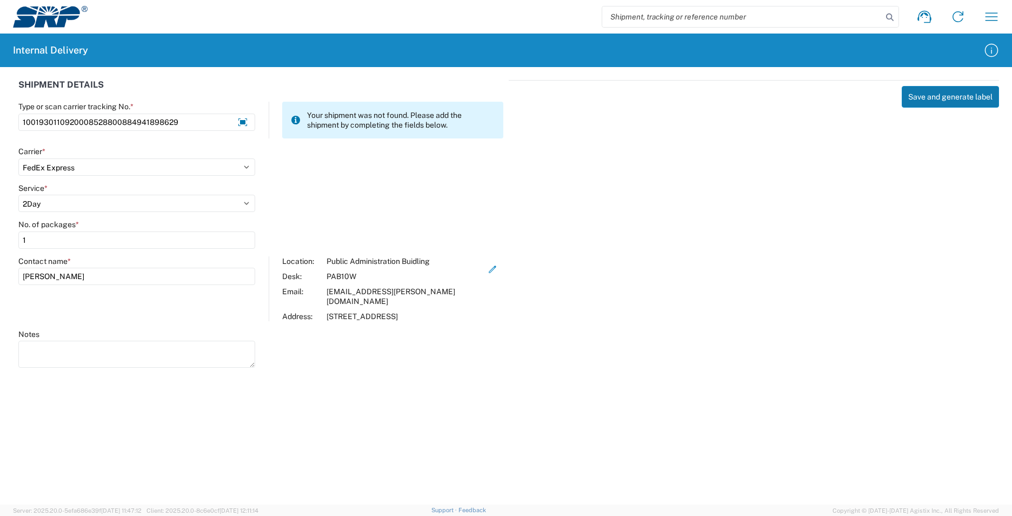
click at [927, 99] on button "Save and generate label" at bounding box center [950, 97] width 97 height 22
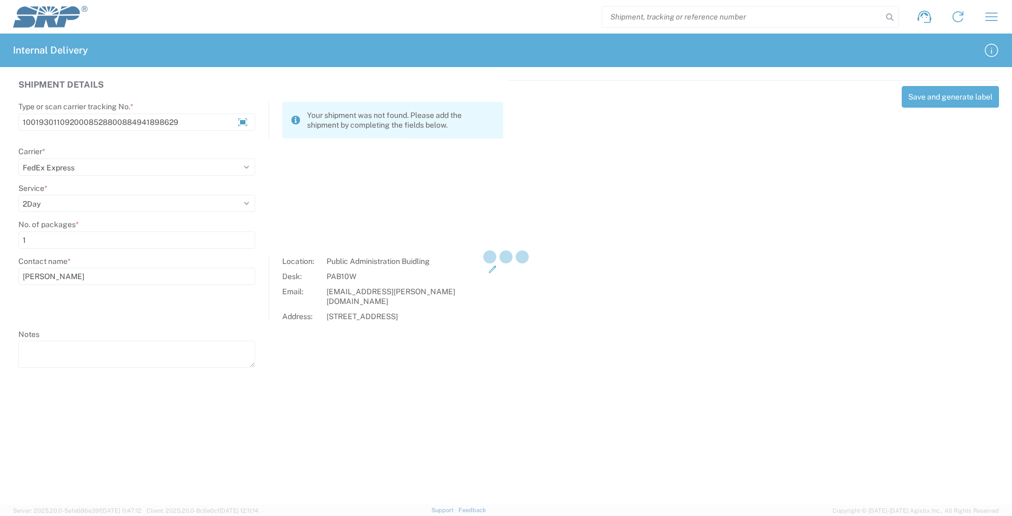
select select
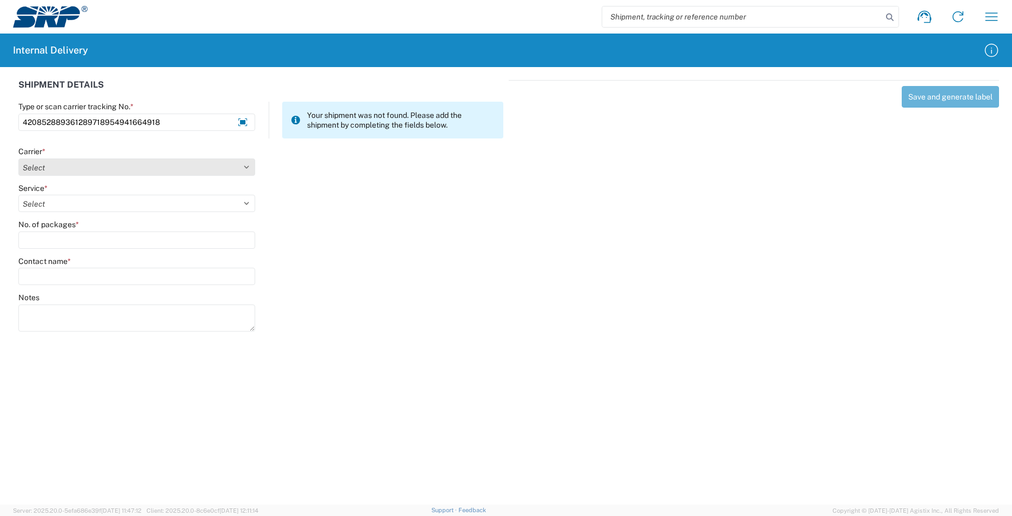
type input "420852889361289718954941664918"
click at [73, 170] on select "Select AcctPay Amazon Logistics ATI Trucking BC Dimerco Logistics Empire Southw…" at bounding box center [136, 166] width 237 height 17
select select "137"
click at [18, 158] on select "Select AcctPay Amazon Logistics ATI Trucking BC Dimerco Logistics Empire Southw…" at bounding box center [136, 166] width 237 height 17
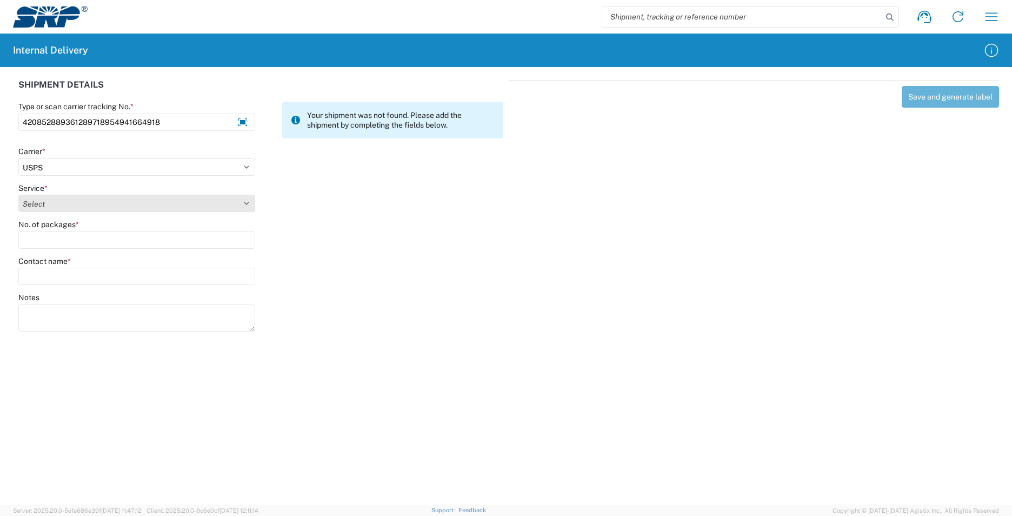
click at [48, 202] on select "Select" at bounding box center [136, 203] width 237 height 17
select select "17817"
click at [46, 204] on select "Select 3 - 5 Day Bound Printed Matter Express Mail Flat-Rate Envelope Express M…" at bounding box center [136, 203] width 237 height 17
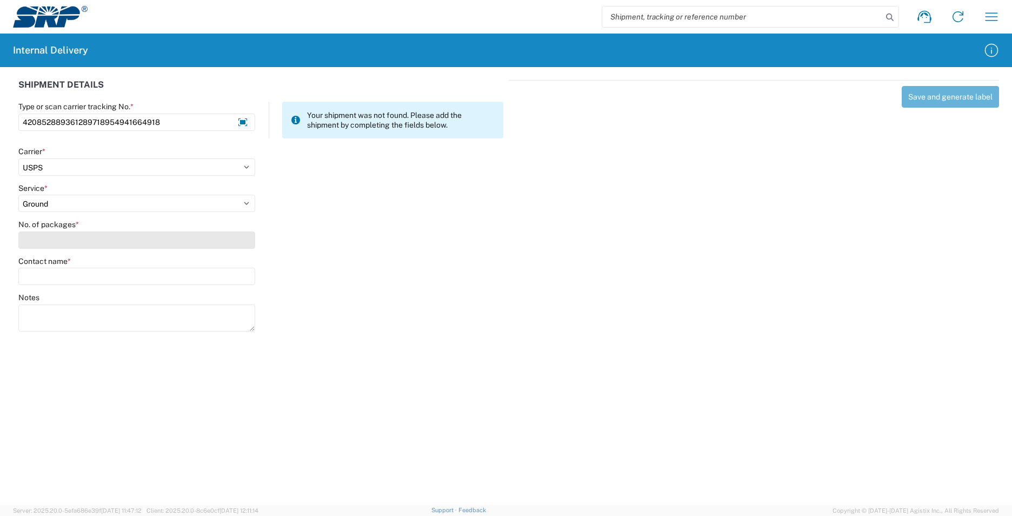
click at [44, 240] on input "No. of packages *" at bounding box center [136, 239] width 237 height 17
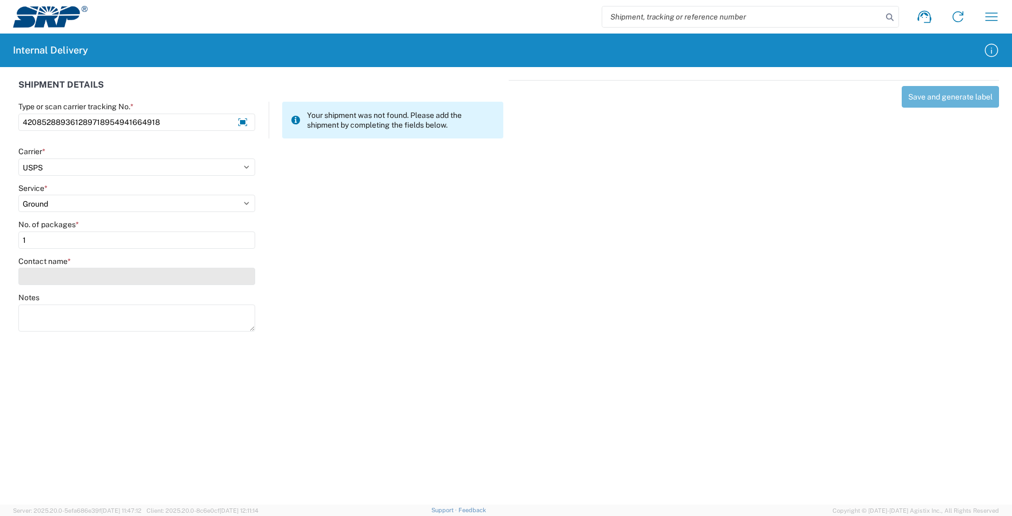
type input "1"
click at [46, 278] on input "Contact name *" at bounding box center [136, 276] width 237 height 17
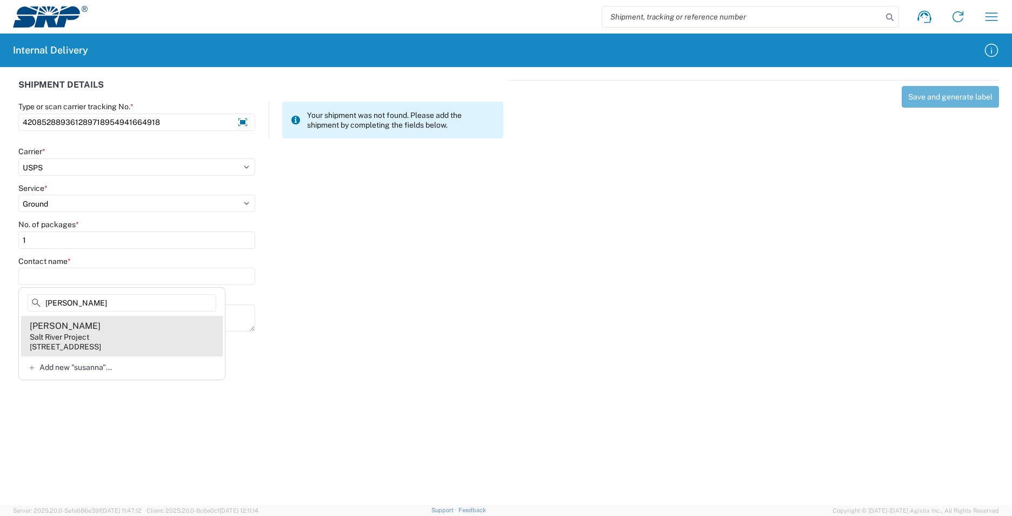
type input "susanna"
click at [151, 334] on agx-address-suggestion-item "Susanna Varghese Salt River Project 1500 N Mill Ave, PAB2TA, Tempe, AZ, 85281, …" at bounding box center [122, 336] width 202 height 40
type input "Susanna Varghese"
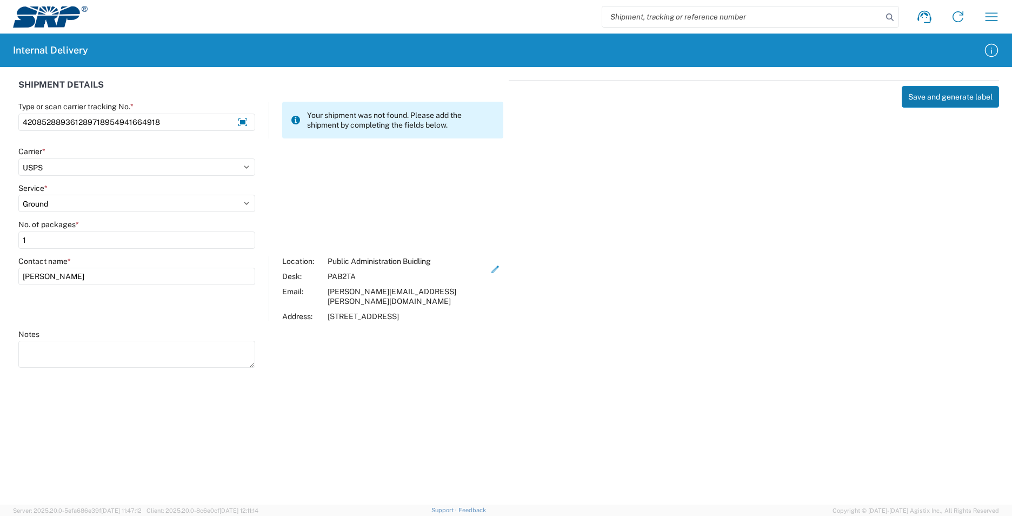
click at [955, 97] on button "Save and generate label" at bounding box center [950, 97] width 97 height 22
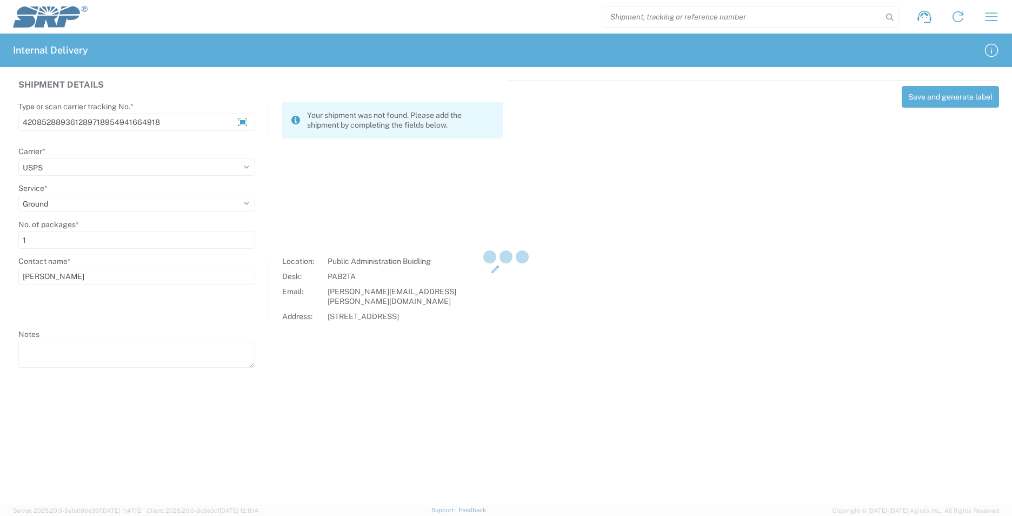
select select
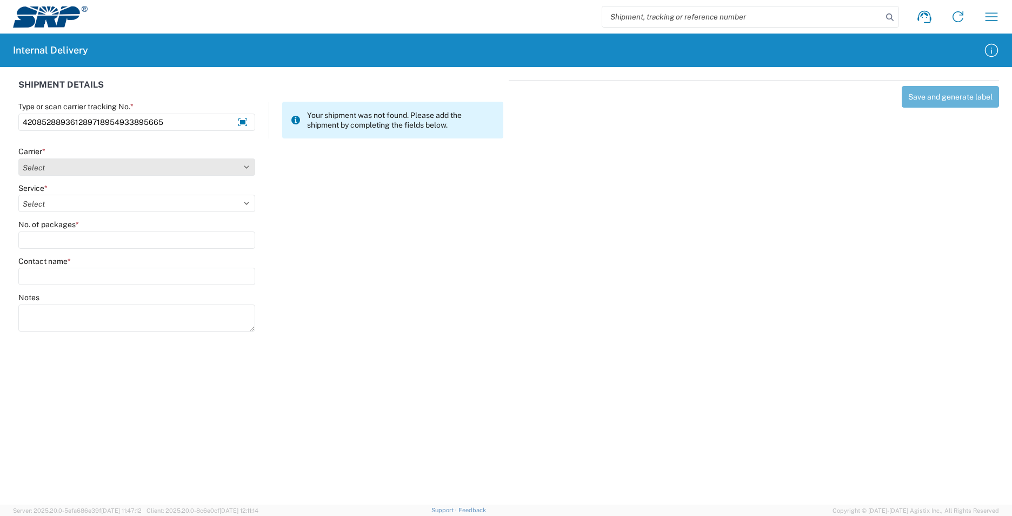
type input "420852889361289718954933895665"
click at [46, 169] on select "Select AcctPay Amazon Logistics ATI Trucking BC Dimerco Logistics Empire Southw…" at bounding box center [136, 166] width 237 height 17
select select "137"
click at [18, 158] on select "Select AcctPay Amazon Logistics ATI Trucking BC Dimerco Logistics Empire Southw…" at bounding box center [136, 166] width 237 height 17
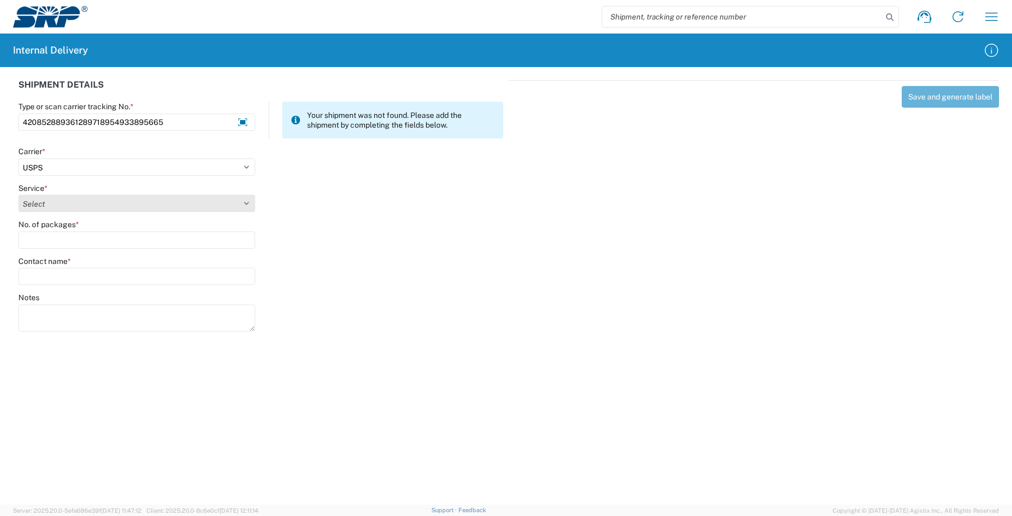
click at [42, 204] on select "Select 3 - 5 Day Bound Printed Matter Express Mail Flat-Rate Envelope Express M…" at bounding box center [136, 203] width 237 height 17
select select "17817"
click at [41, 204] on select "Select 3 - 5 Day Bound Printed Matter Express Mail Flat-Rate Envelope Express M…" at bounding box center [136, 203] width 237 height 17
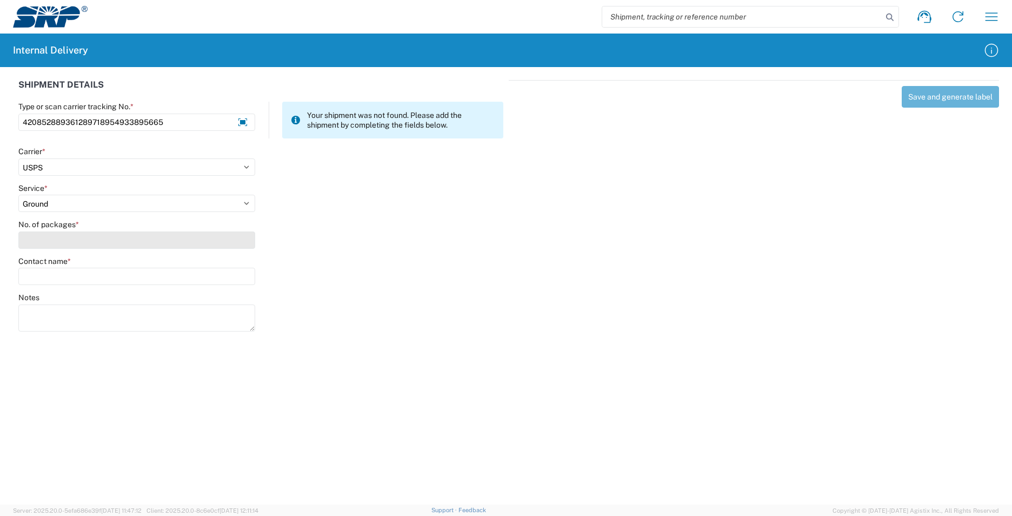
click at [46, 242] on input "No. of packages *" at bounding box center [136, 239] width 237 height 17
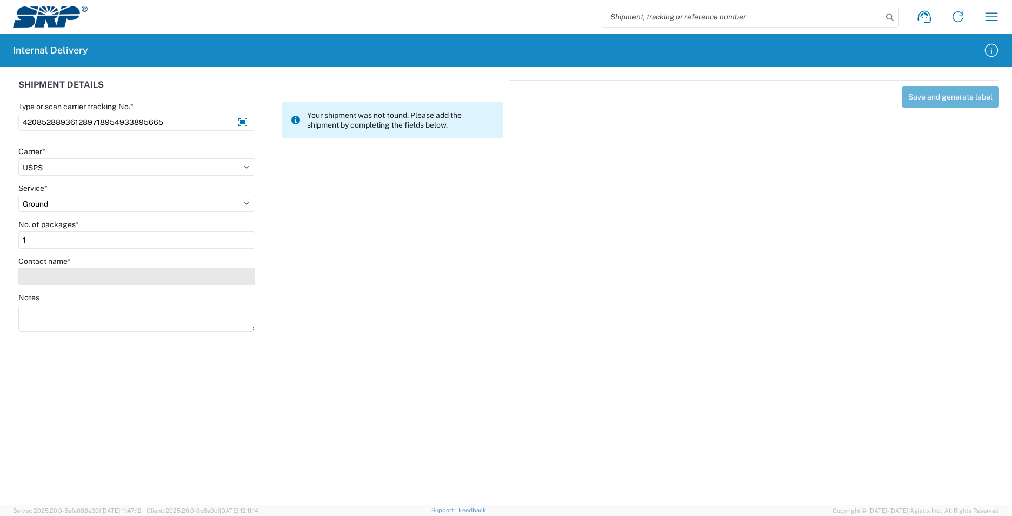
type input "1"
click at [55, 275] on input "Contact name *" at bounding box center [136, 276] width 237 height 17
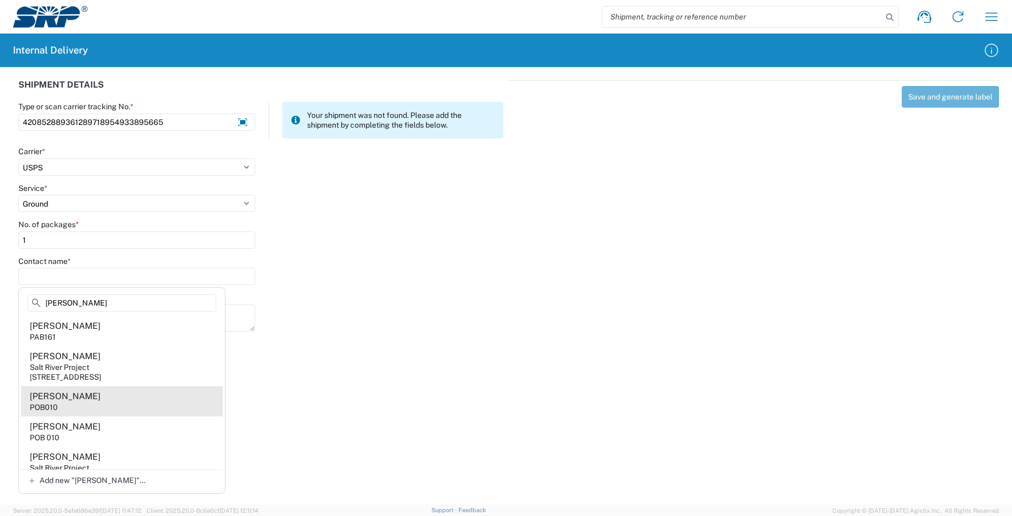
type input "ortiz"
click at [96, 401] on agx-address-suggestion-item "Adrian Ortiz POB010" at bounding box center [122, 401] width 202 height 30
type input "Adrian Ortiz"
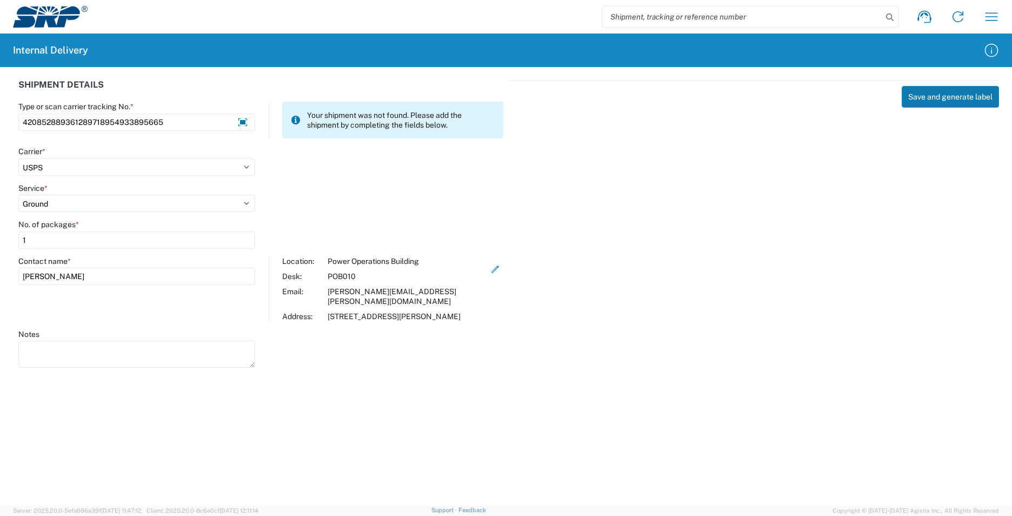
click at [972, 101] on button "Save and generate label" at bounding box center [950, 97] width 97 height 22
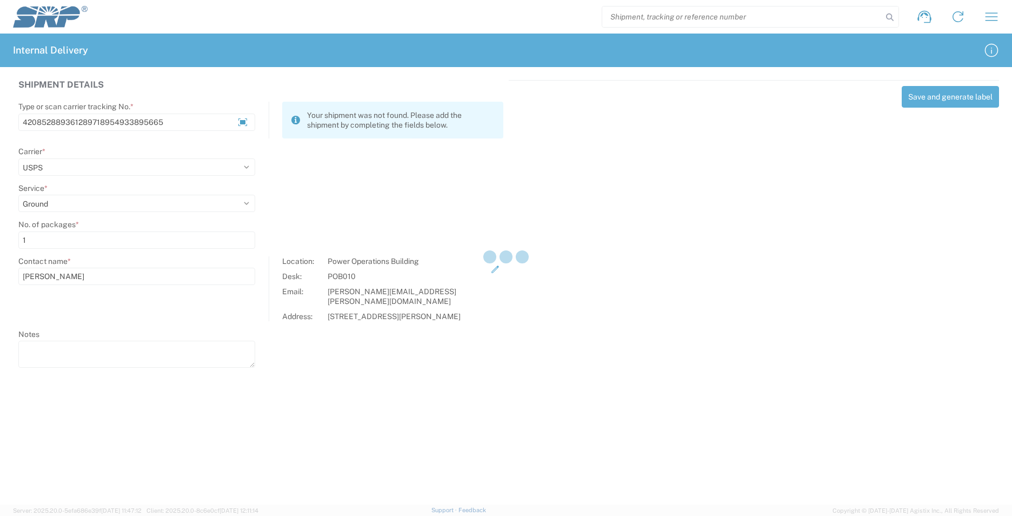
select select
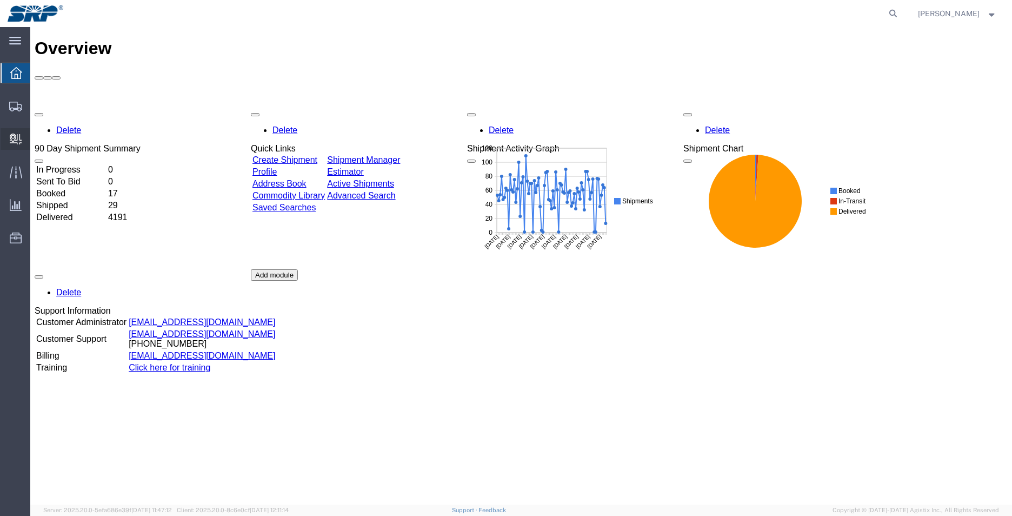
click at [37, 136] on span "Internal Delivery" at bounding box center [34, 139] width 8 height 22
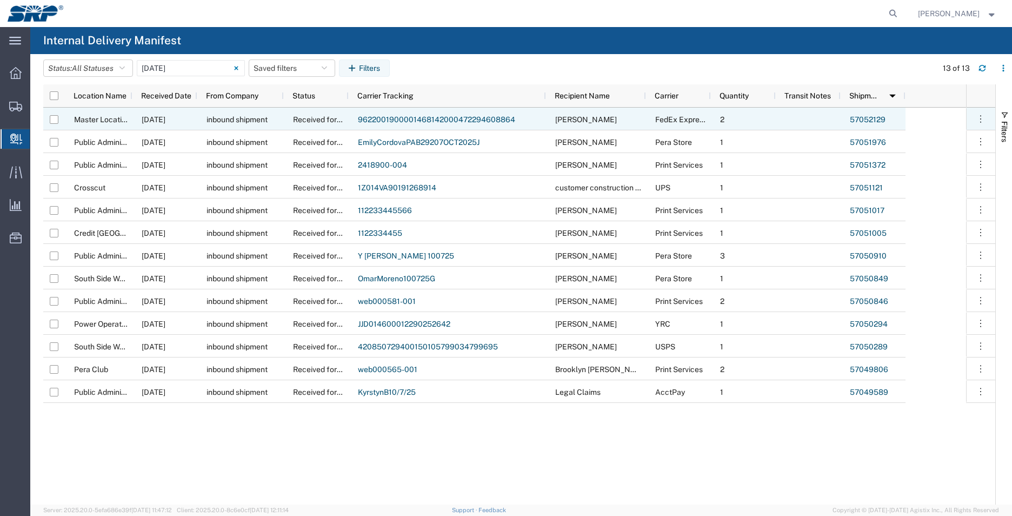
click at [877, 118] on link "57052129" at bounding box center [868, 119] width 36 height 9
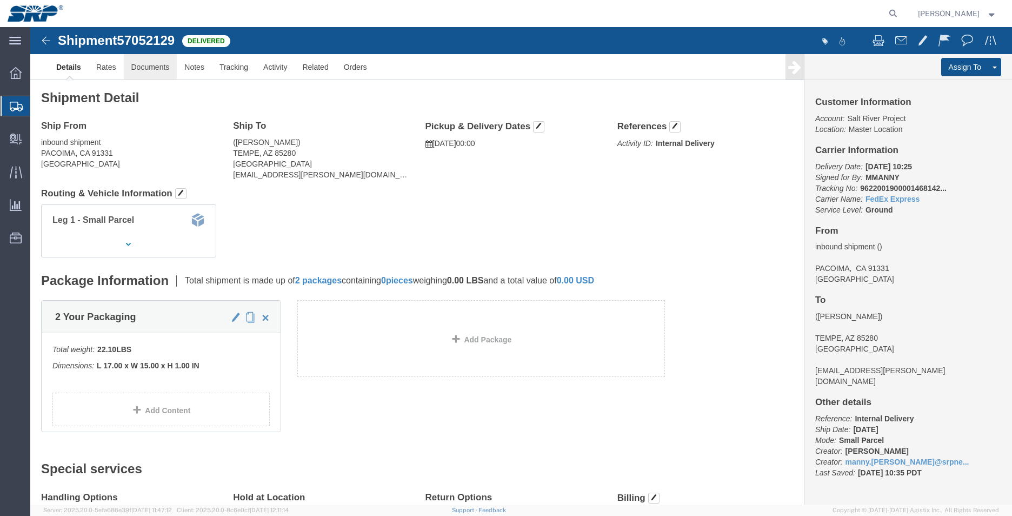
click link "Documents"
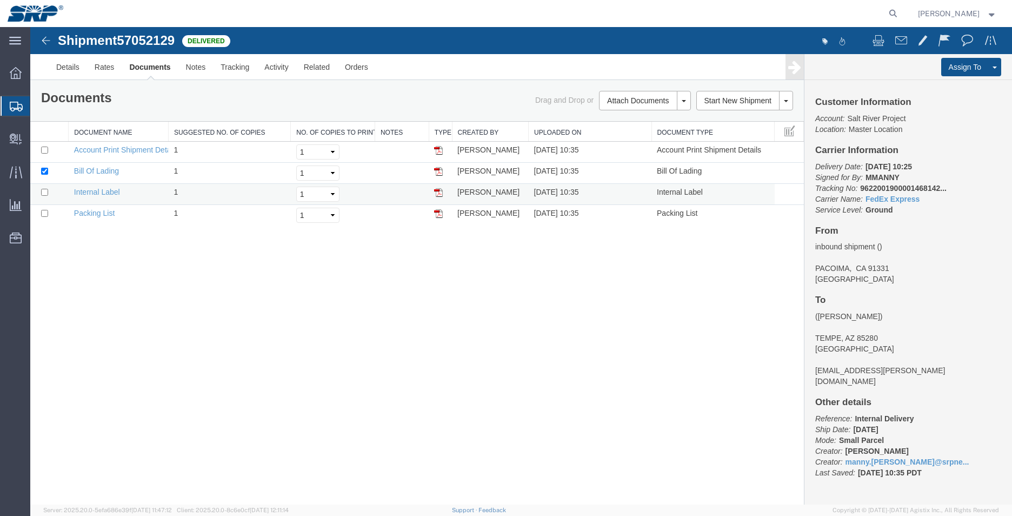
click at [438, 191] on img at bounding box center [438, 192] width 9 height 9
click at [44, 40] on img at bounding box center [45, 40] width 13 height 13
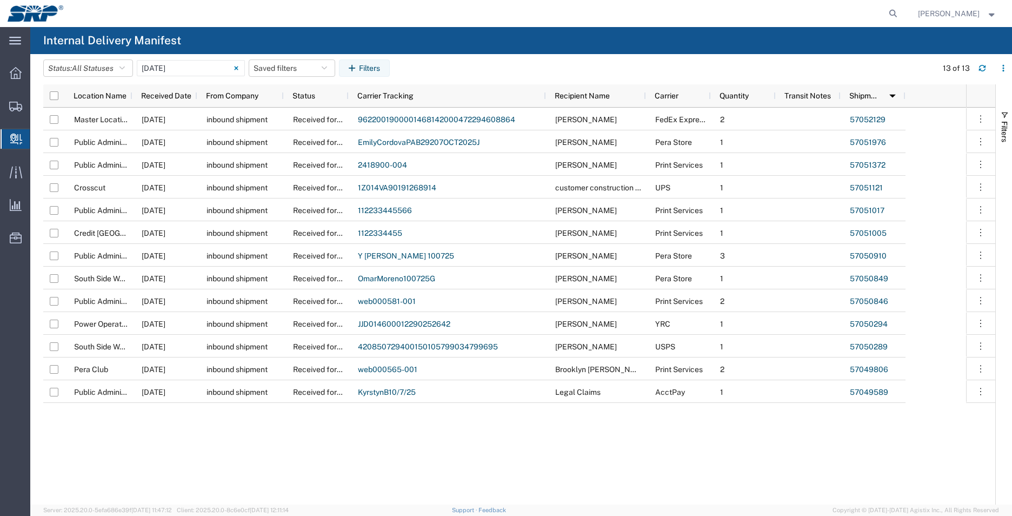
click at [38, 138] on span "Internal Delivery" at bounding box center [34, 139] width 9 height 22
click at [181, 65] on input "[DATE] - [DATE]" at bounding box center [191, 68] width 108 height 16
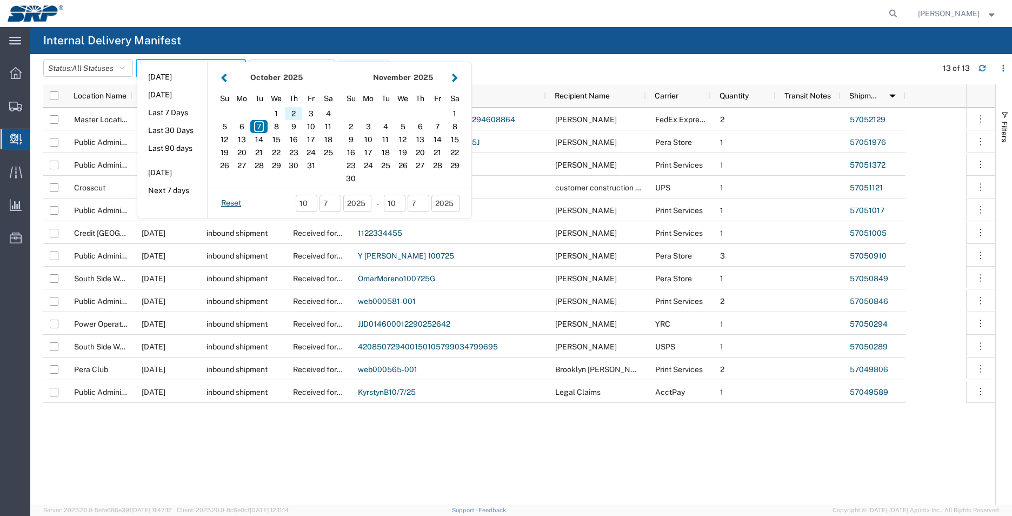
click at [300, 113] on div "2" at bounding box center [293, 113] width 17 height 13
type input "[DATE]"
type input "[DATE] - [DATE]"
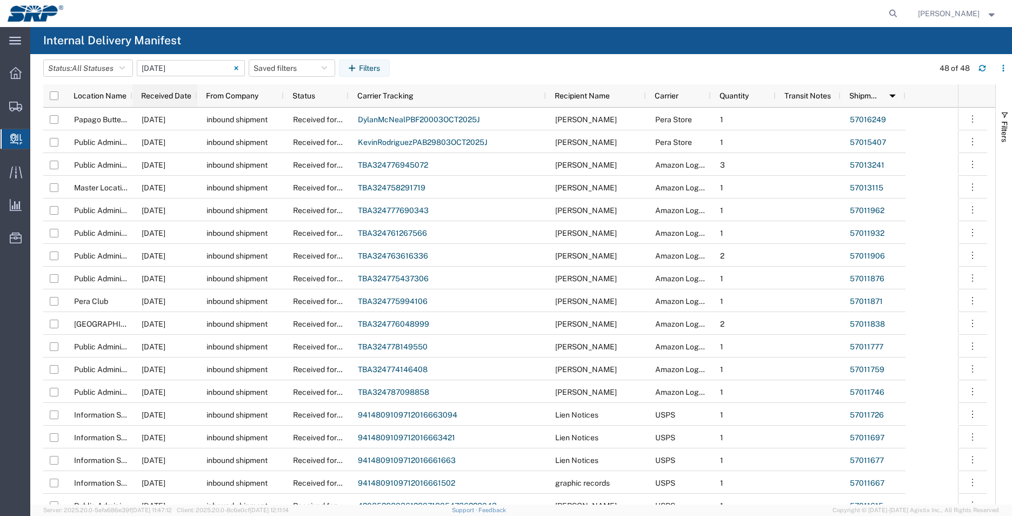
click at [172, 94] on span "Received Date" at bounding box center [166, 95] width 50 height 9
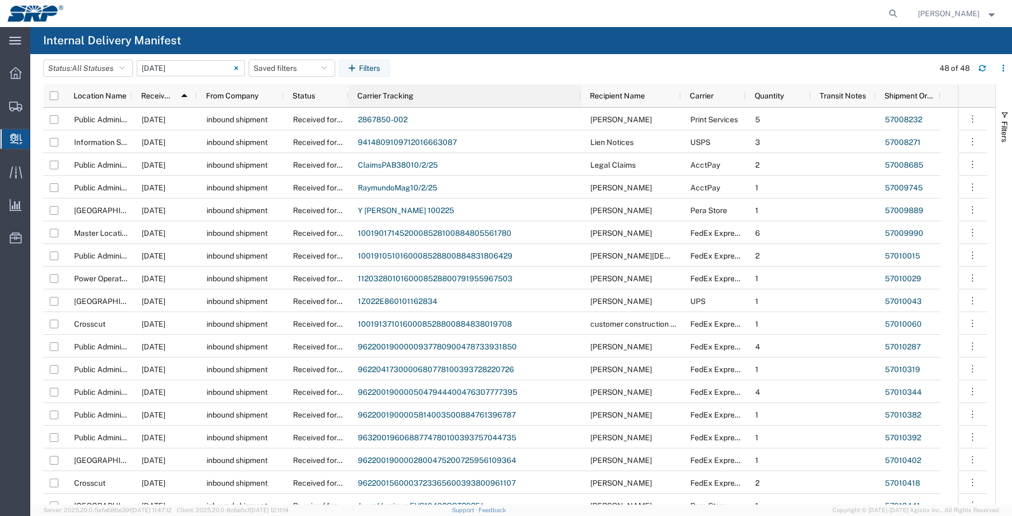
drag, startPoint x: 545, startPoint y: 93, endPoint x: 580, endPoint y: 98, distance: 35.0
click at [580, 98] on div at bounding box center [580, 95] width 4 height 23
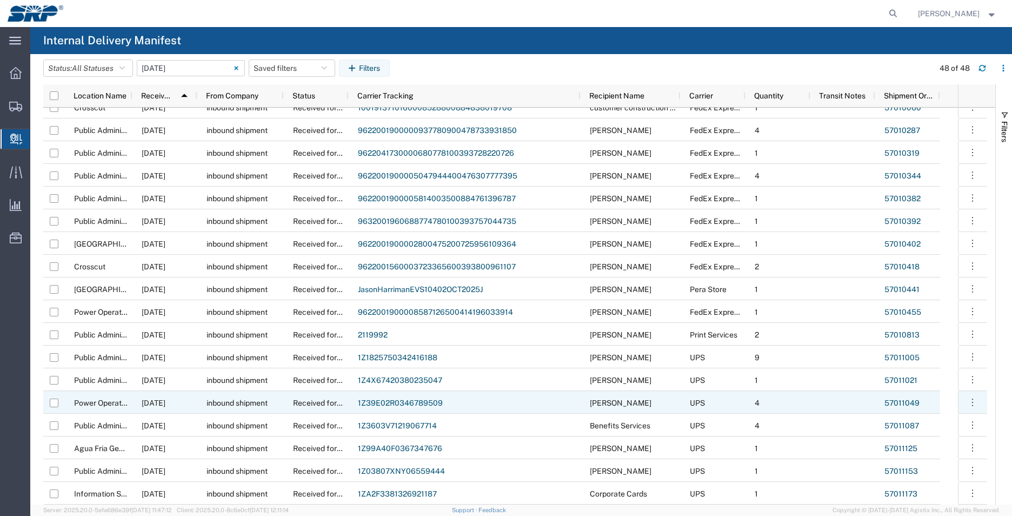
scroll to position [270, 0]
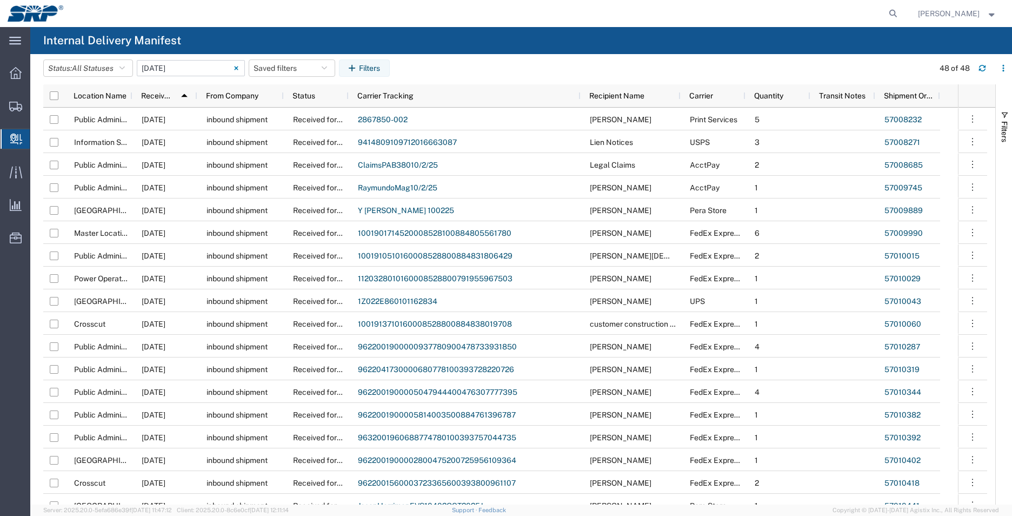
click at [175, 66] on input "[DATE] - [DATE]" at bounding box center [191, 68] width 108 height 16
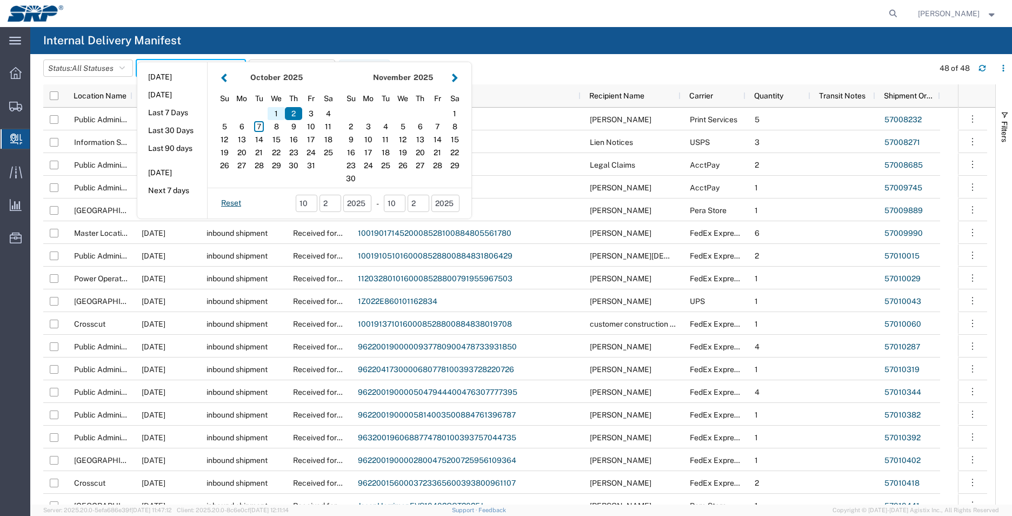
click at [281, 112] on div "1" at bounding box center [276, 113] width 17 height 13
click at [314, 114] on div "3" at bounding box center [310, 113] width 17 height 13
type input "10 01 - 03, 2025"
type input "[DATE] - [DATE]"
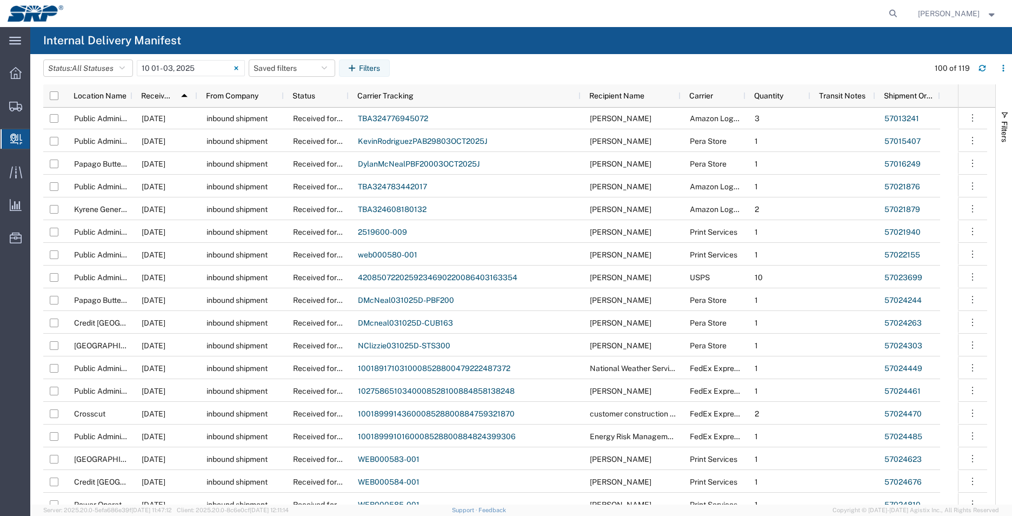
click at [38, 137] on span "Internal Delivery" at bounding box center [34, 139] width 9 height 22
click at [190, 71] on input "[DATE] - [DATE]" at bounding box center [191, 68] width 108 height 16
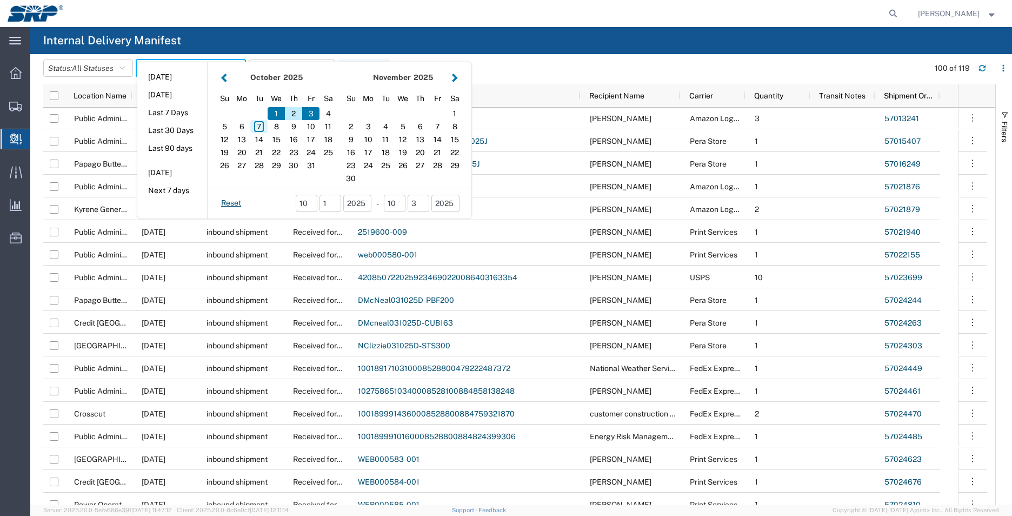
click at [259, 127] on div "7" at bounding box center [258, 126] width 17 height 13
type input "[DATE]"
type input "[DATE] - [DATE]"
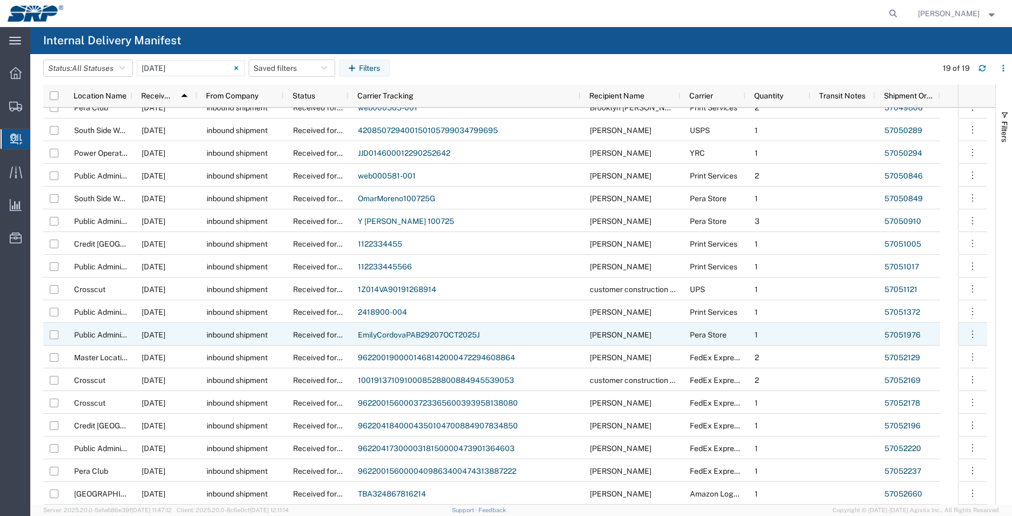
scroll to position [35, 0]
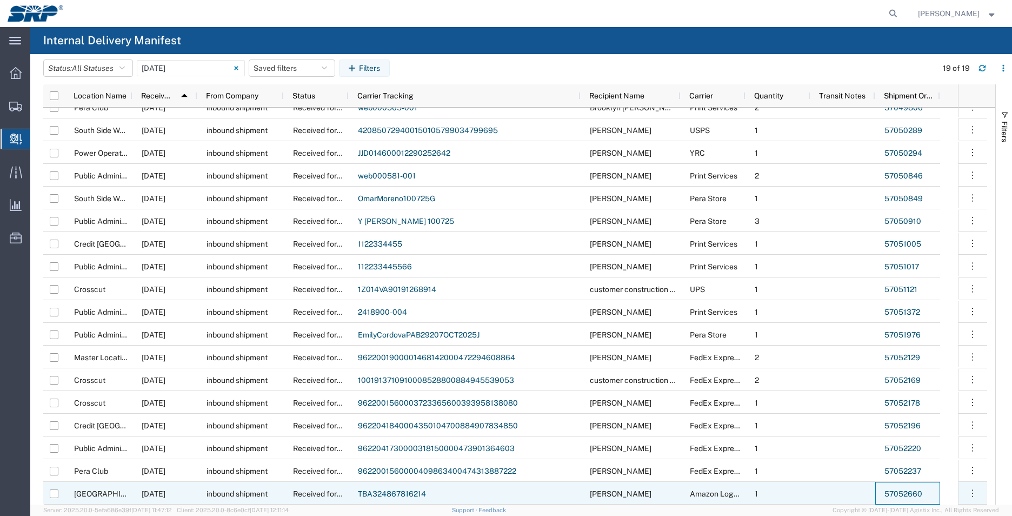
click at [909, 496] on link "57052660" at bounding box center [903, 493] width 38 height 9
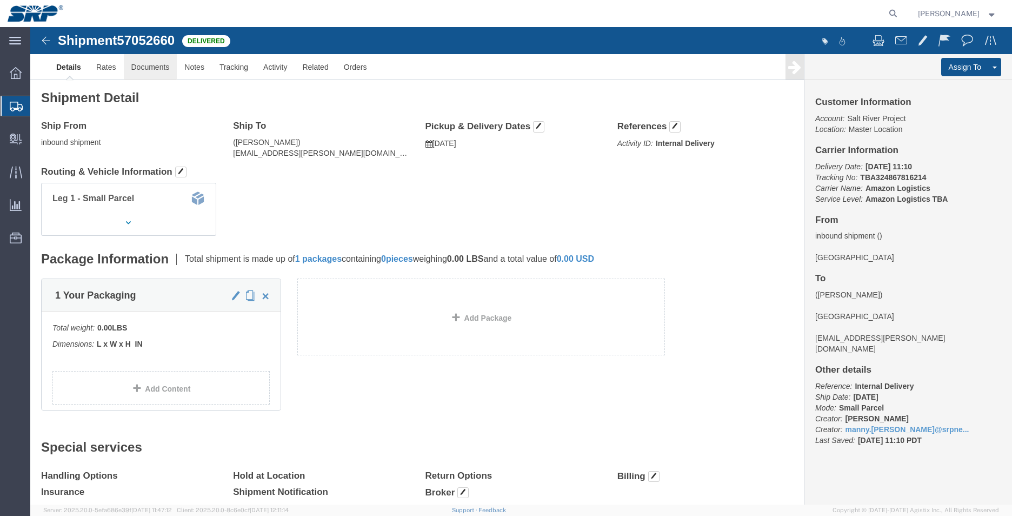
click link "Documents"
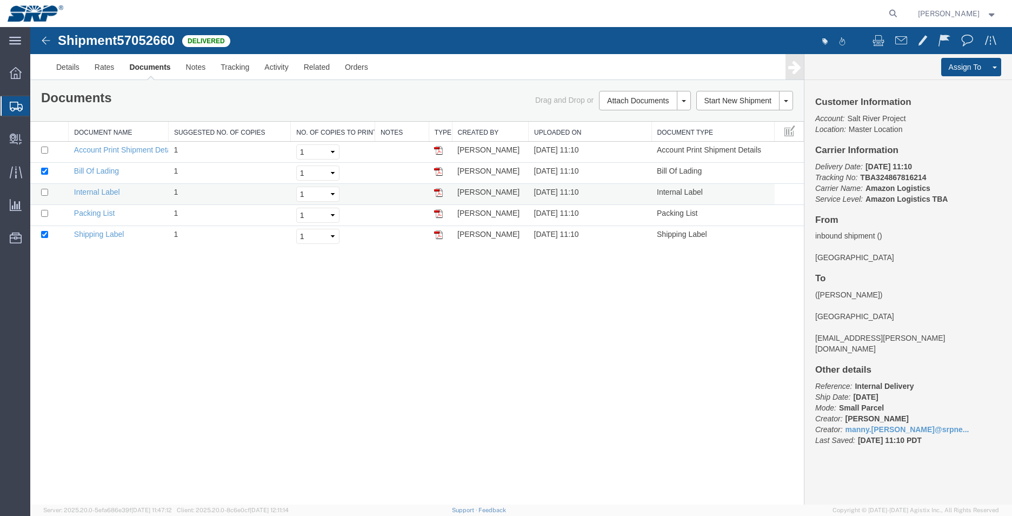
click at [437, 190] on img at bounding box center [438, 192] width 9 height 9
click at [45, 40] on img at bounding box center [45, 40] width 13 height 13
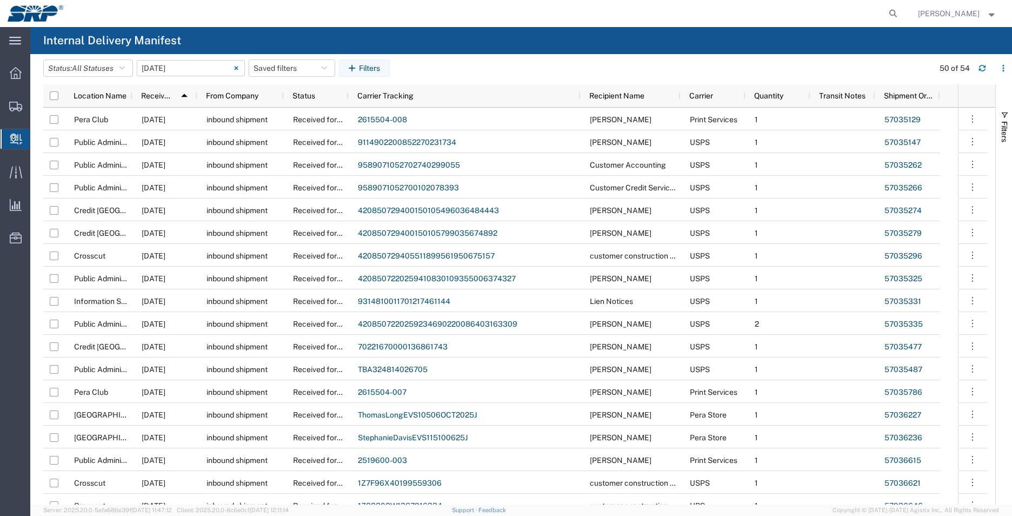
click at [179, 72] on input "[DATE] - [DATE]" at bounding box center [191, 68] width 108 height 16
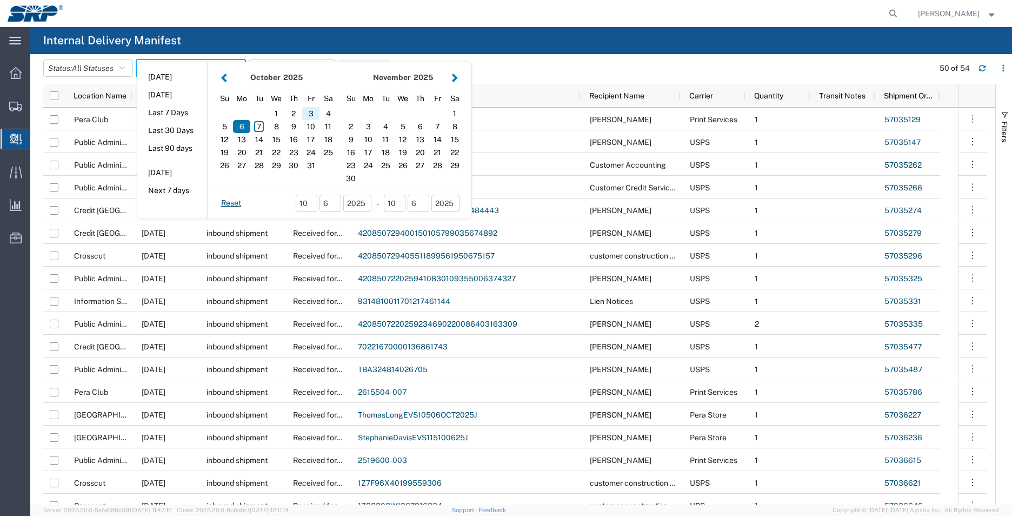
click at [314, 114] on div "3" at bounding box center [310, 113] width 17 height 13
type input "[DATE]"
type input "[DATE] - [DATE]"
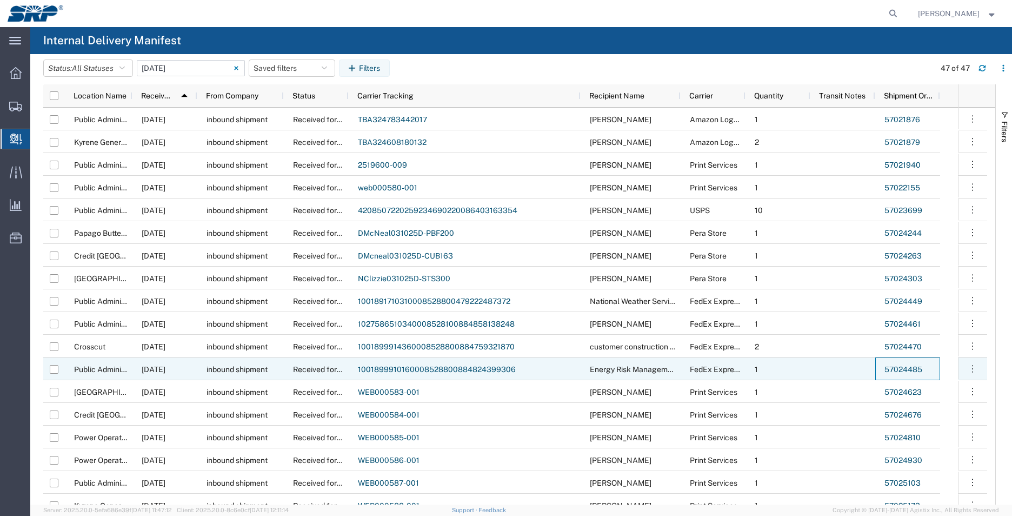
click at [910, 368] on link "57024485" at bounding box center [903, 369] width 38 height 9
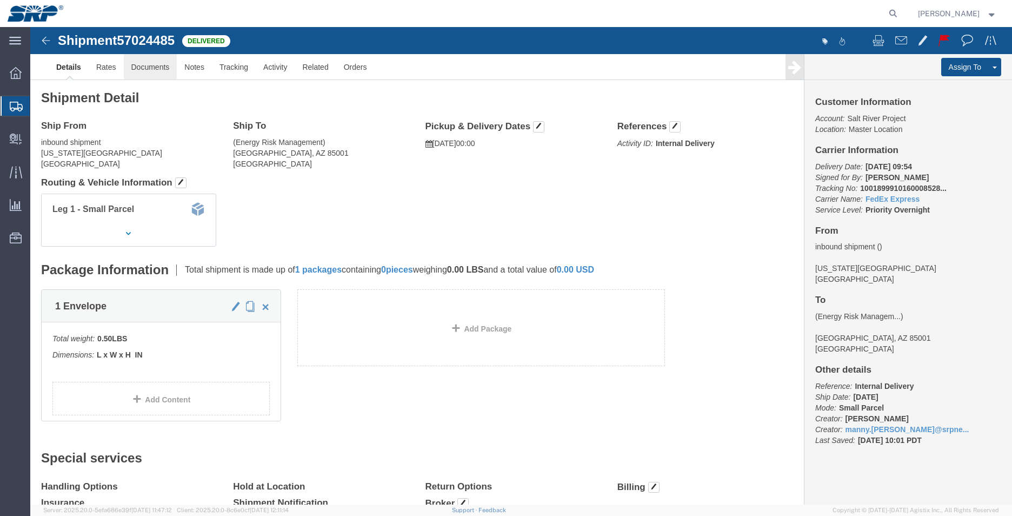
click link "Documents"
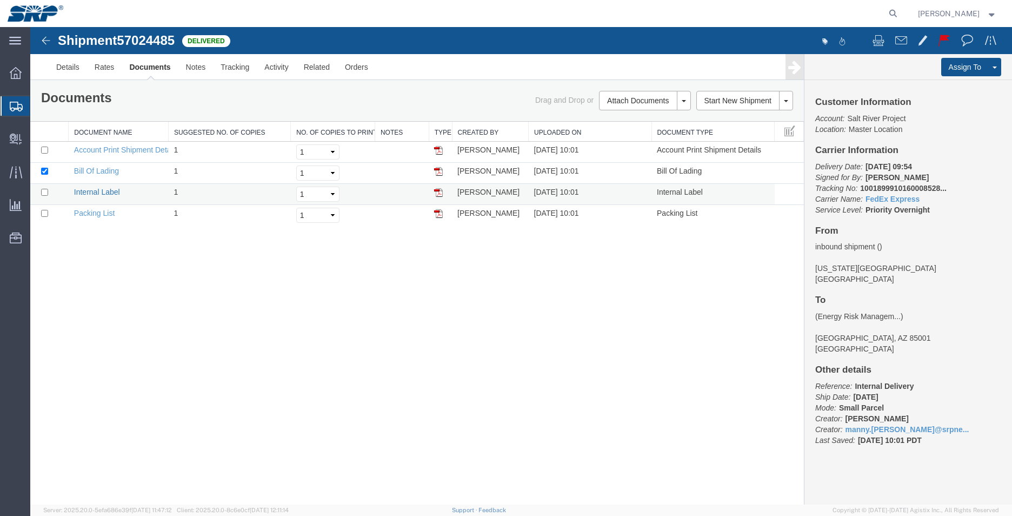
click at [105, 194] on link "Internal Label" at bounding box center [97, 192] width 46 height 9
